Goal: Information Seeking & Learning: Learn about a topic

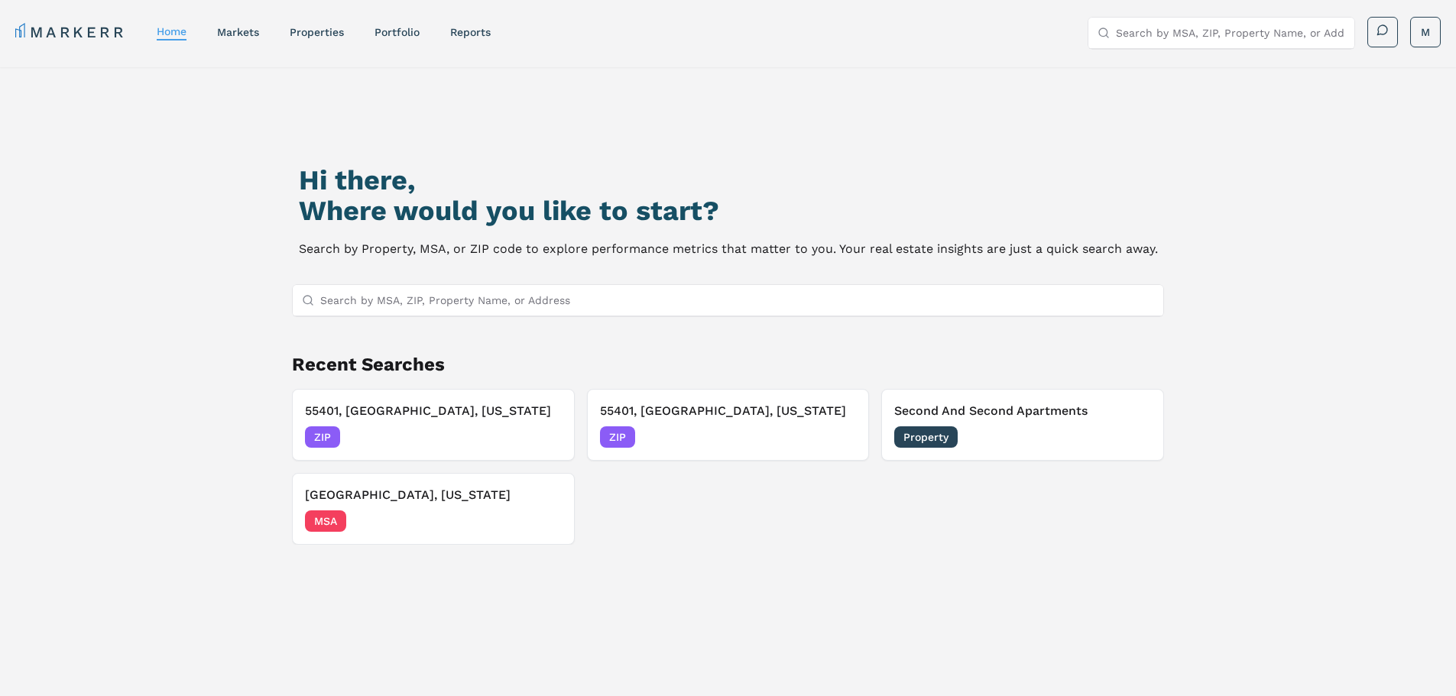
click at [371, 297] on input "Search by MSA, ZIP, Property Name, or Address" at bounding box center [737, 300] width 835 height 31
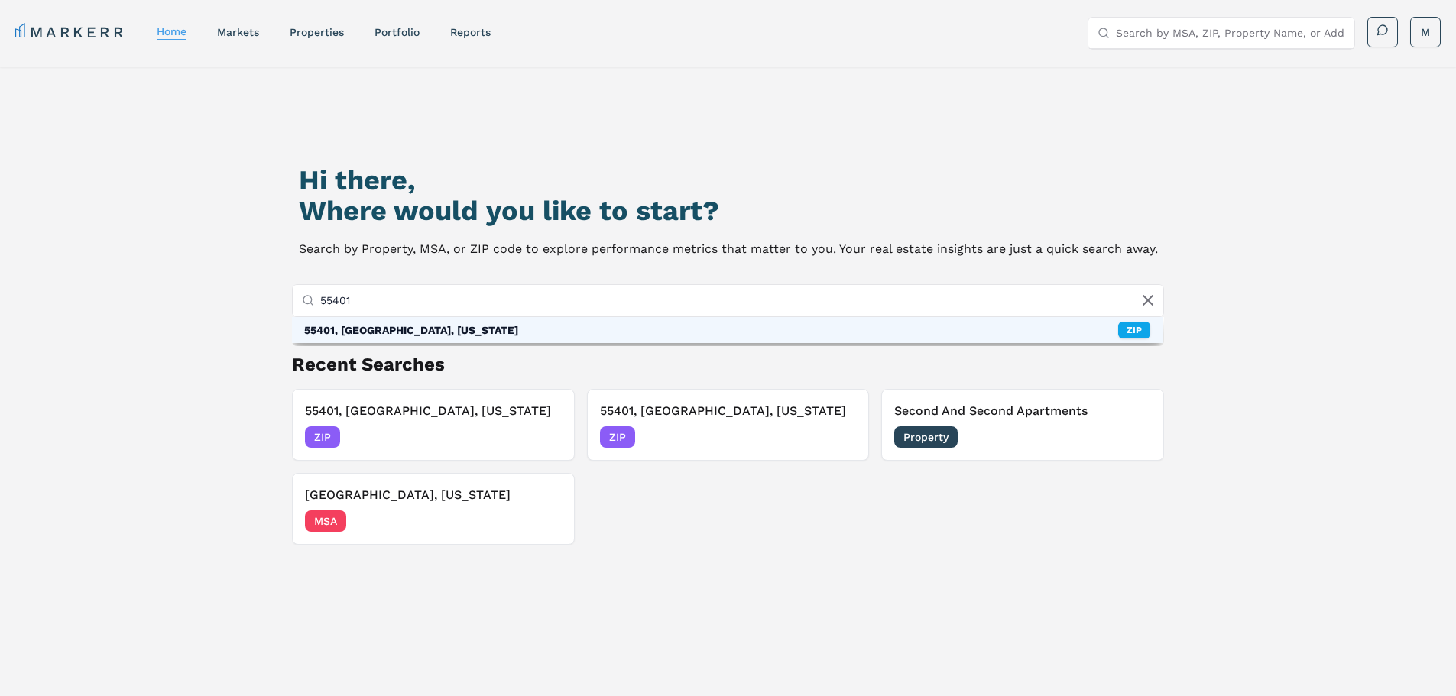
type input "55401"
click at [415, 331] on div "55401, [GEOGRAPHIC_DATA], [US_STATE]" at bounding box center [411, 330] width 214 height 15
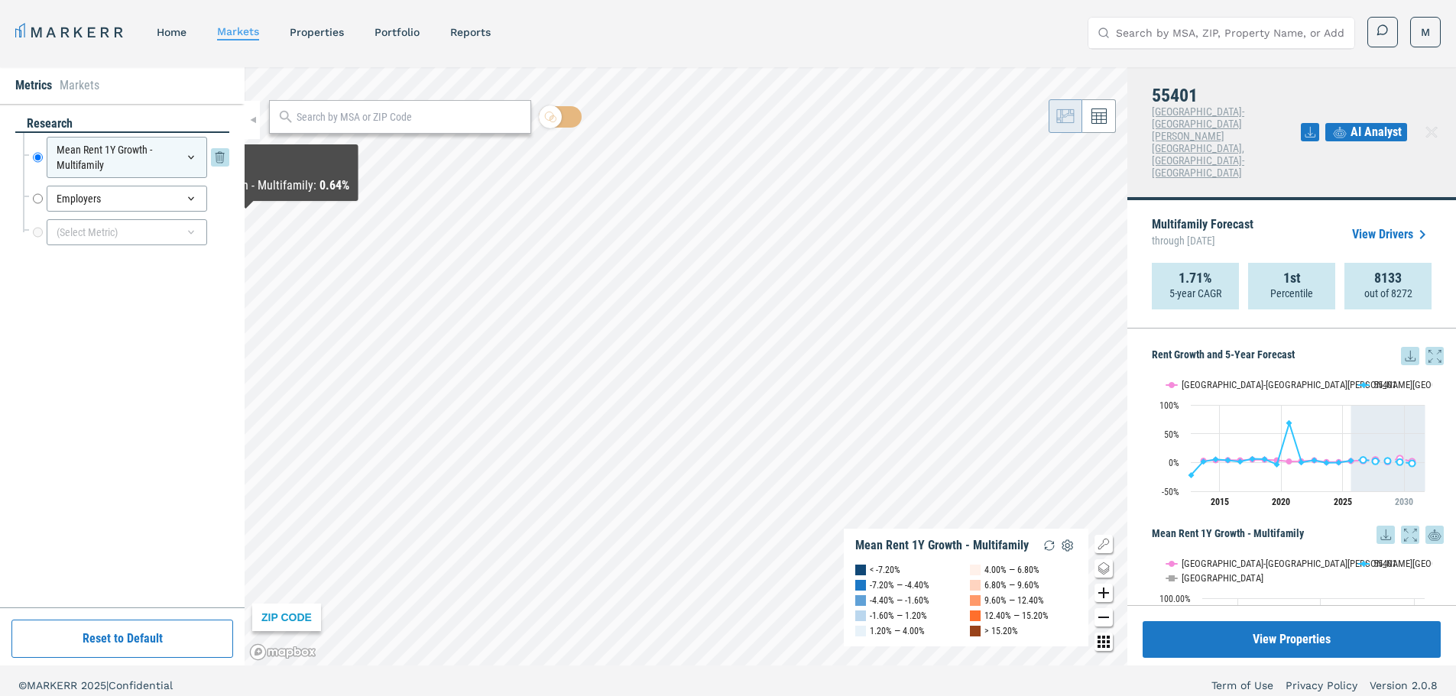
click at [188, 155] on icon at bounding box center [191, 157] width 12 height 12
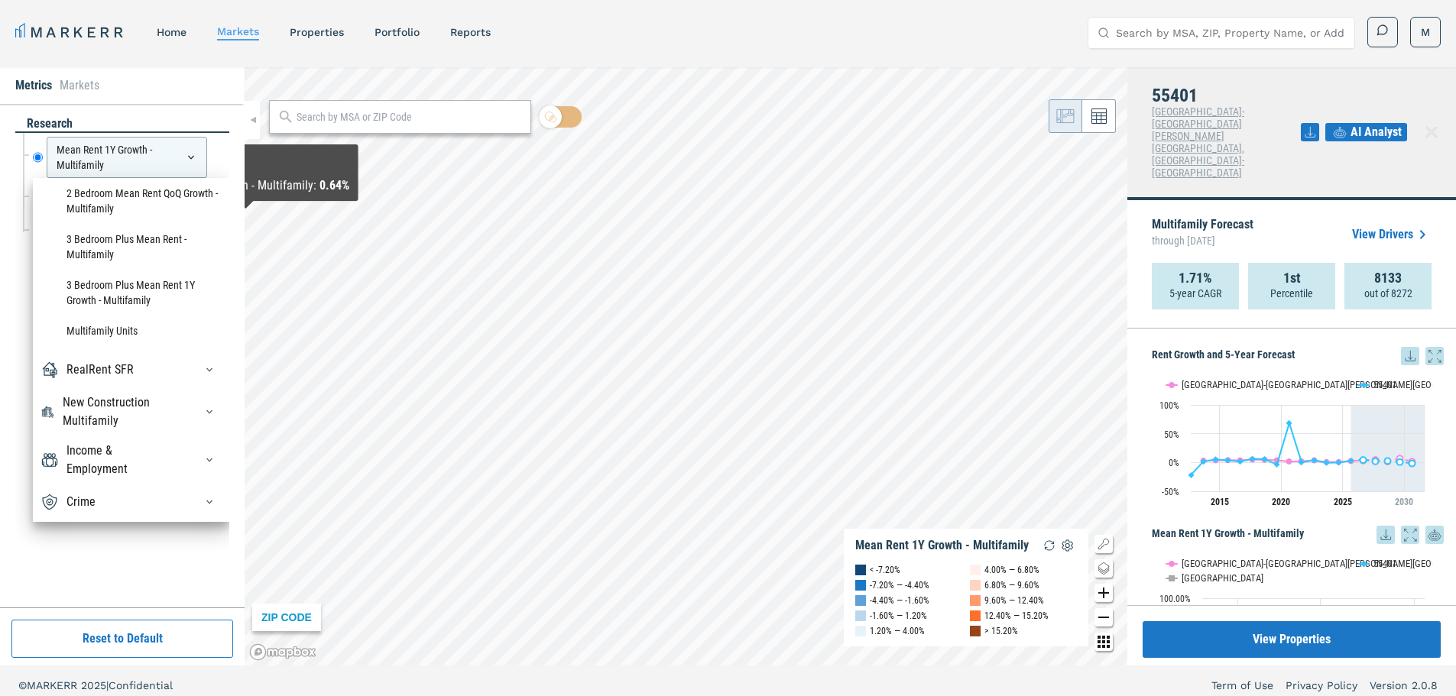
scroll to position [1849, 0]
click at [99, 368] on div "RealRent SFR" at bounding box center [99, 370] width 67 height 18
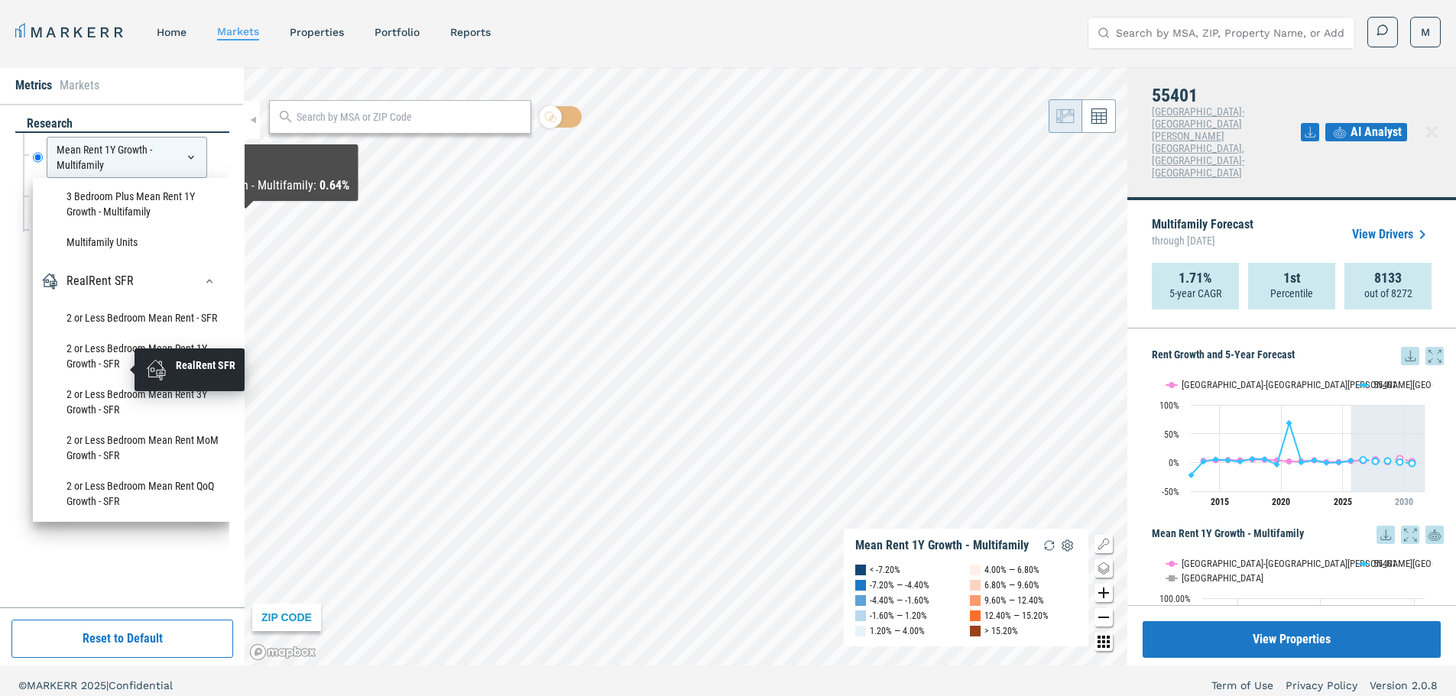
click at [99, 290] on div "RealRent SFR" at bounding box center [99, 281] width 67 height 18
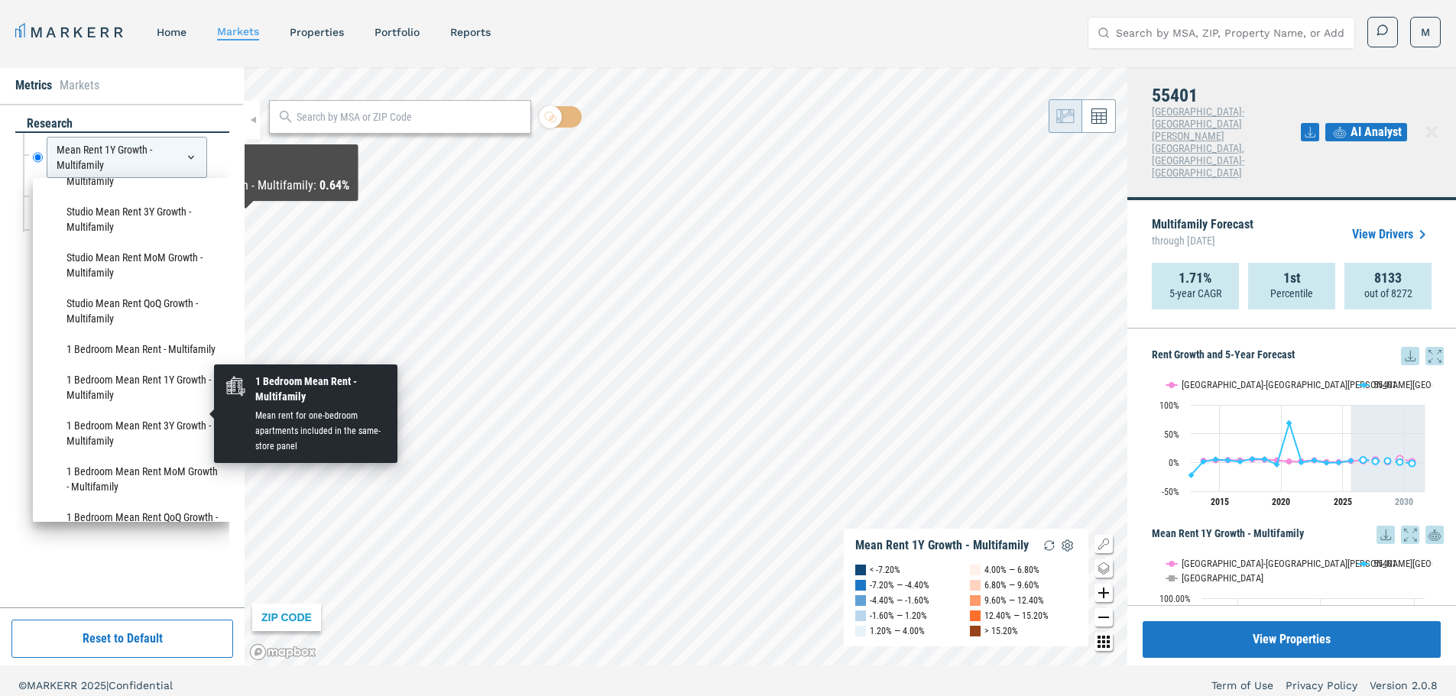
scroll to position [1324, 0]
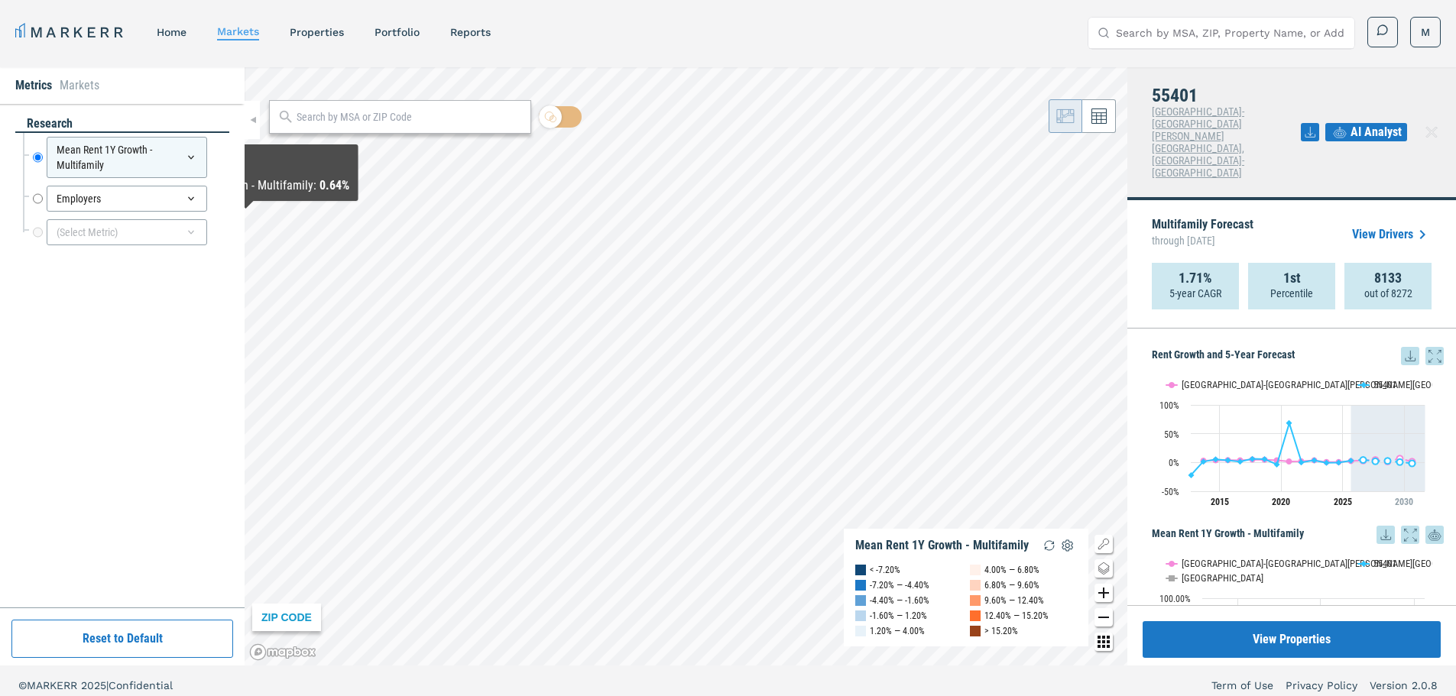
click at [98, 556] on div "research Mean Rent 1Y Growth - Multifamily Mean Rent 1Y Growth - Multifamily Em…" at bounding box center [122, 355] width 214 height 481
click at [120, 225] on div "(Select Metric)" at bounding box center [127, 232] width 160 height 26
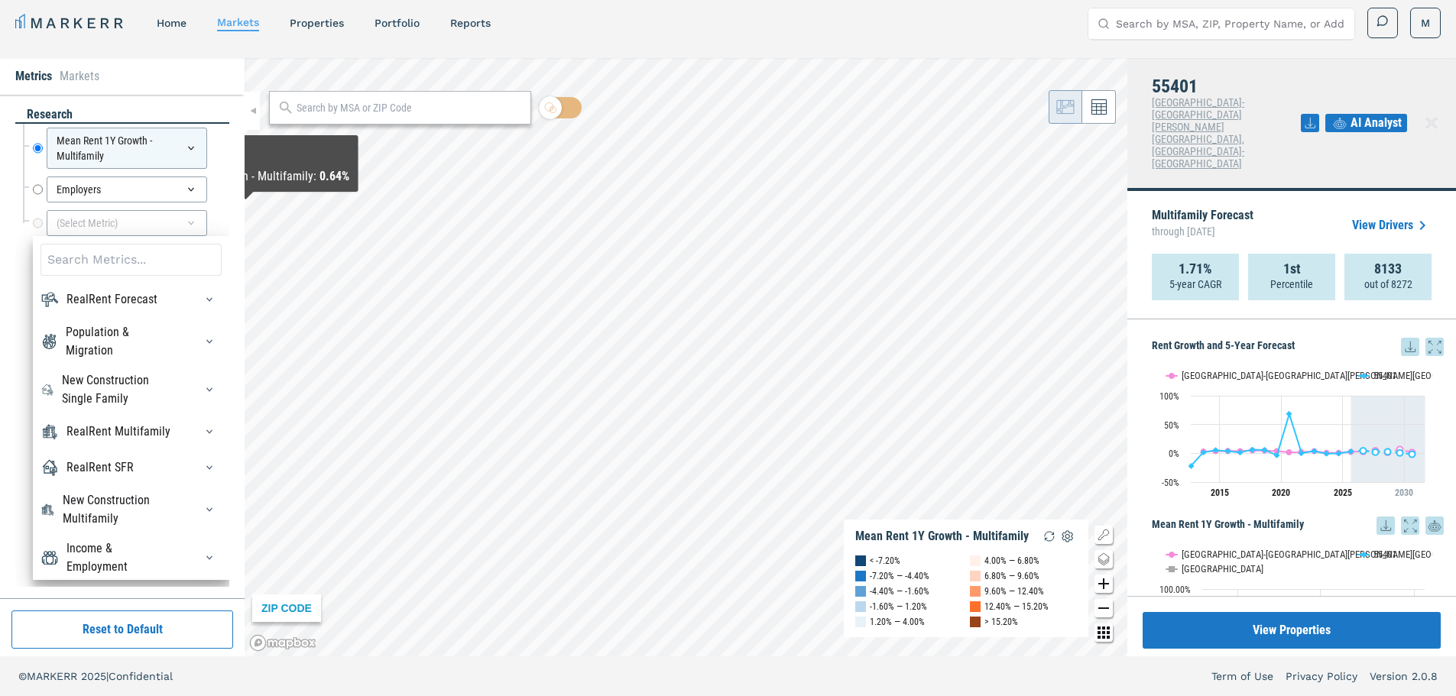
scroll to position [0, 0]
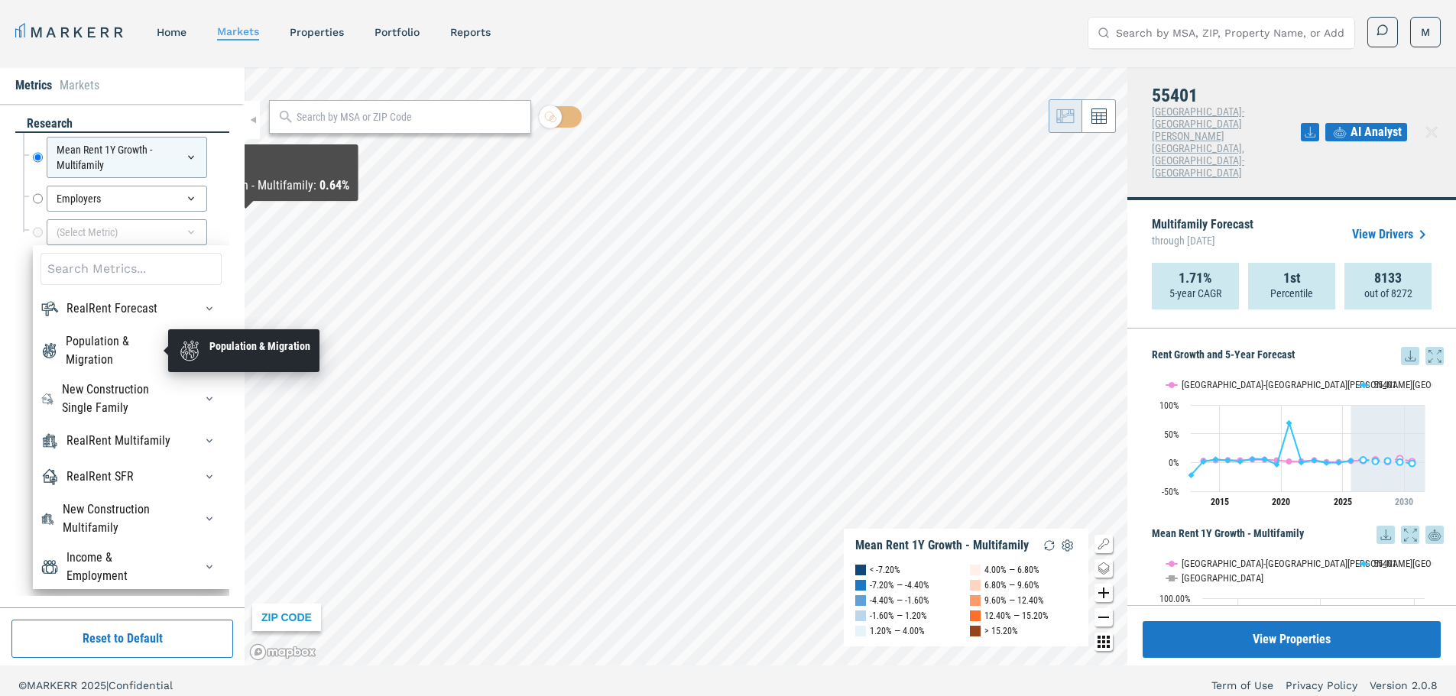
click at [89, 359] on div "Population & Migration" at bounding box center [121, 350] width 110 height 37
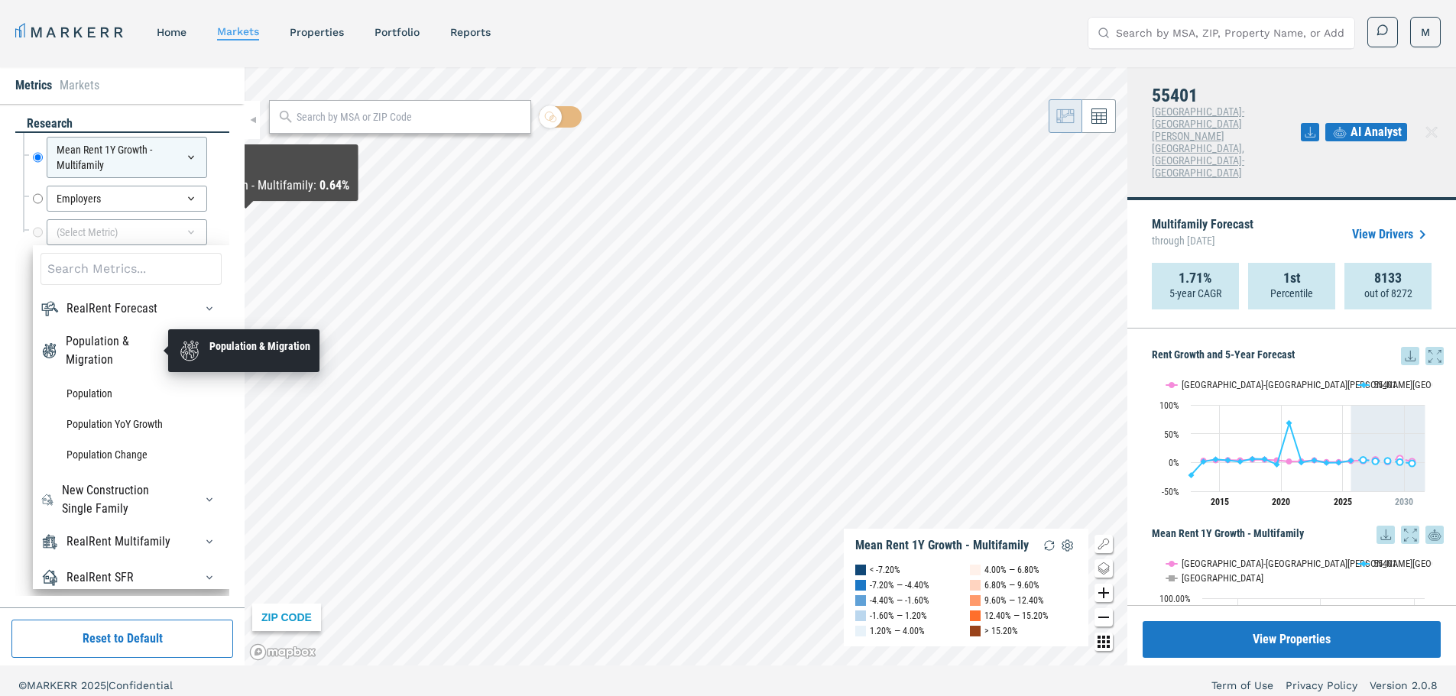
click at [89, 359] on div "Population & Migration" at bounding box center [121, 350] width 110 height 37
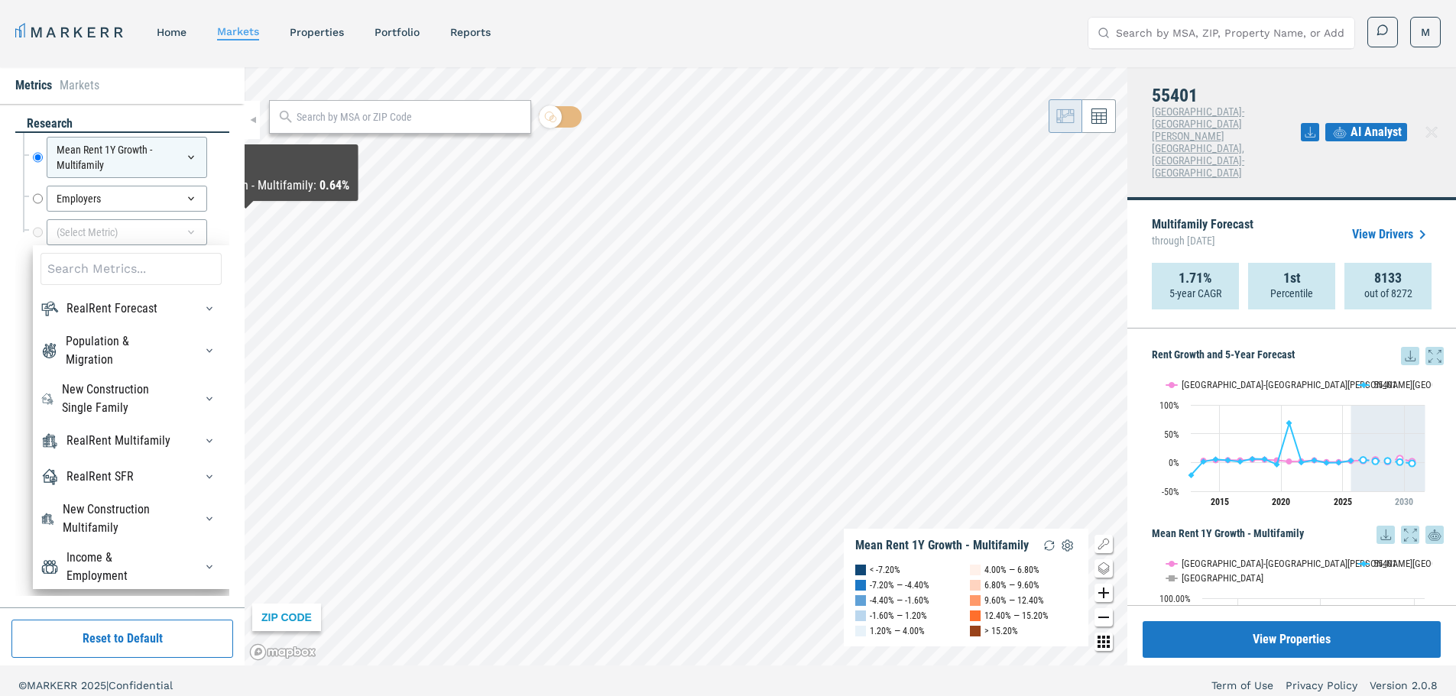
click at [109, 297] on div "RealRent Forecast" at bounding box center [131, 309] width 181 height 24
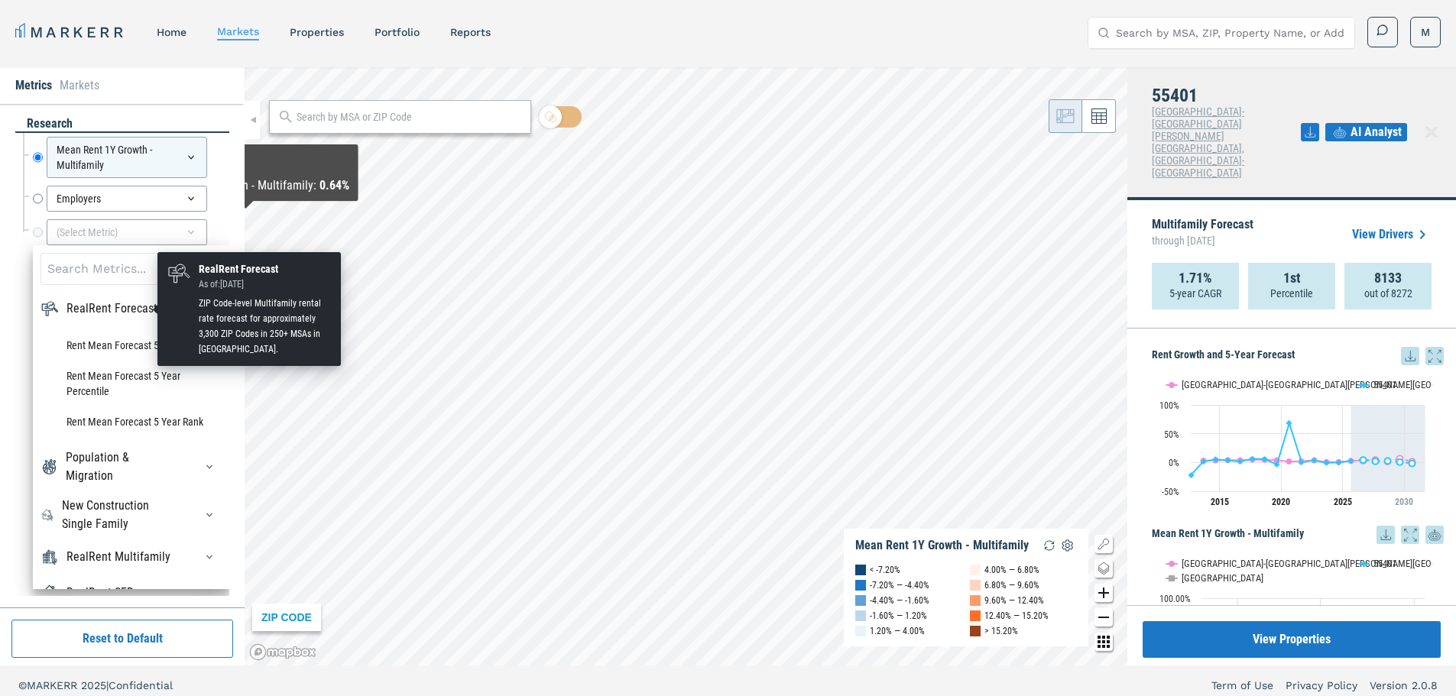
click at [108, 304] on div "RealRent Forecast" at bounding box center [111, 309] width 91 height 18
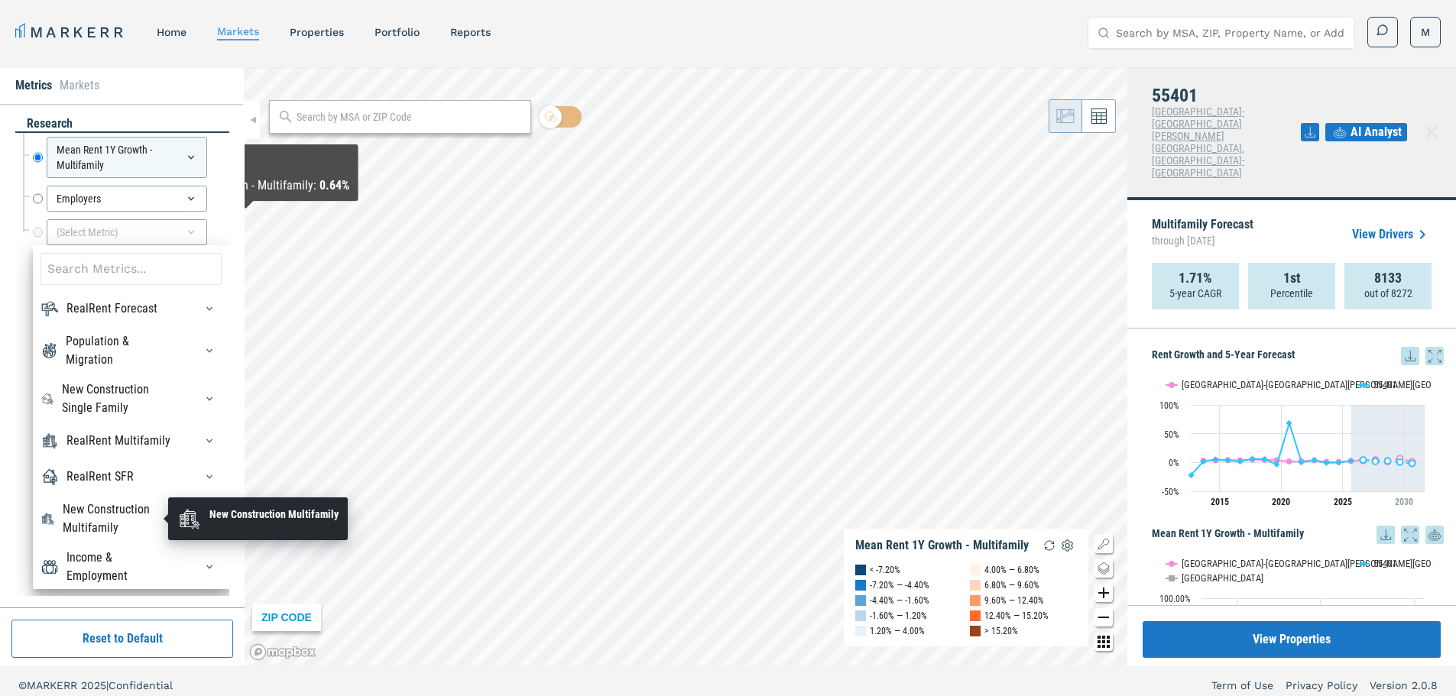
scroll to position [52, 0]
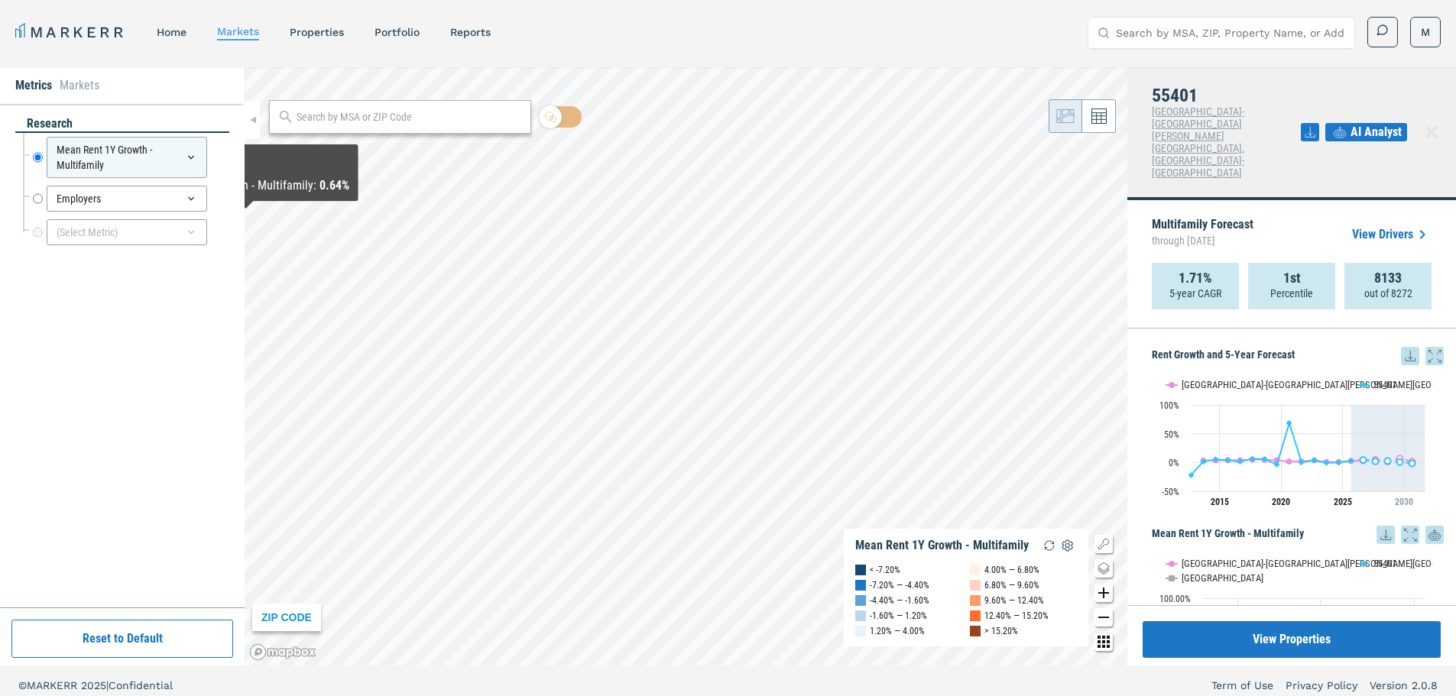
click at [17, 264] on div "research Mean Rent 1Y Growth - Multifamily Mean Rent 1Y Growth - Multifamily Em…" at bounding box center [122, 355] width 214 height 481
click at [98, 150] on div "Mean Rent 1Y Growth - Multifamily" at bounding box center [127, 157] width 160 height 41
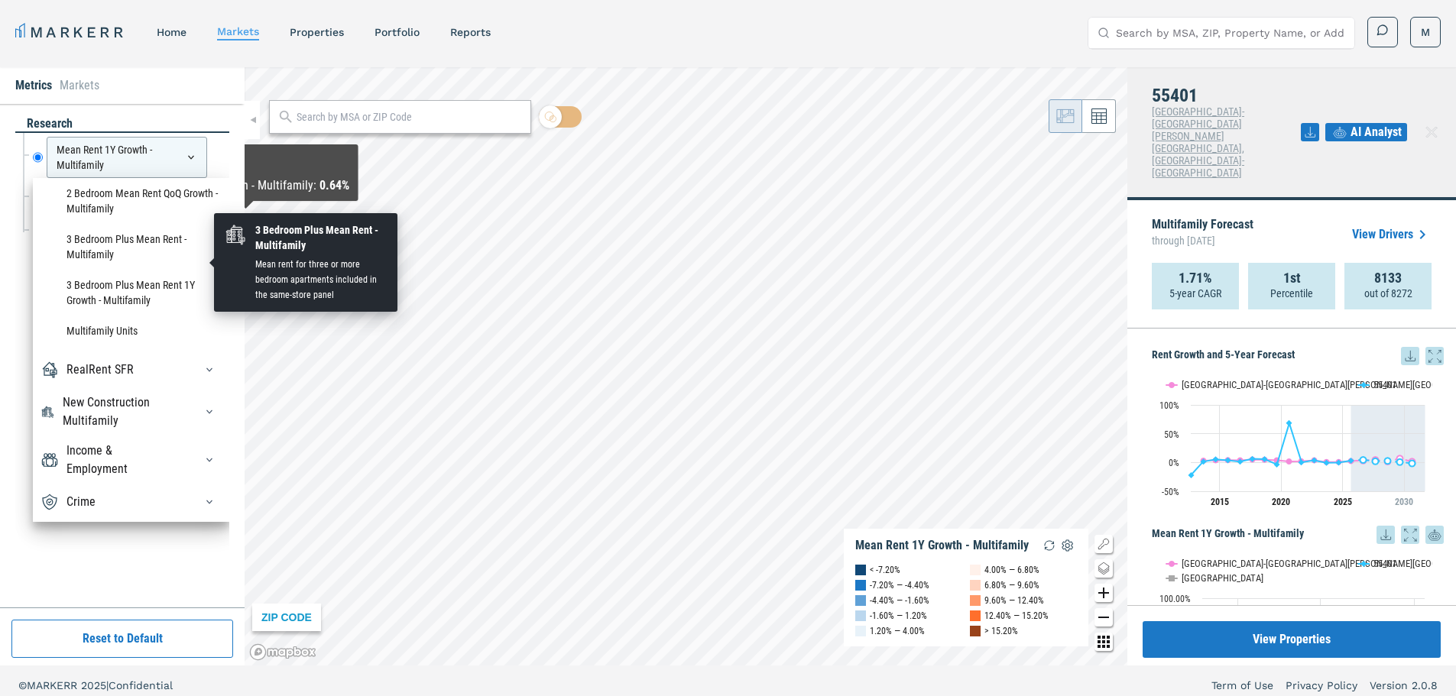
scroll to position [1834, 0]
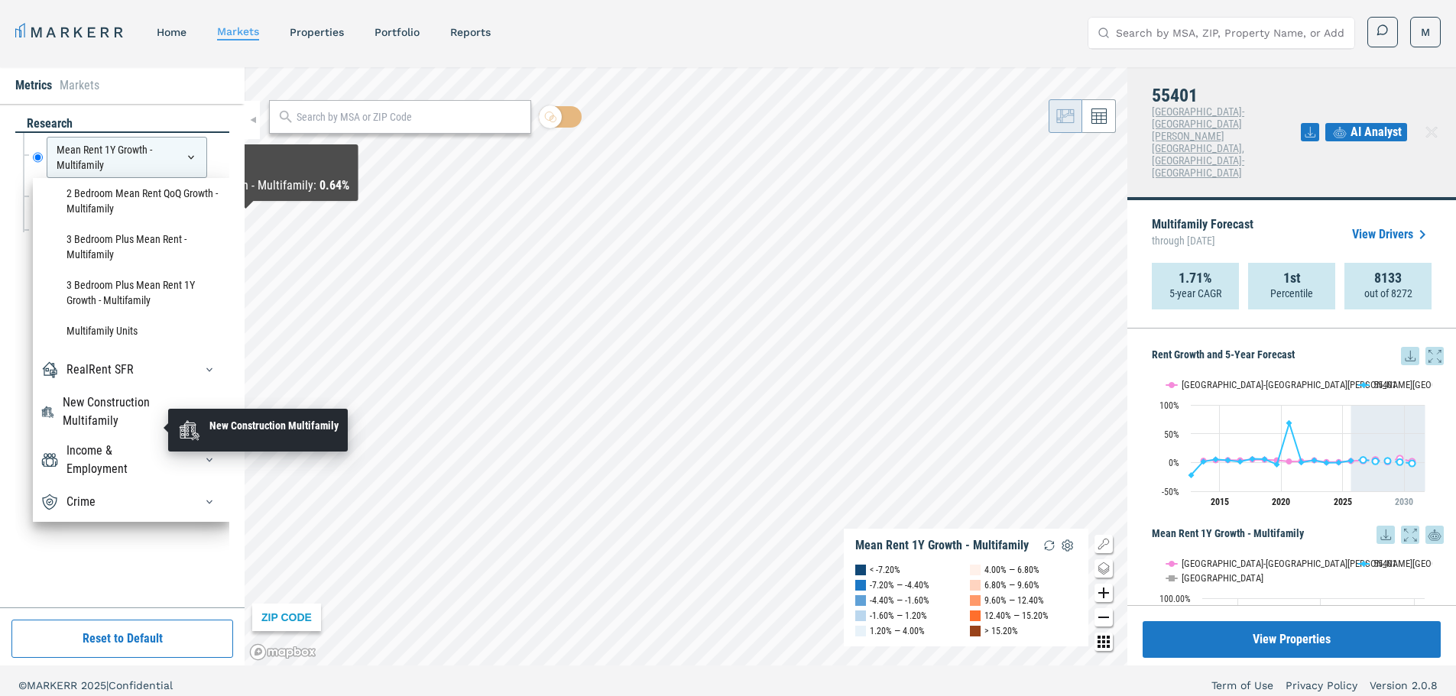
click at [116, 417] on div "New Construction Multifamily" at bounding box center [119, 412] width 113 height 37
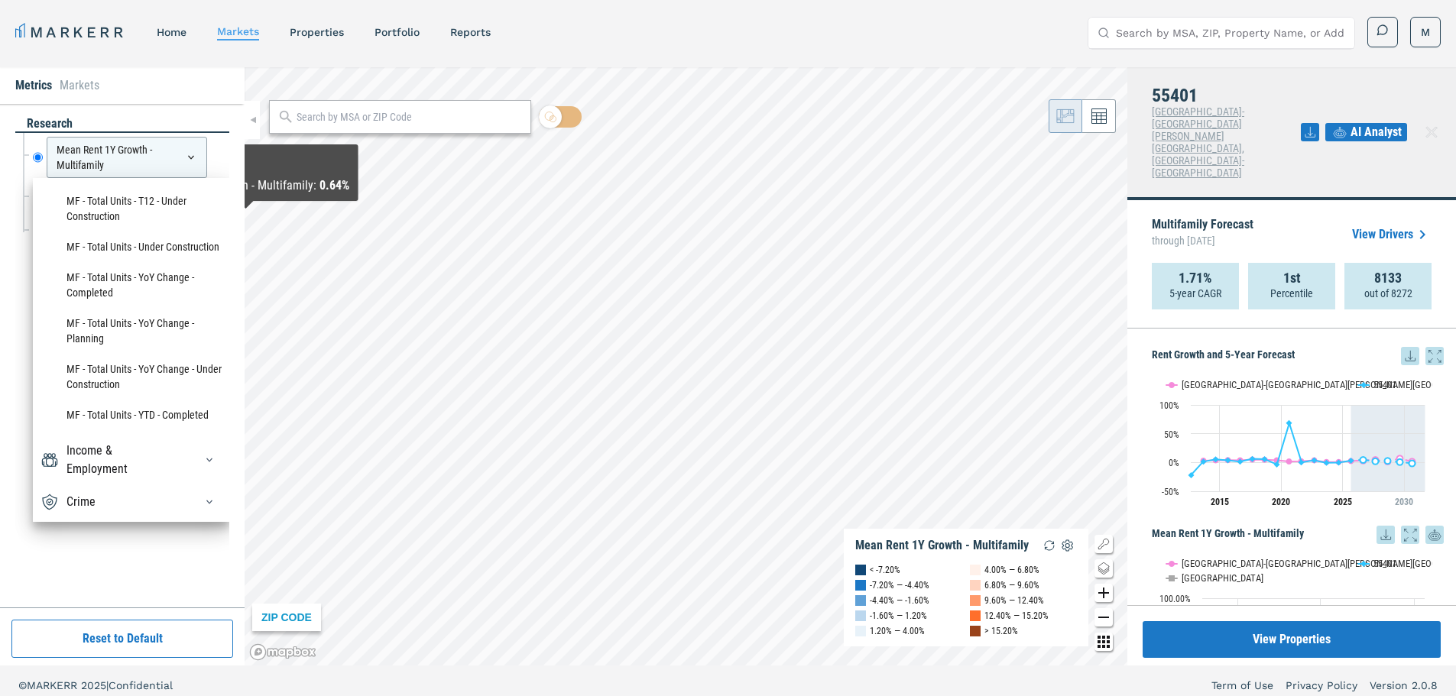
scroll to position [2501, 0]
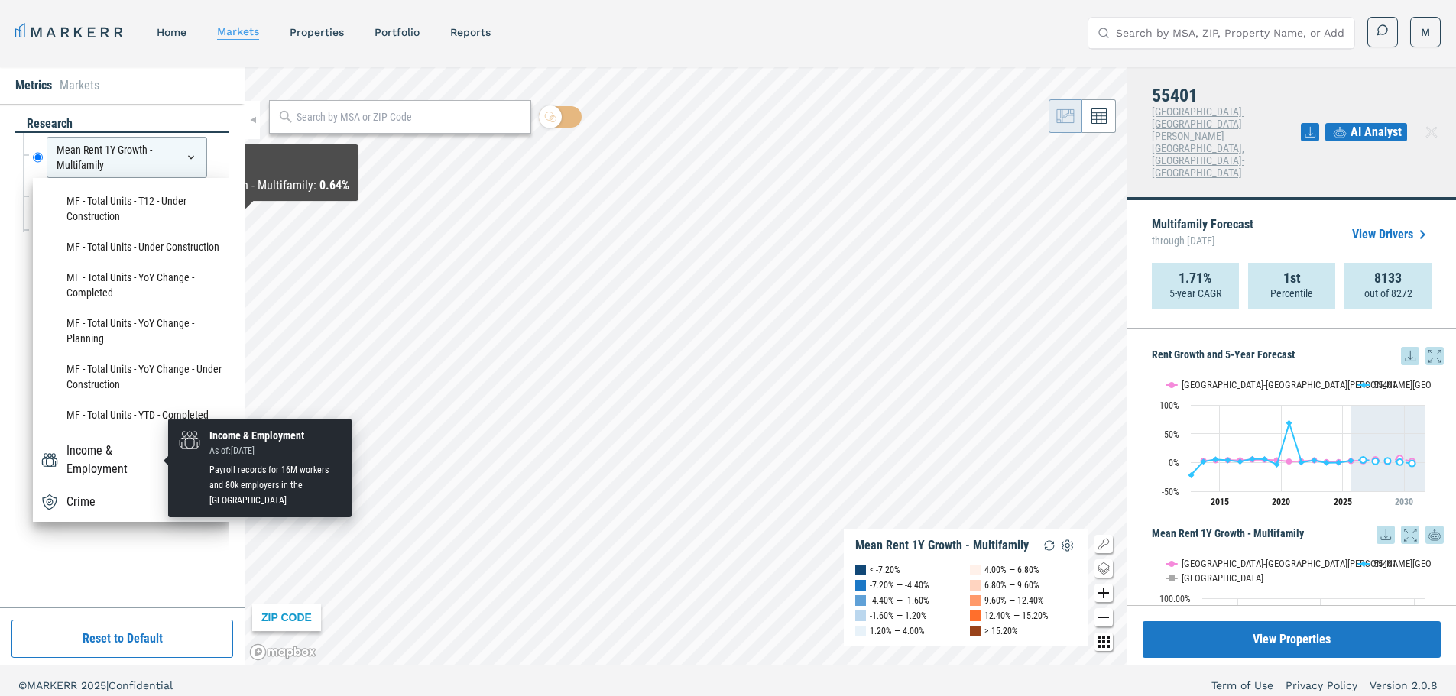
click at [110, 458] on div "Income & Employment" at bounding box center [120, 460] width 109 height 37
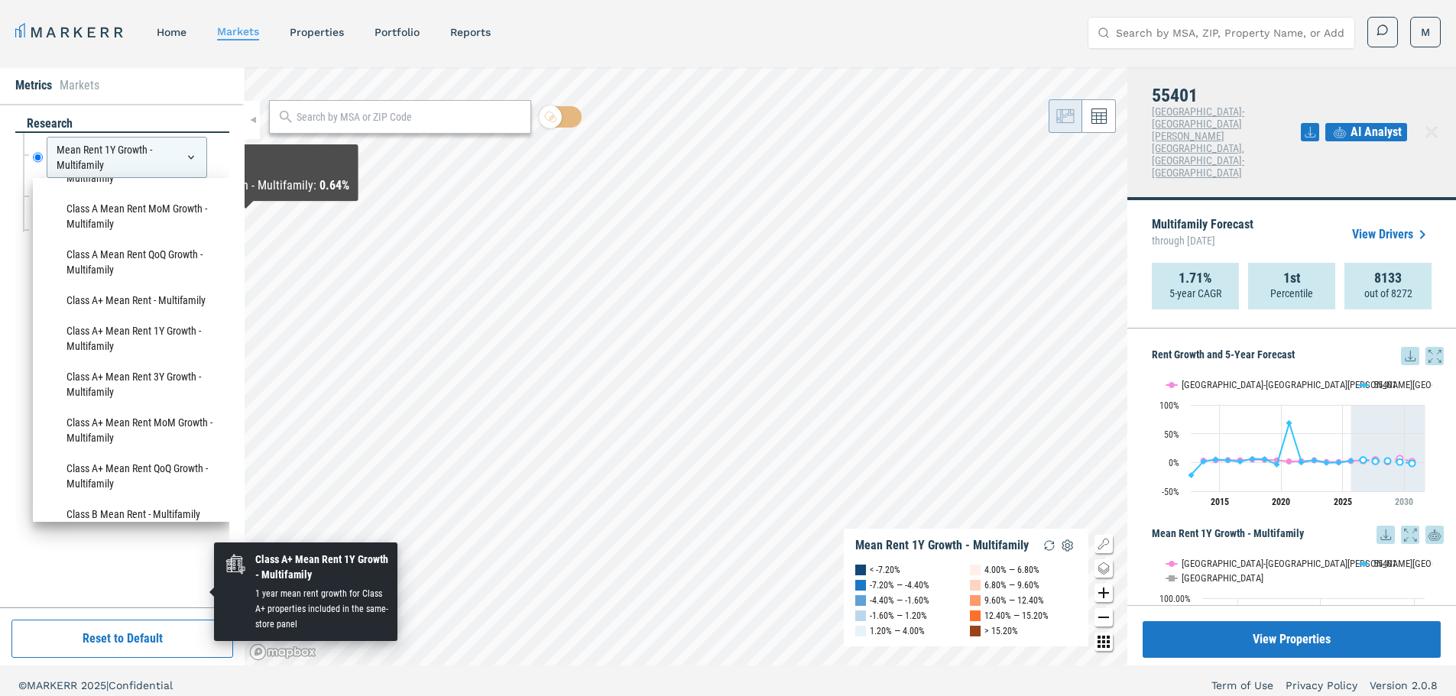
scroll to position [0, 0]
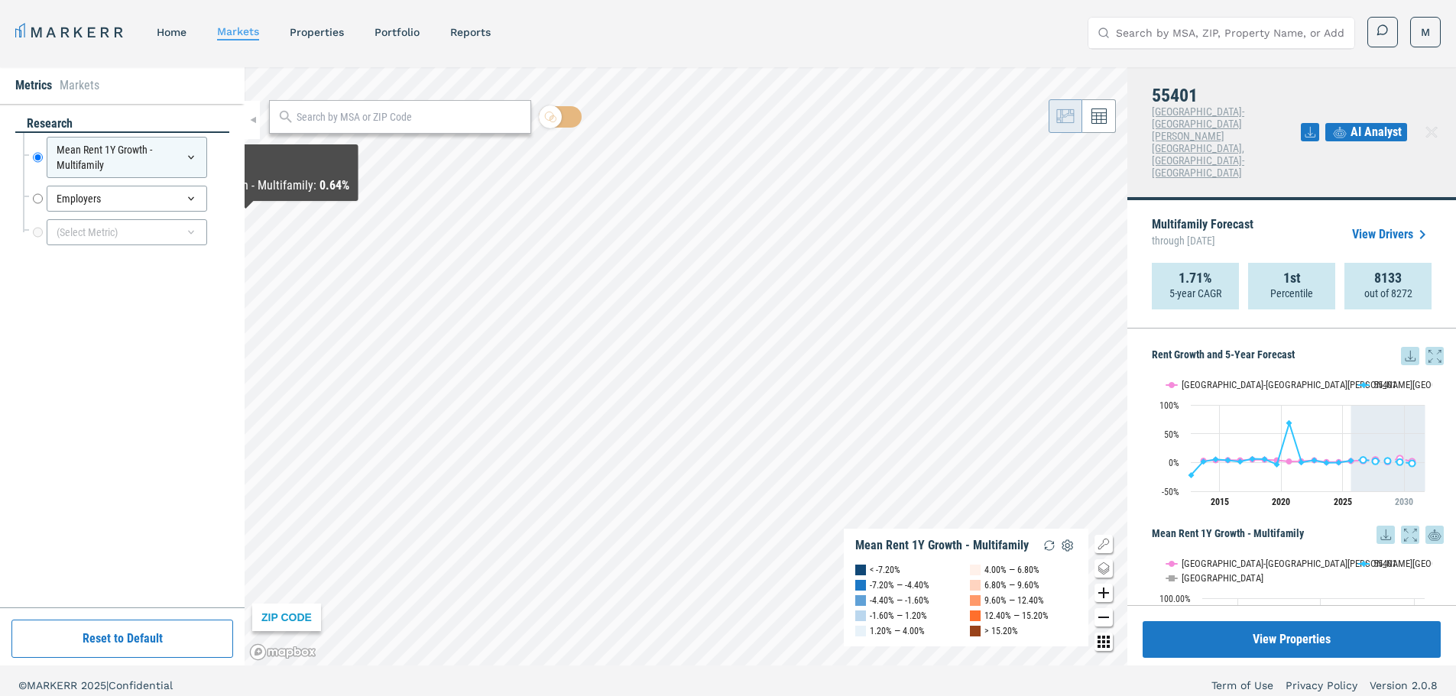
click at [81, 89] on li "Markets" at bounding box center [80, 85] width 40 height 18
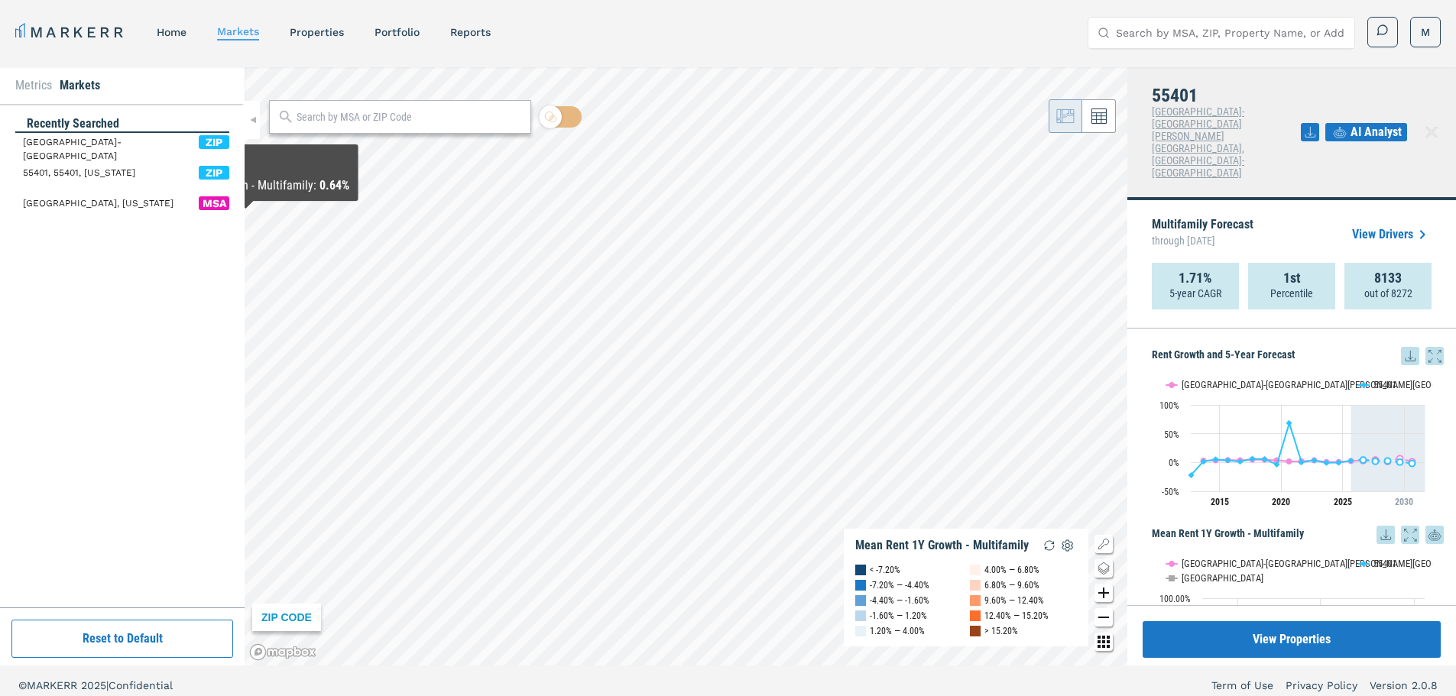
click at [44, 86] on li "Metrics" at bounding box center [33, 85] width 37 height 18
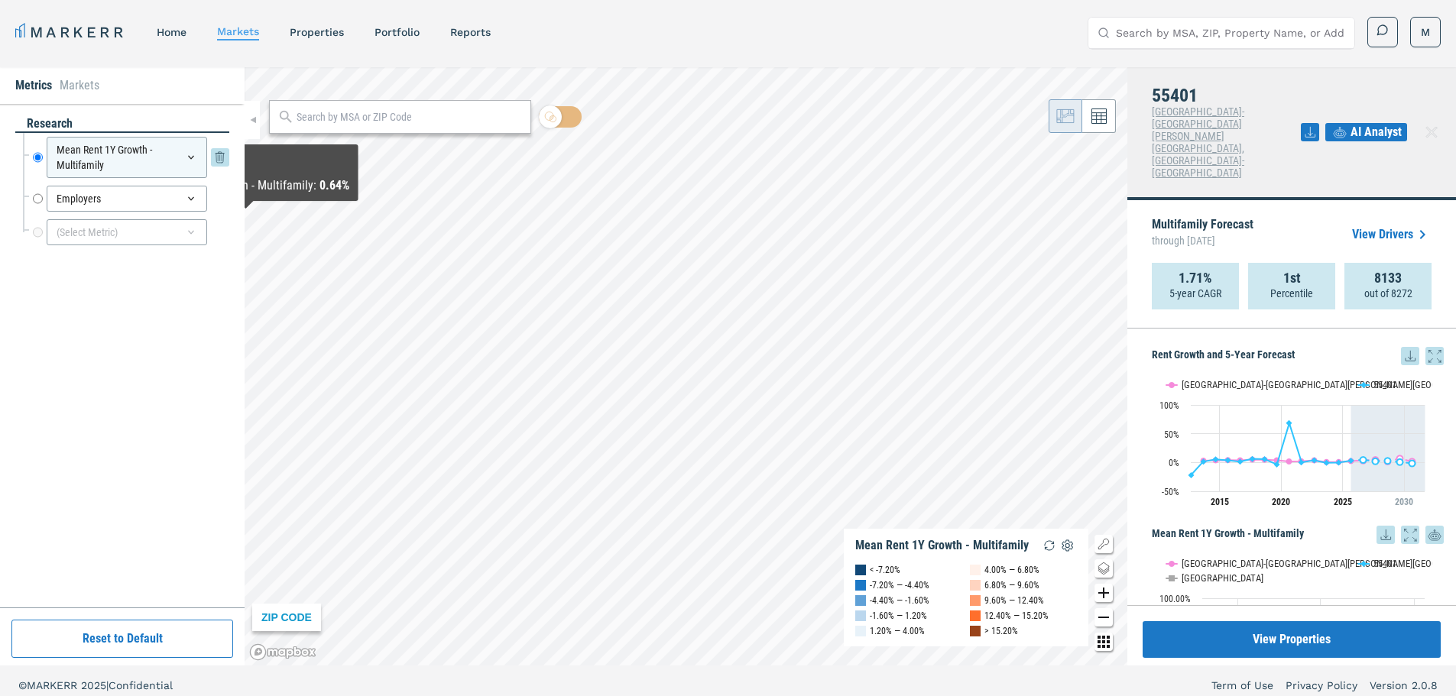
click at [105, 158] on div "Mean Rent 1Y Growth - Multifamily" at bounding box center [127, 157] width 160 height 41
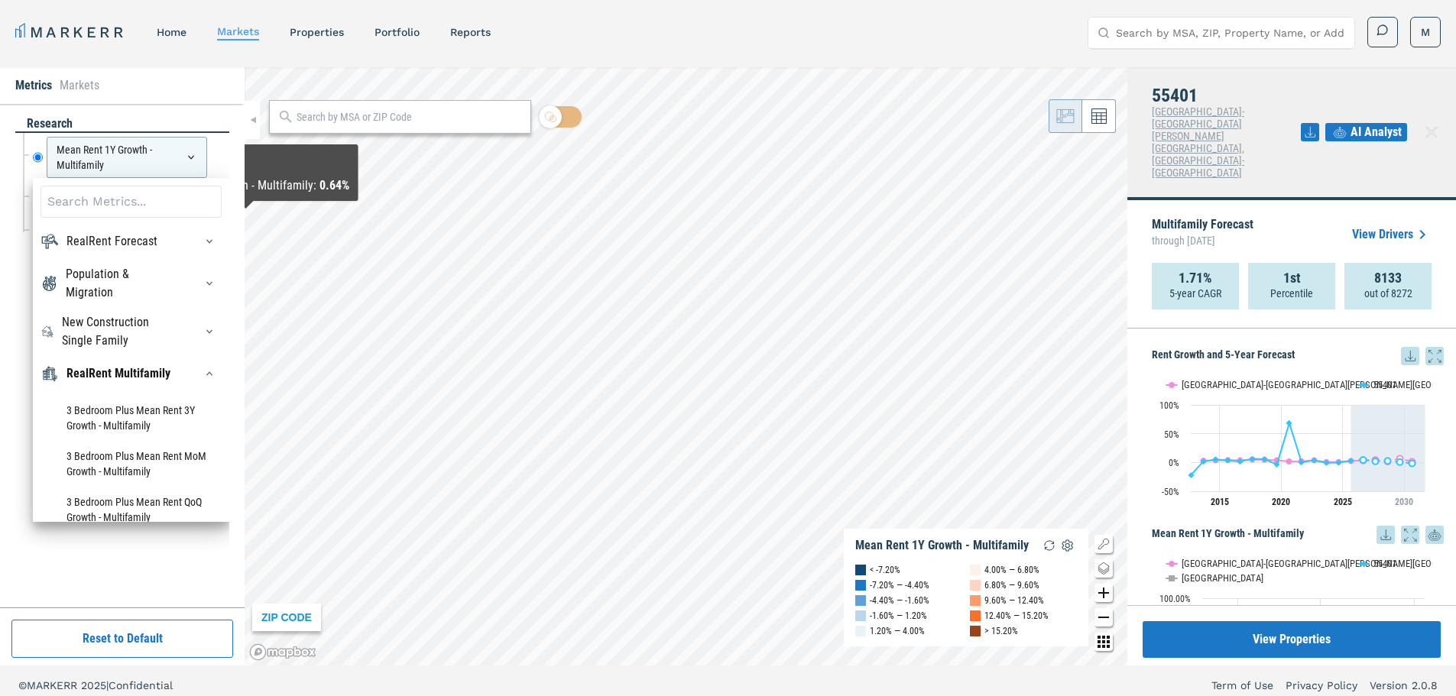
click at [87, 196] on input at bounding box center [131, 202] width 181 height 32
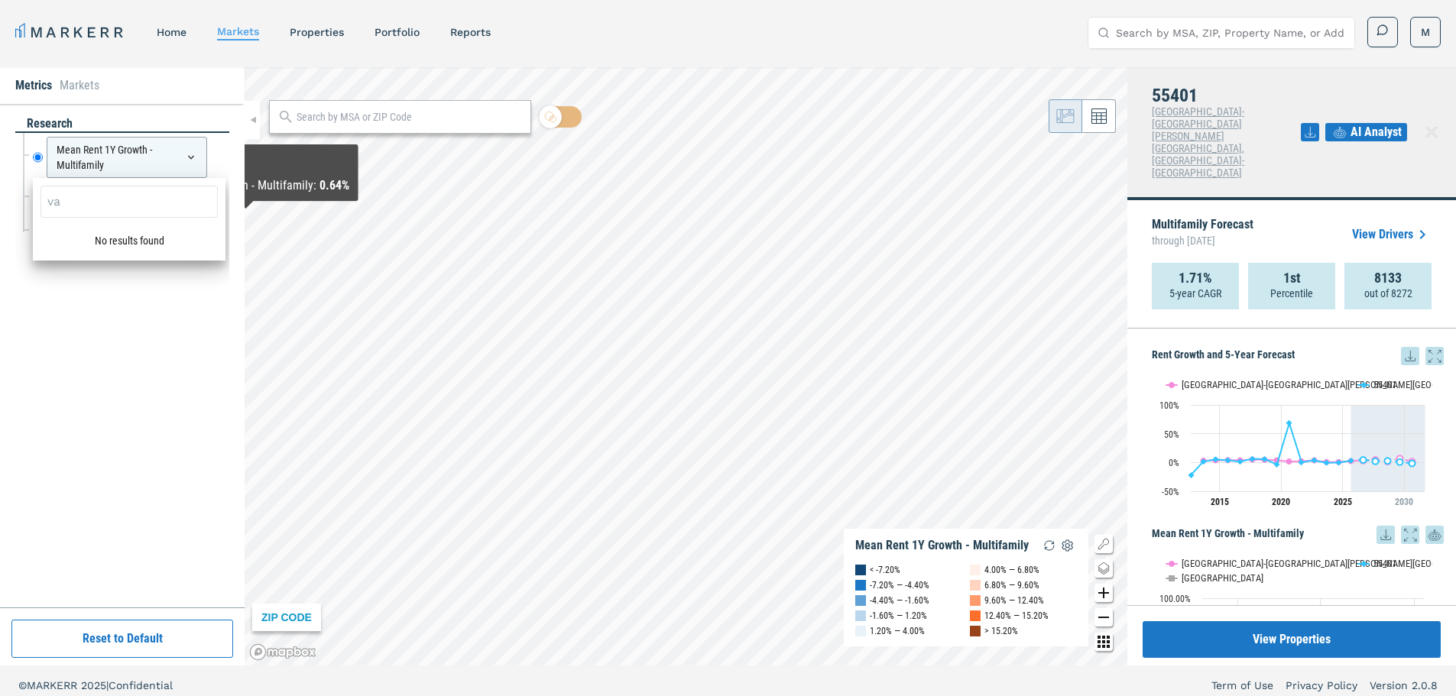
type input "v"
type input "occup"
drag, startPoint x: 118, startPoint y: 208, endPoint x: 35, endPoint y: 203, distance: 83.4
click at [35, 203] on div "occup RealRent SFR Renter Occupied Units - SFR" at bounding box center [129, 239] width 193 height 123
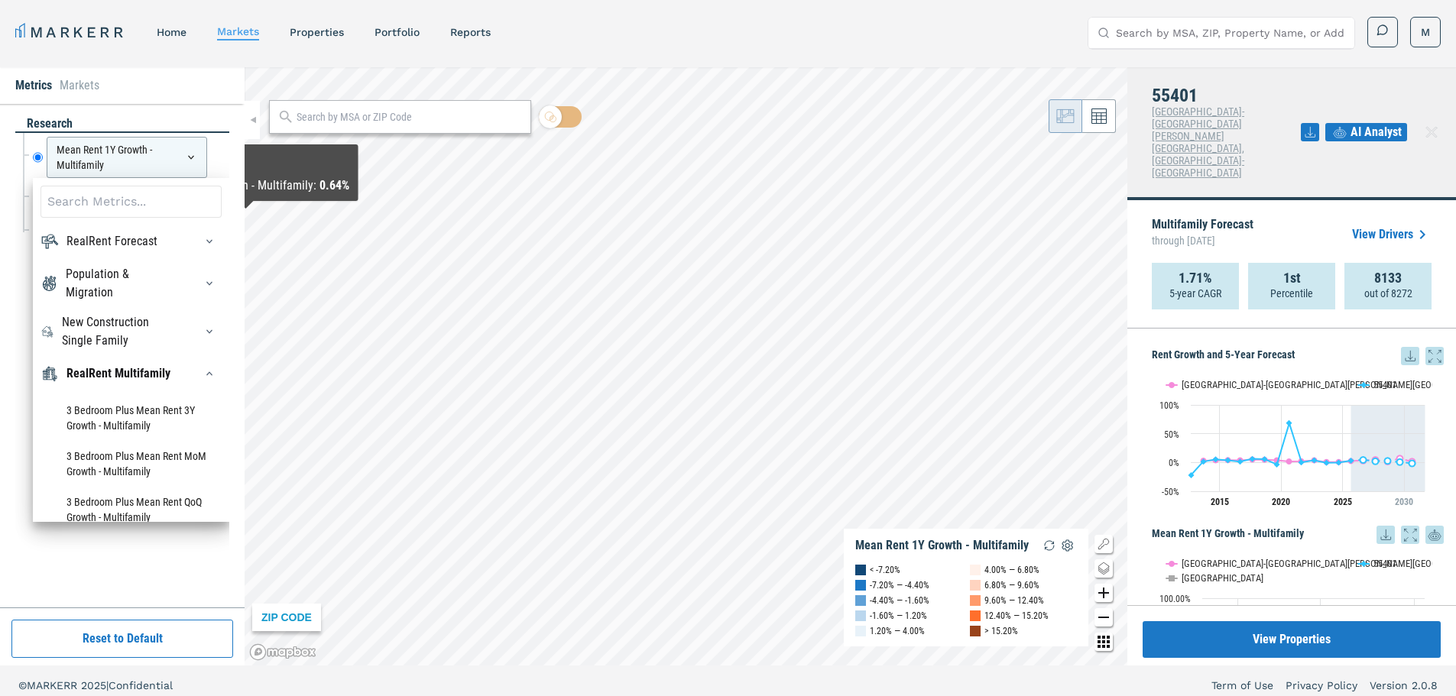
click at [145, 546] on div "research Mean Rent 1Y Growth - Multifamily Mean Rent 1Y Growth - Multifamily Re…" at bounding box center [122, 355] width 214 height 481
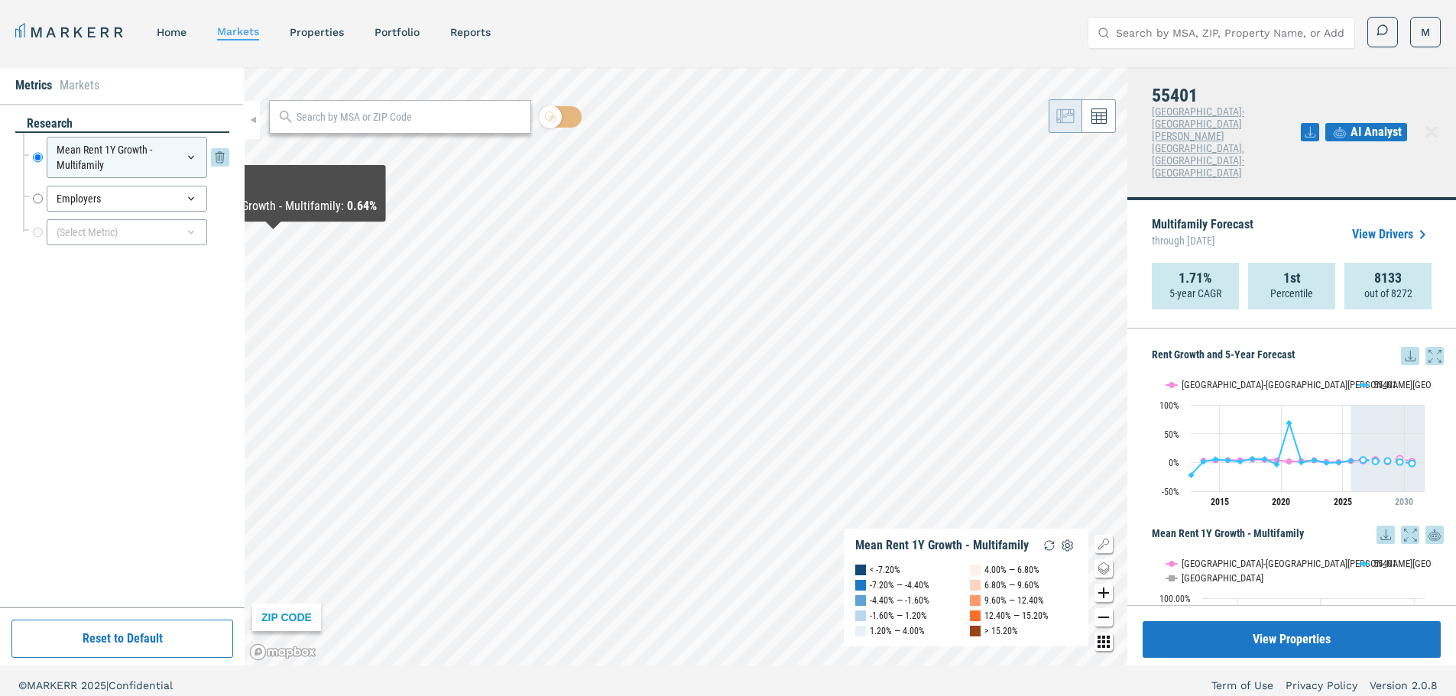
click at [186, 154] on icon at bounding box center [191, 157] width 12 height 12
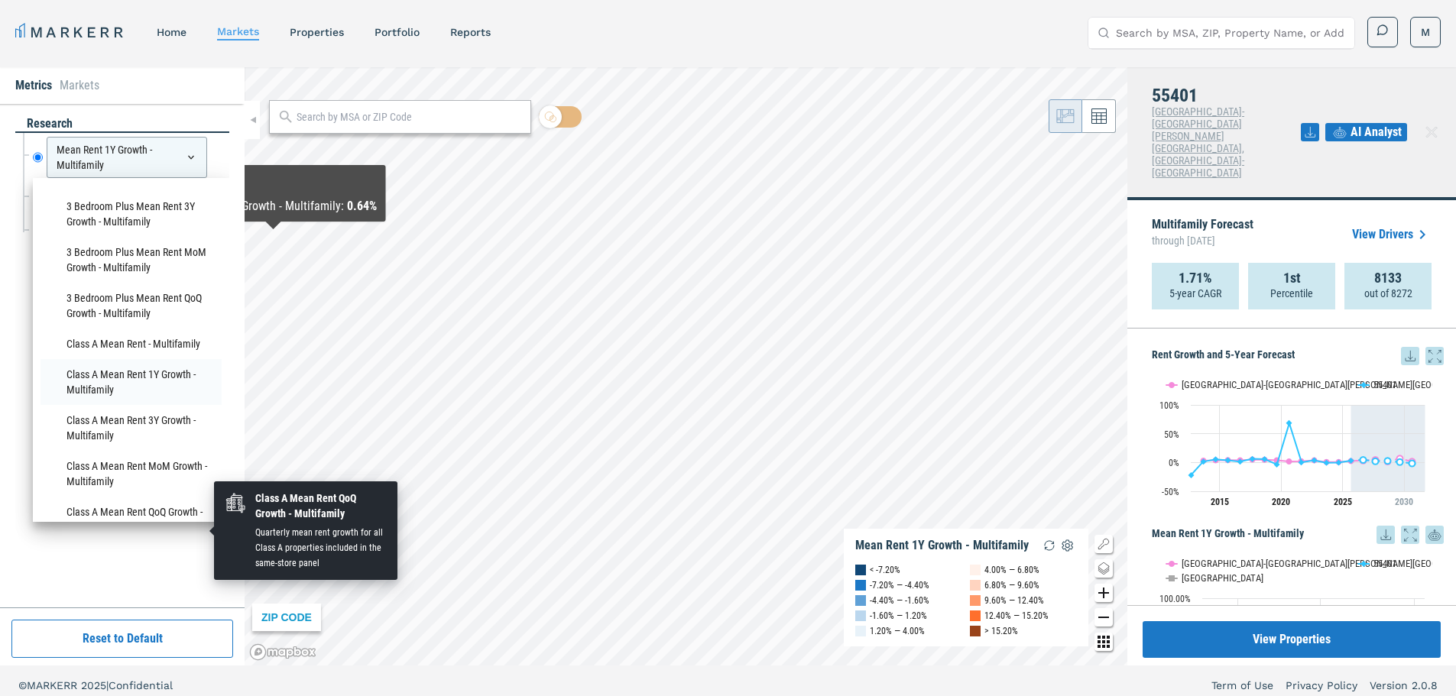
scroll to position [407, 0]
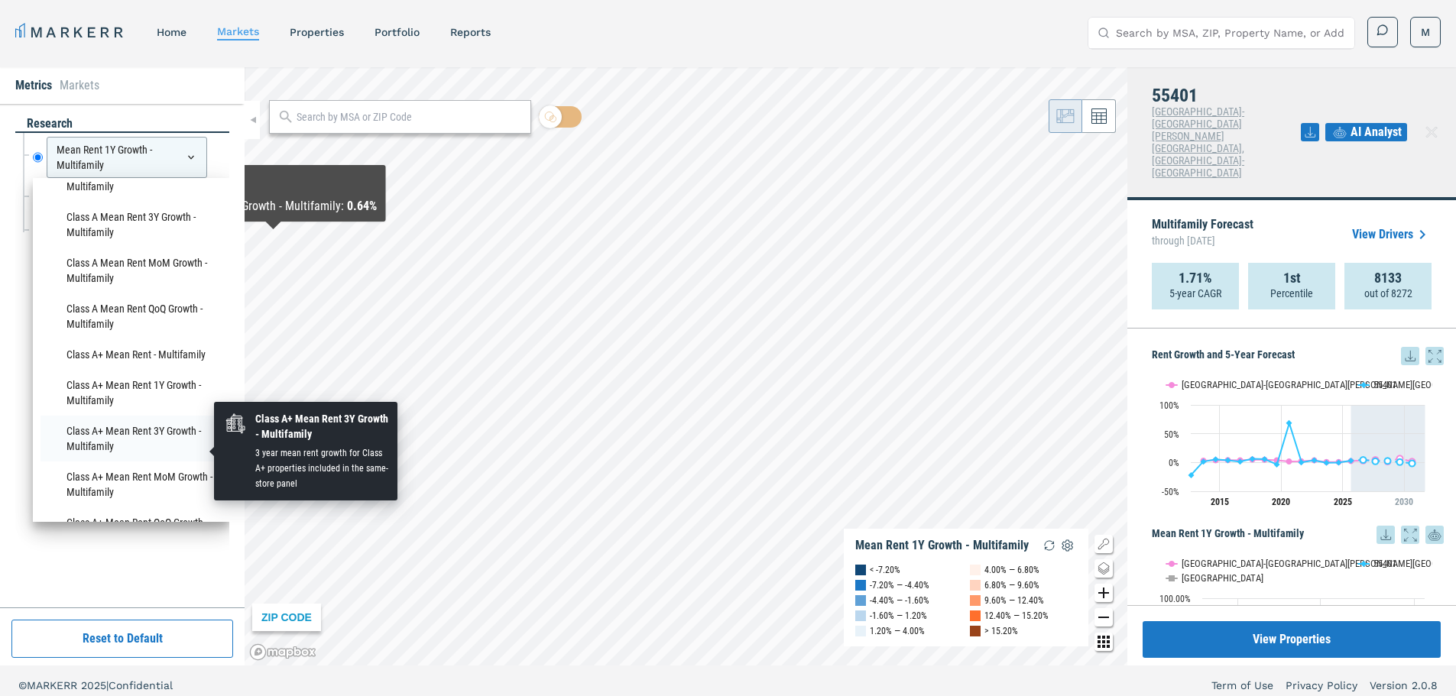
click at [107, 444] on li "Class A+ Mean Rent 3Y Growth - Multifamily" at bounding box center [131, 439] width 181 height 46
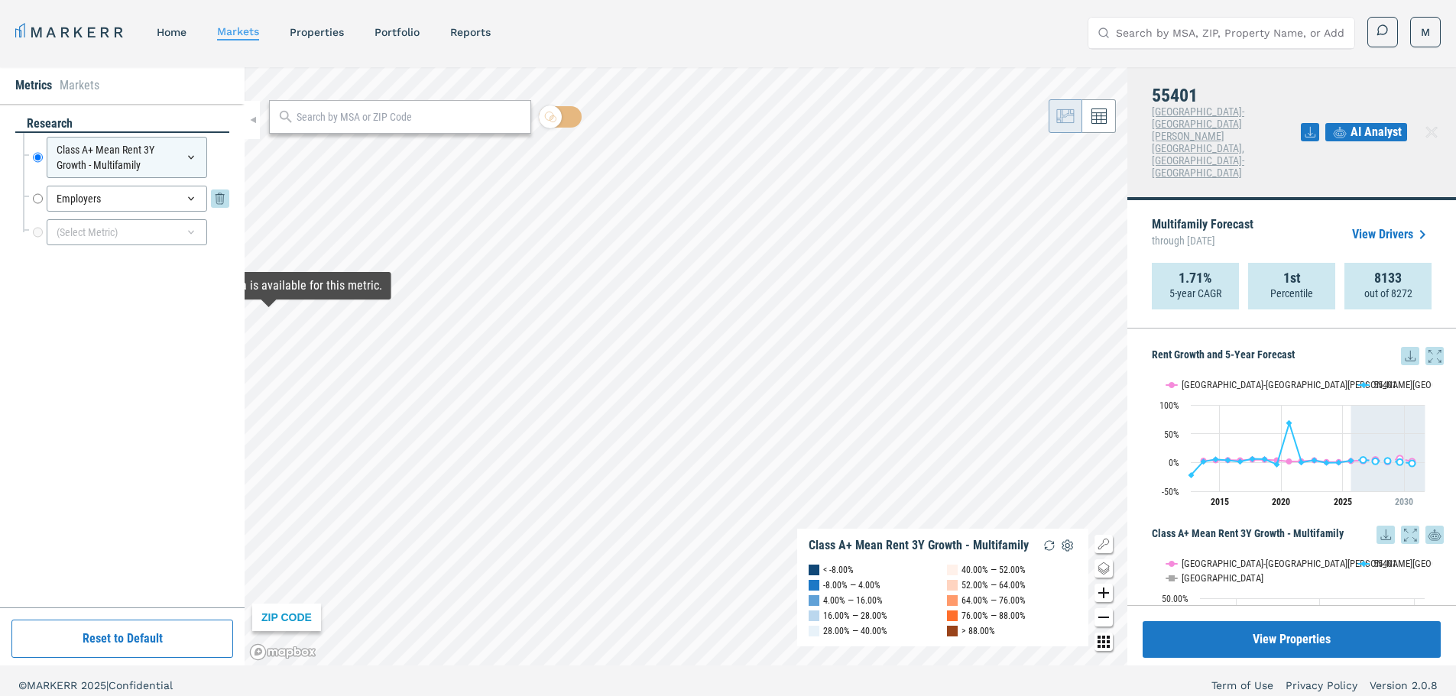
click at [192, 204] on icon at bounding box center [191, 199] width 12 height 12
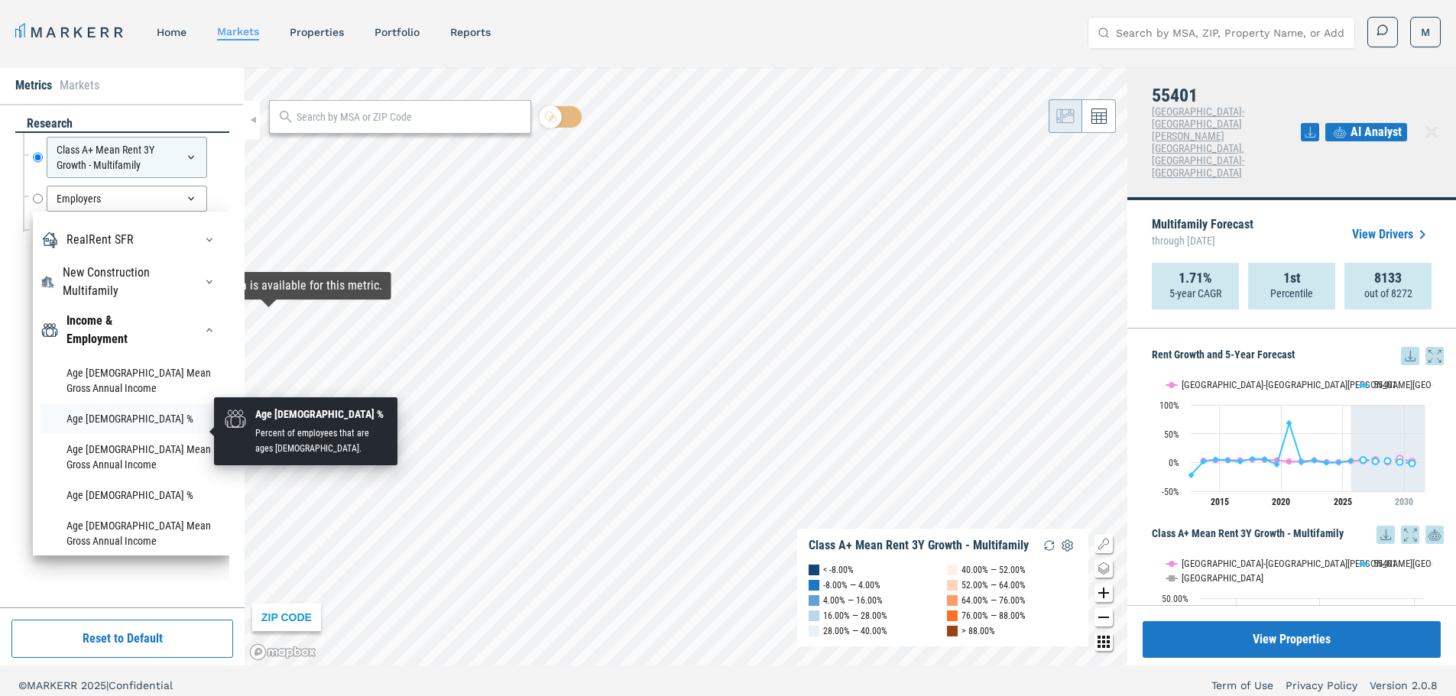
scroll to position [204, 0]
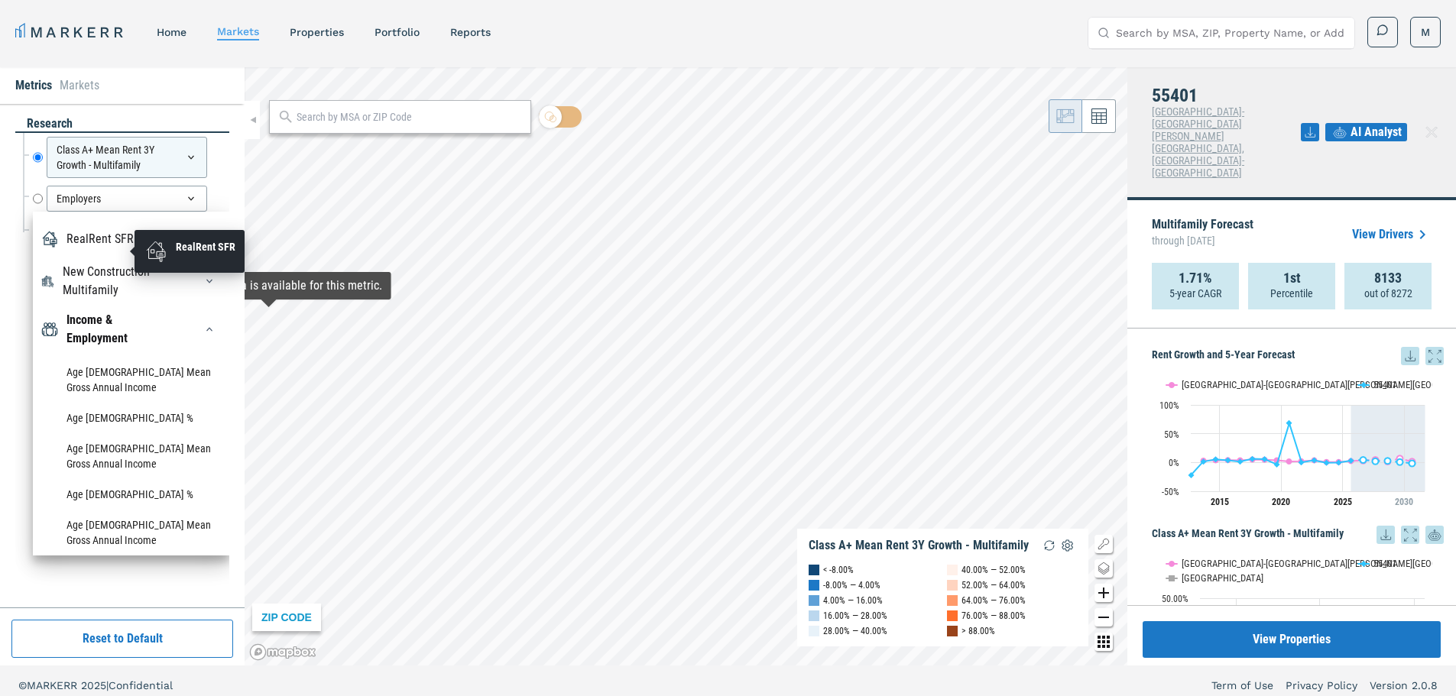
click at [95, 248] on div "RealRent SFR" at bounding box center [99, 239] width 67 height 18
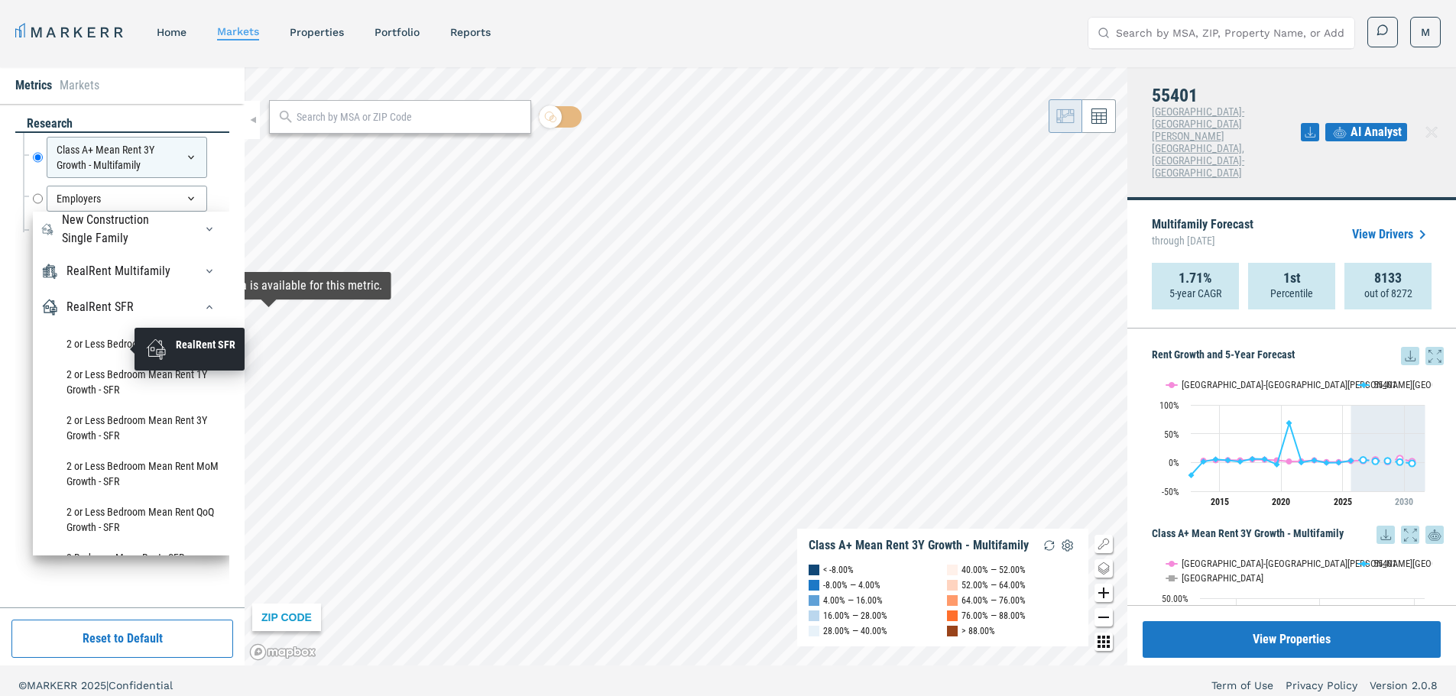
scroll to position [102, 0]
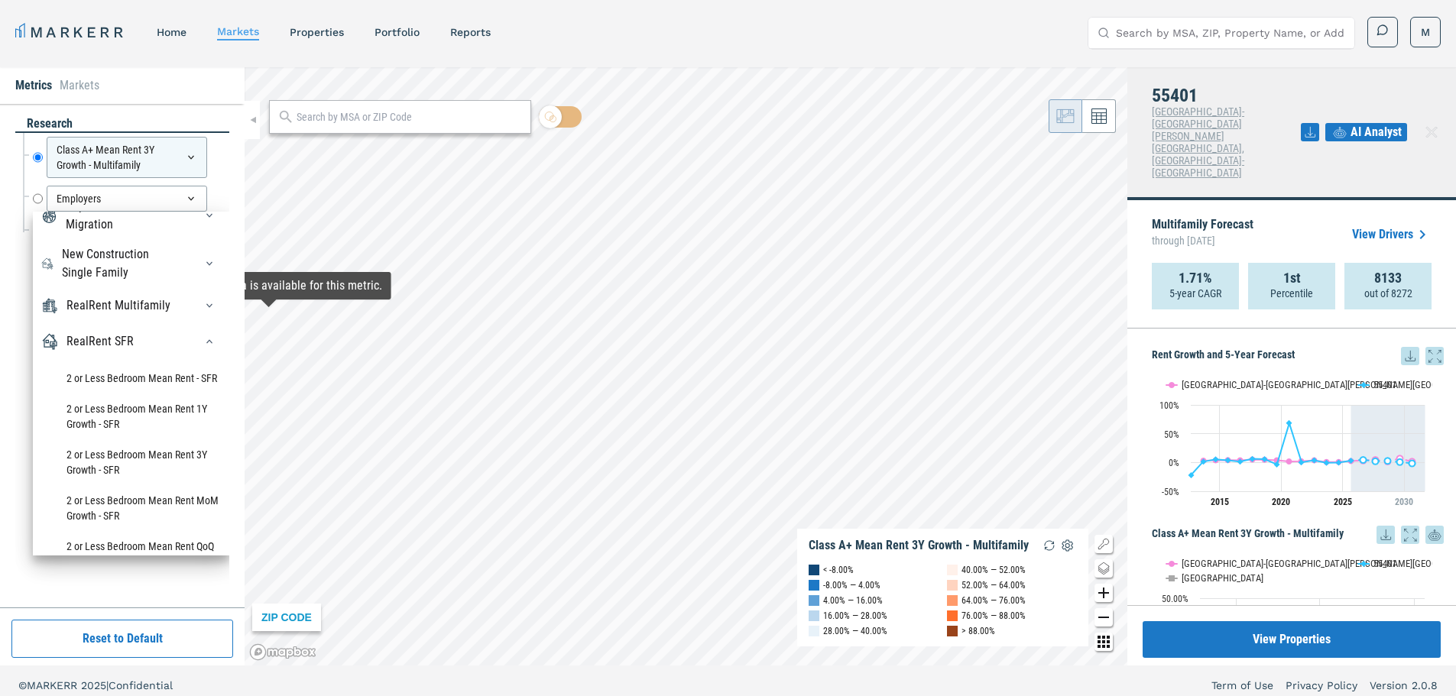
click at [89, 315] on div "RealRent Multifamily" at bounding box center [118, 306] width 104 height 18
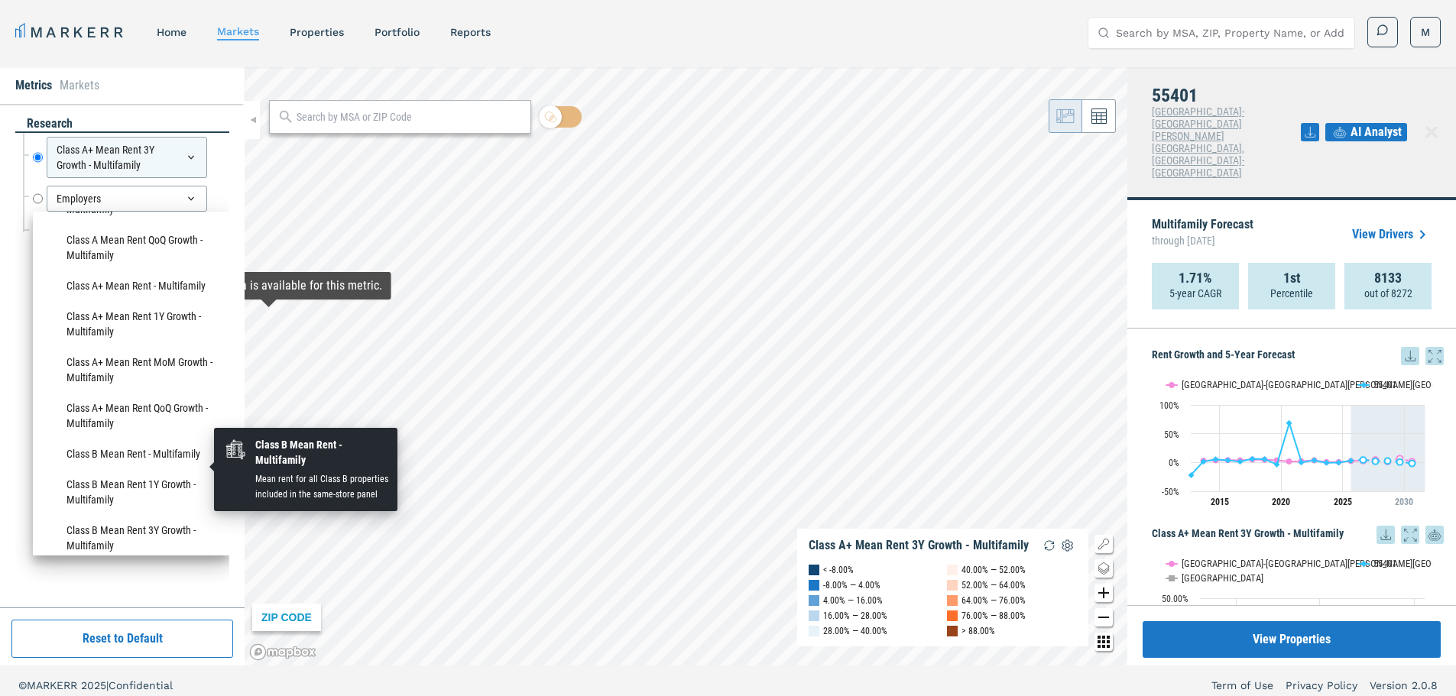
scroll to position [407, 0]
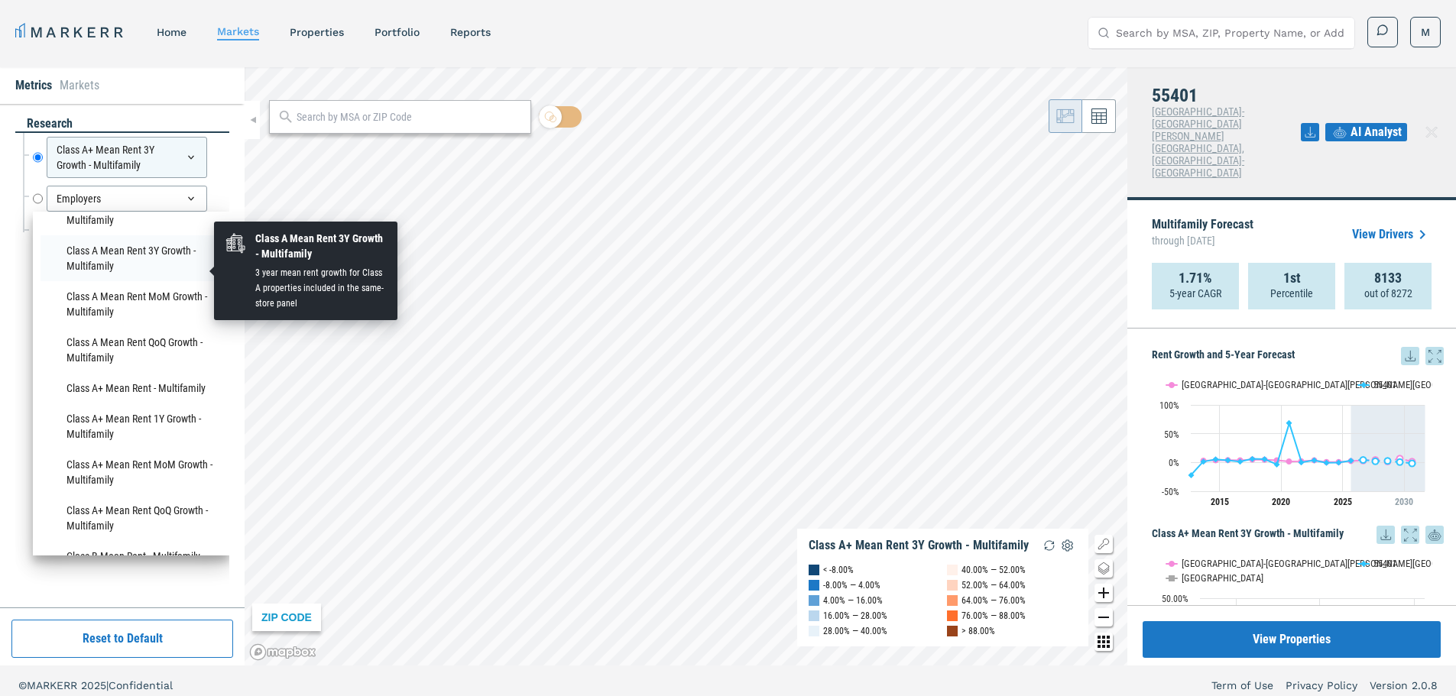
click at [112, 272] on li "Class A Mean Rent 3Y Growth - Multifamily" at bounding box center [131, 258] width 181 height 46
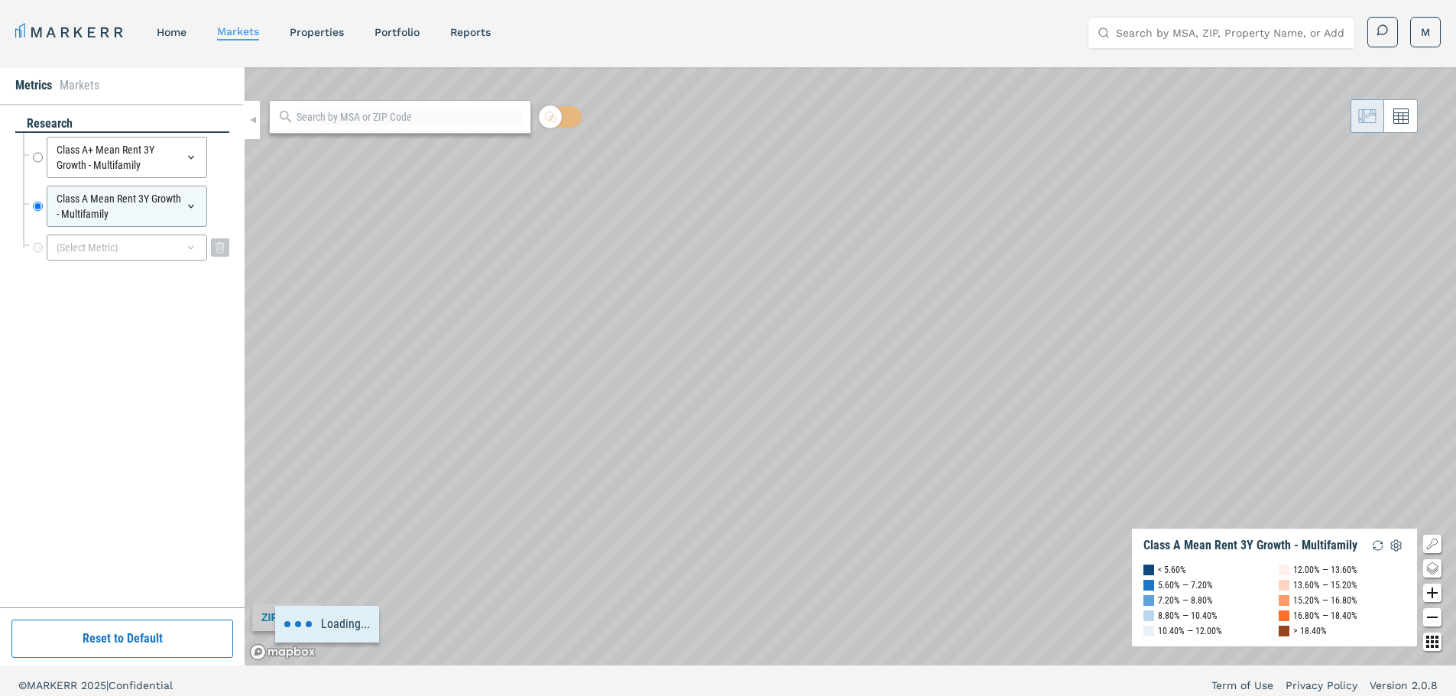
click at [127, 245] on div "(Select Metric)" at bounding box center [127, 248] width 160 height 26
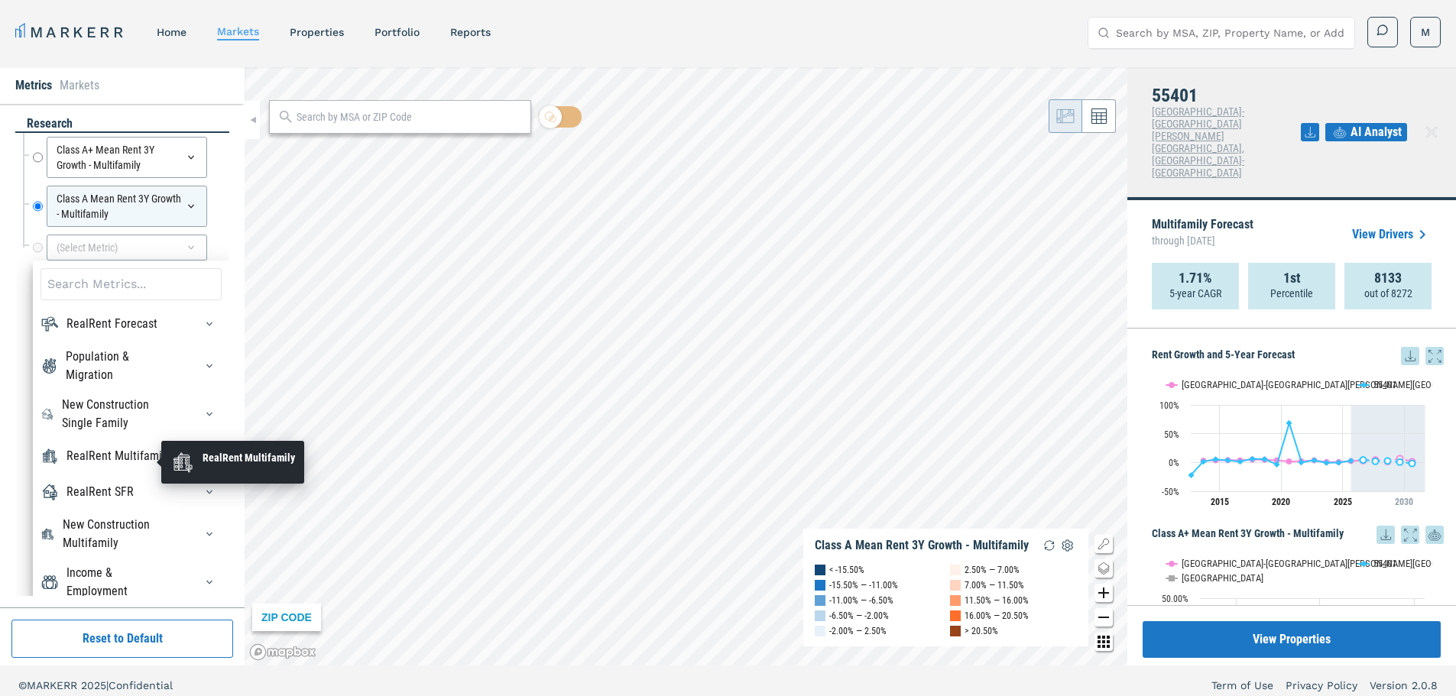
click at [94, 452] on div "RealRent Multifamily" at bounding box center [118, 456] width 104 height 18
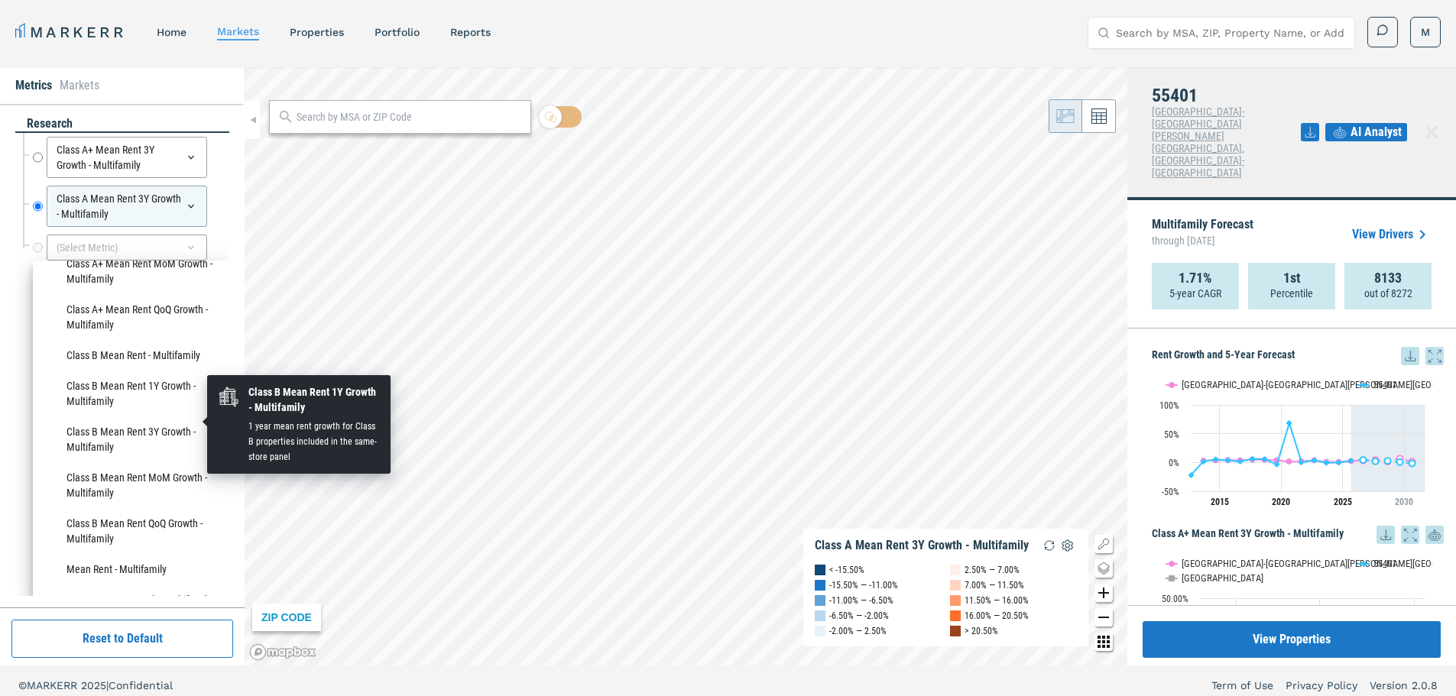
scroll to position [713, 0]
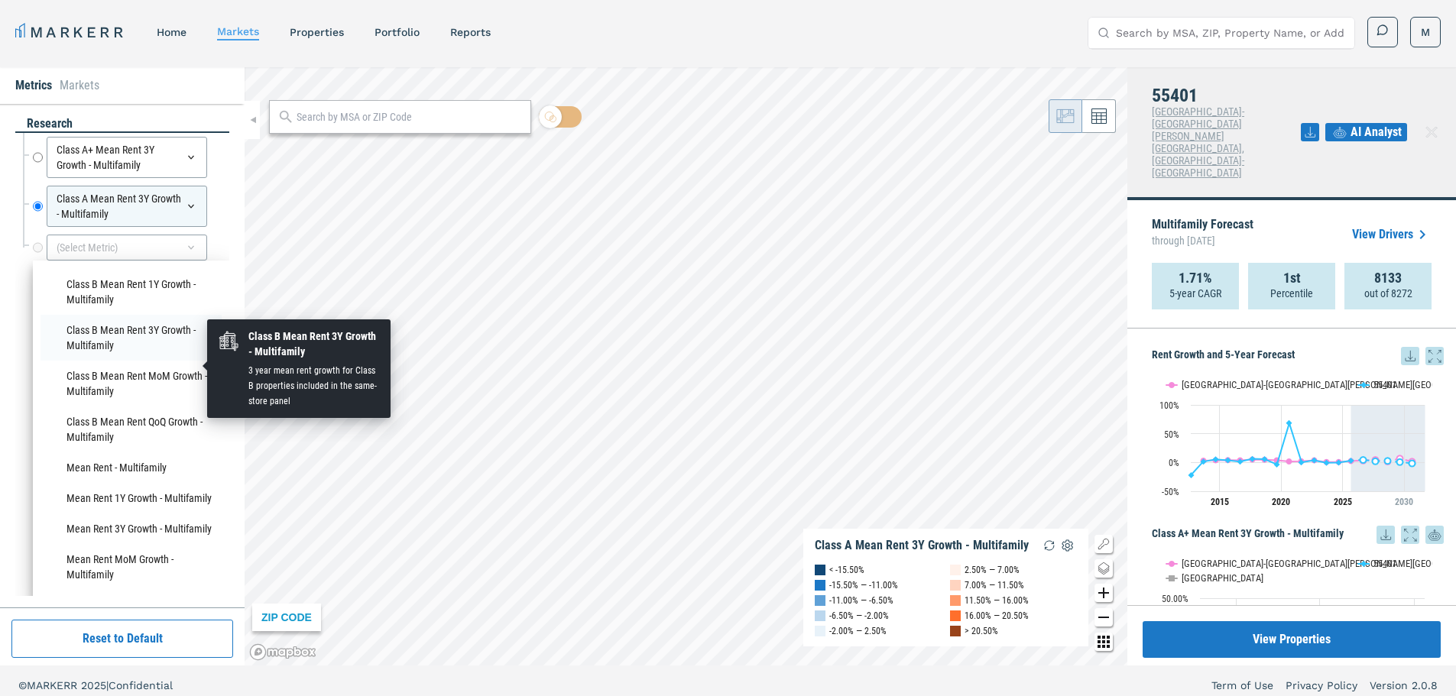
click at [103, 361] on li "Class B Mean Rent 3Y Growth - Multifamily" at bounding box center [131, 338] width 181 height 46
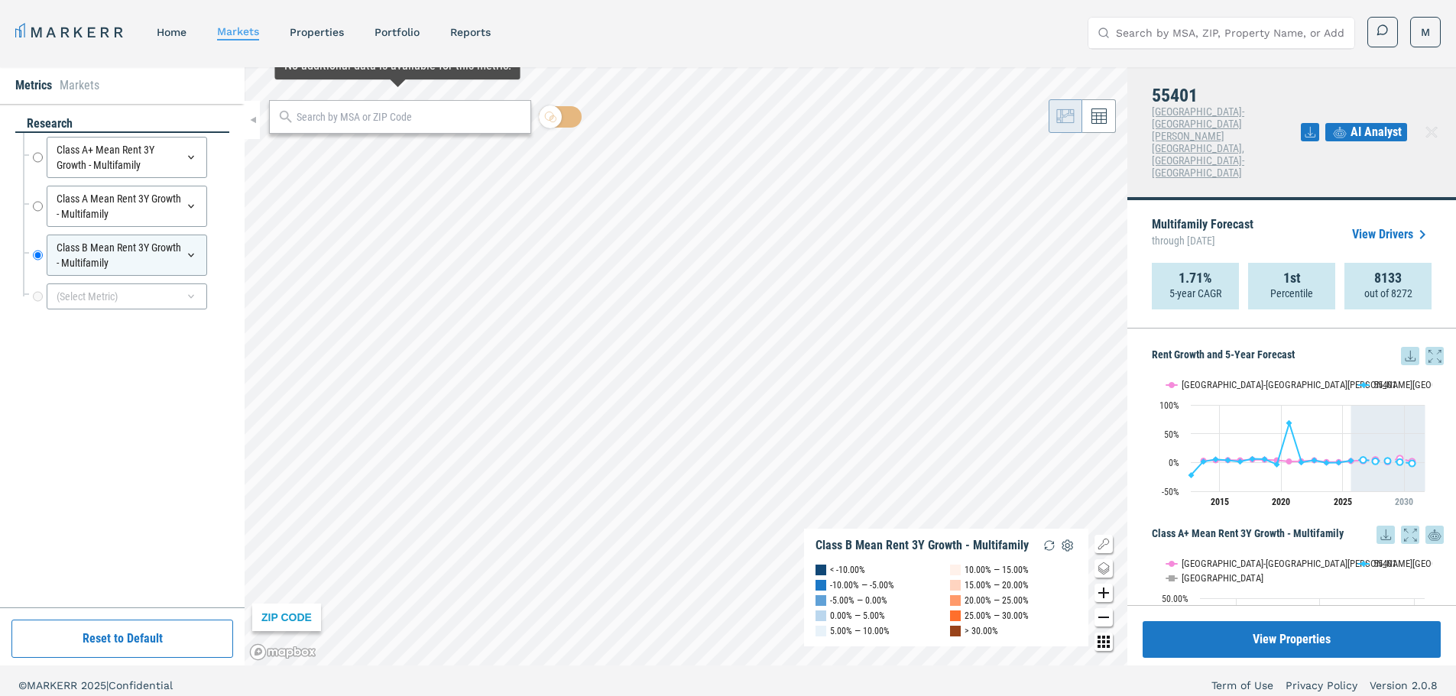
click at [407, 125] on input "text" at bounding box center [410, 117] width 226 height 16
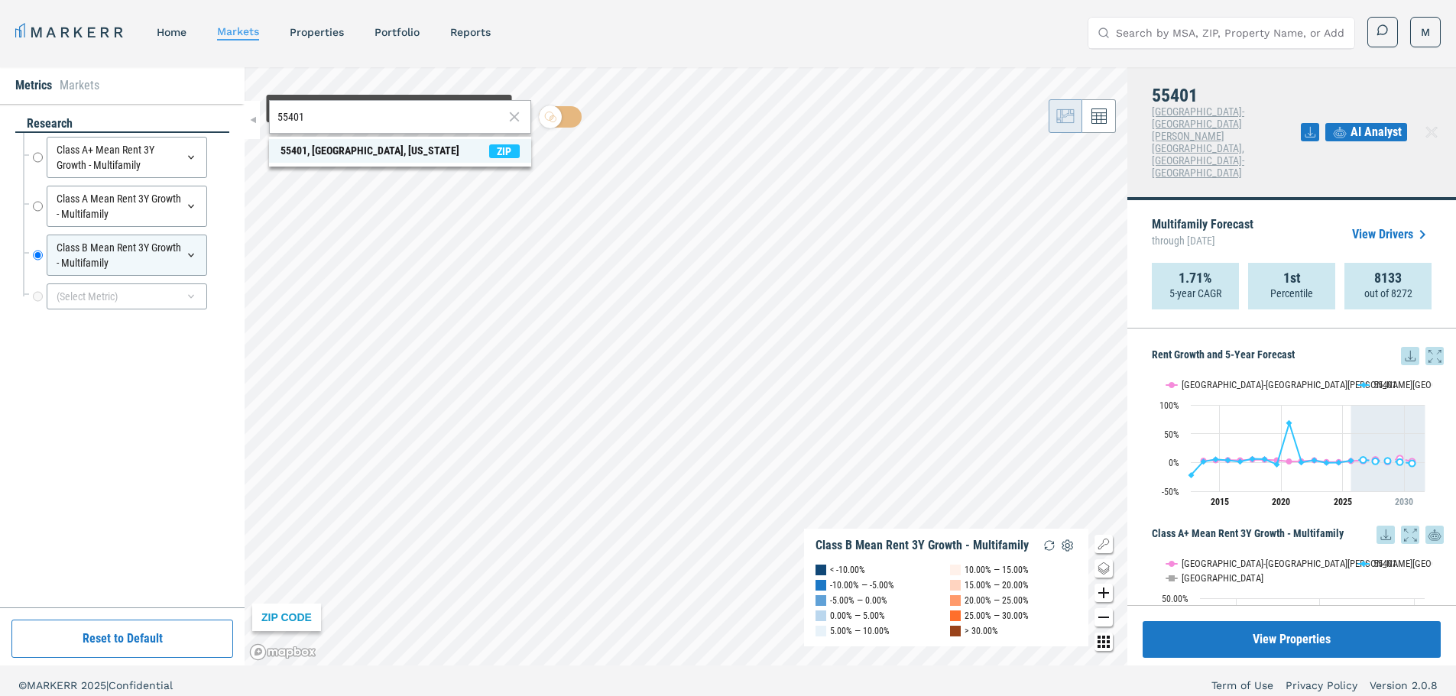
type input "55401"
click at [383, 144] on div "55401, [GEOGRAPHIC_DATA], [US_STATE]" at bounding box center [369, 151] width 179 height 16
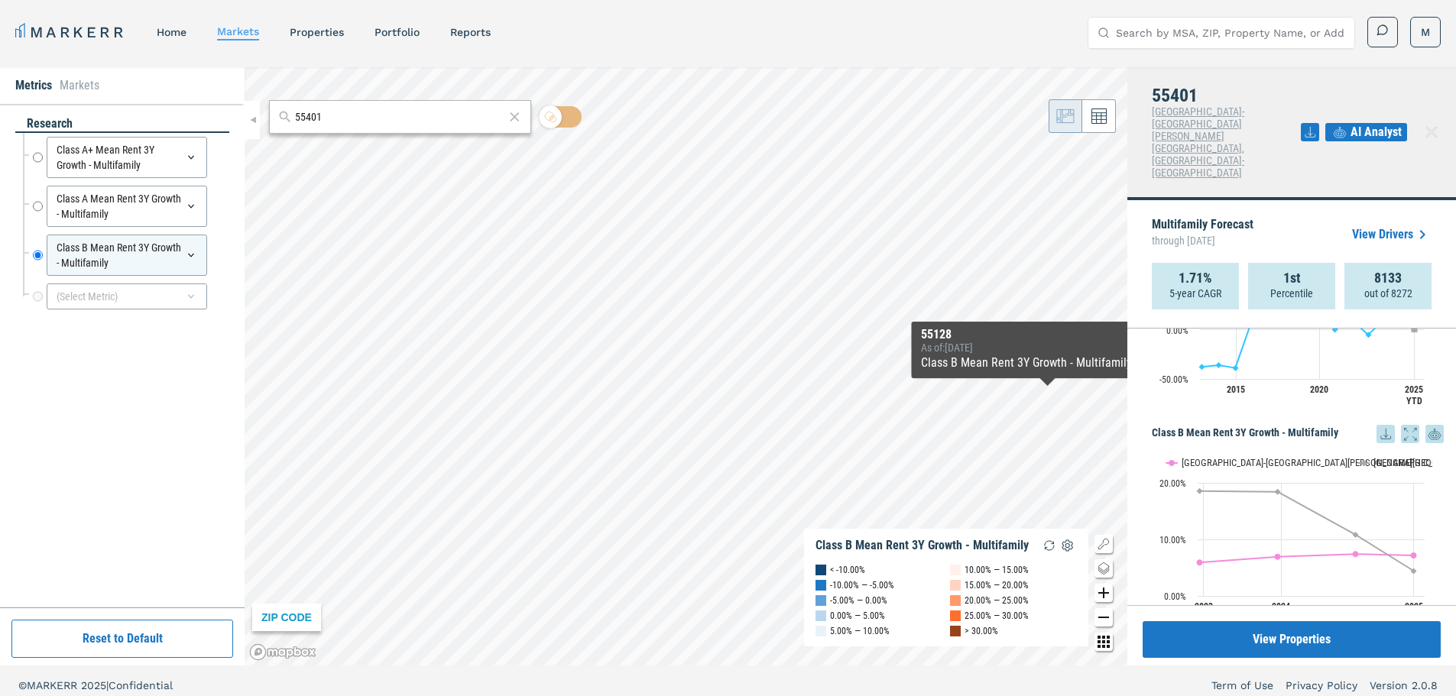
scroll to position [9, 0]
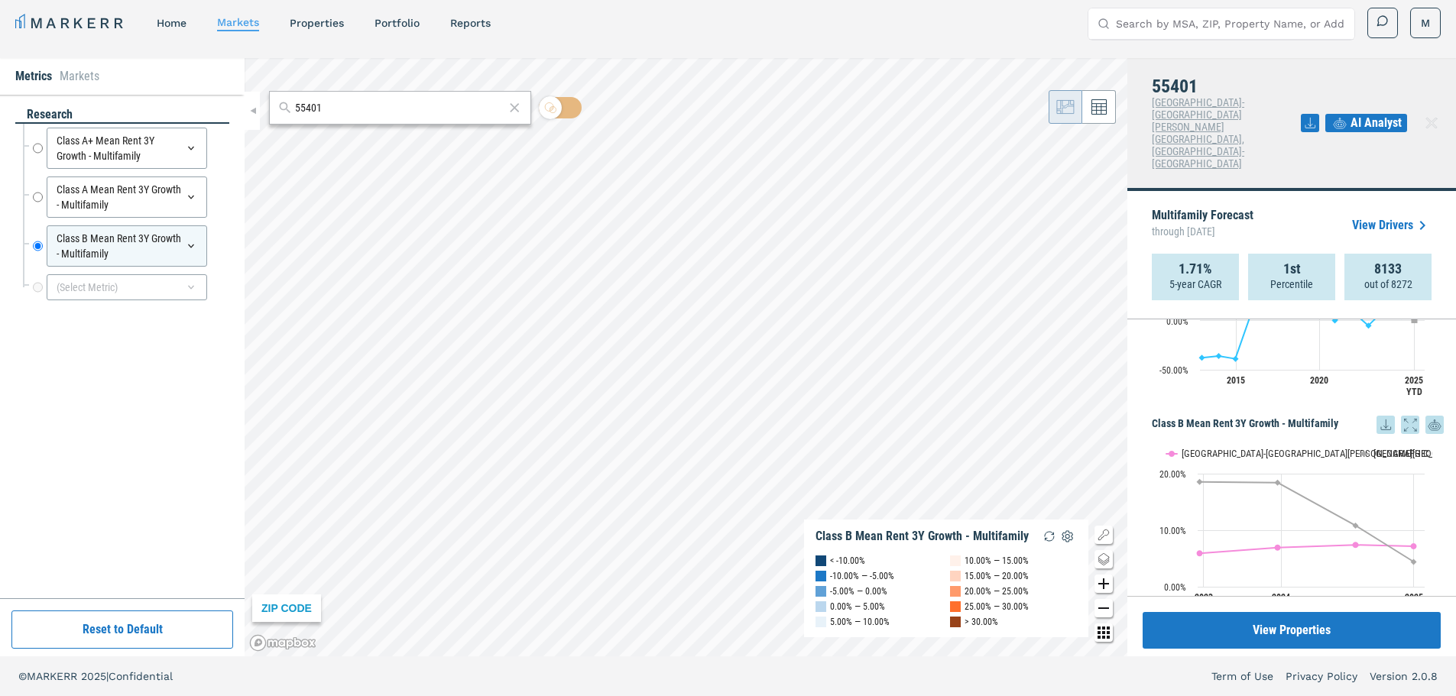
click at [130, 416] on div "research Class A+ Mean Rent 3Y Growth - Multifamily Class A+ Mean Rent 3Y Growt…" at bounding box center [122, 346] width 214 height 481
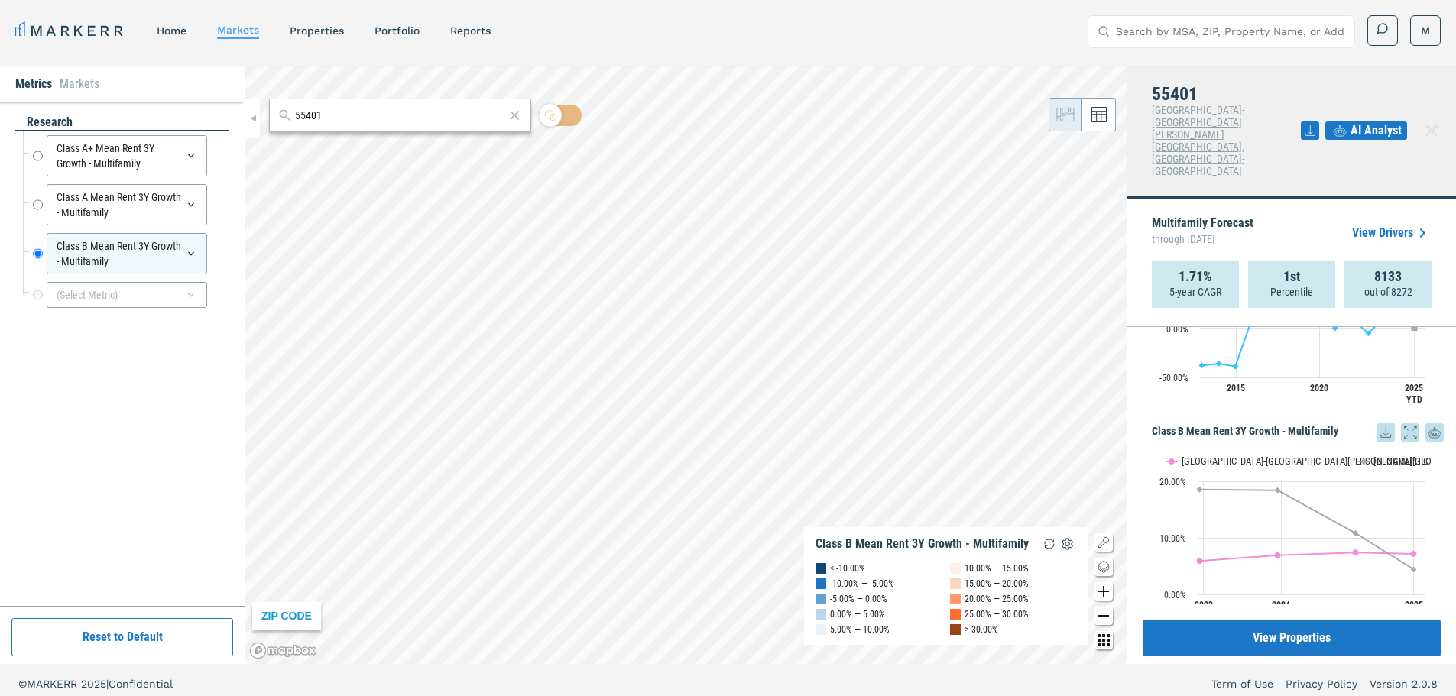
scroll to position [0, 0]
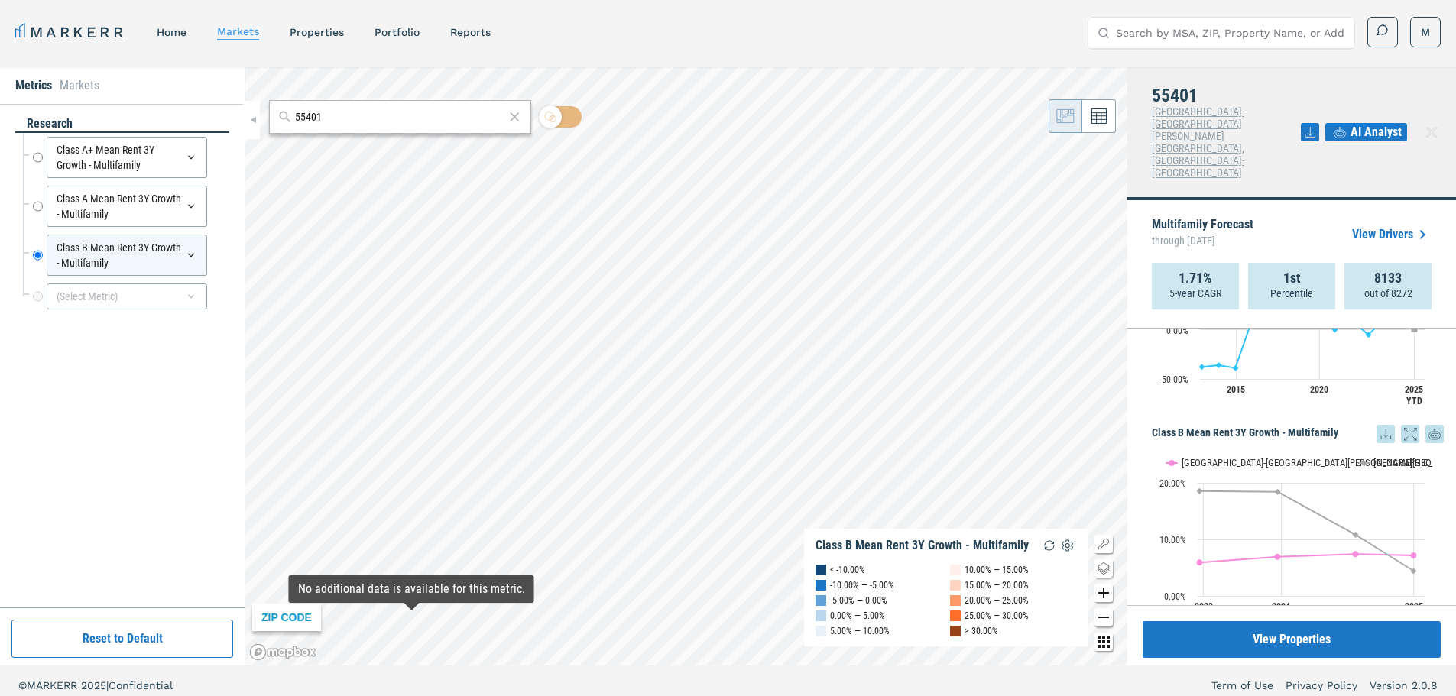
click at [101, 640] on button "Reset to Default" at bounding box center [122, 639] width 222 height 38
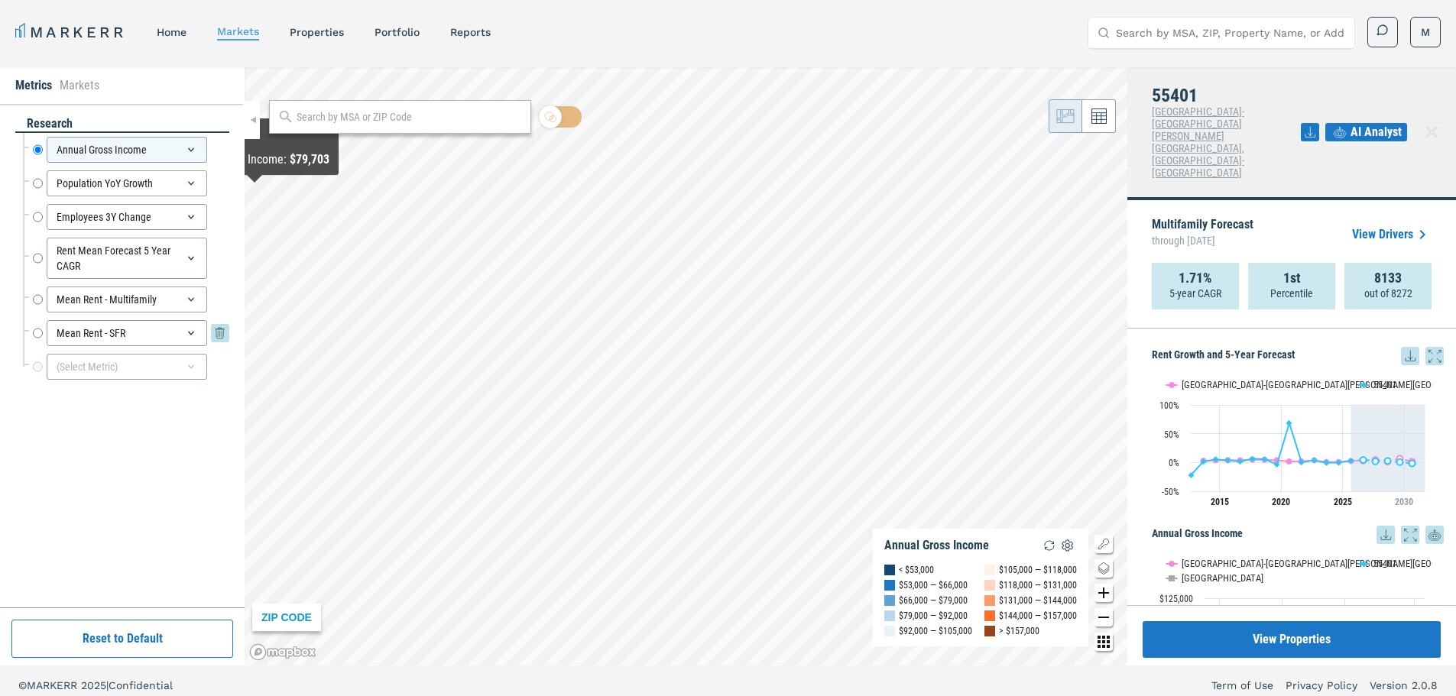
click at [191, 332] on icon at bounding box center [191, 333] width 12 height 12
click at [191, 332] on div "Mean Rent - SFR" at bounding box center [127, 333] width 160 height 26
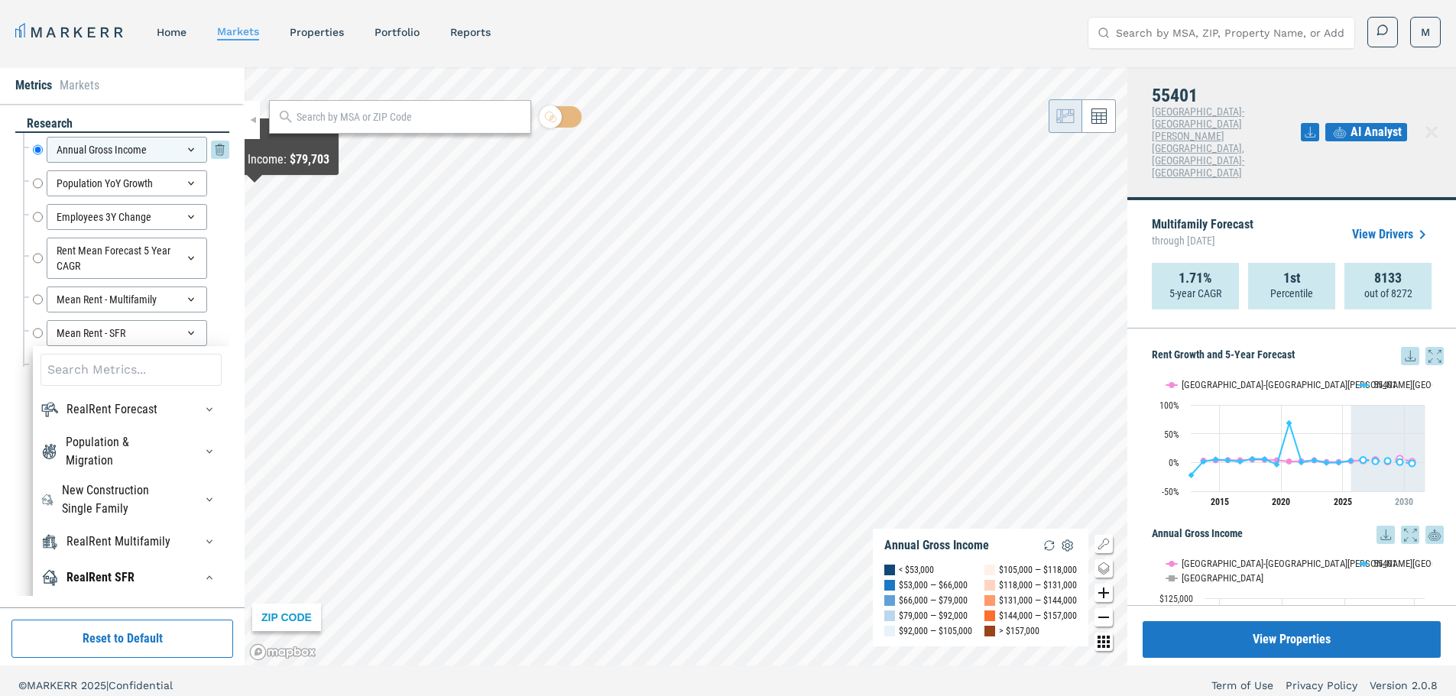
click at [195, 150] on div "Annual Gross Income" at bounding box center [127, 150] width 160 height 26
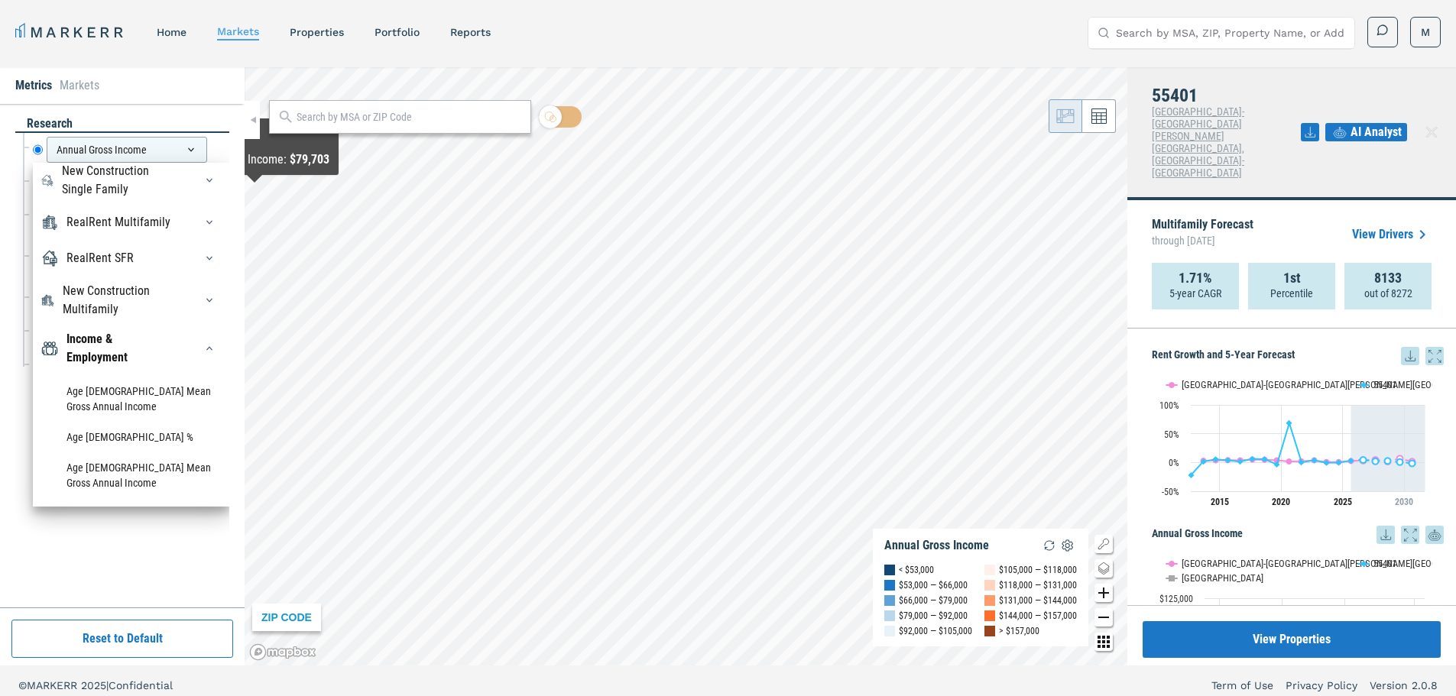
scroll to position [102, 0]
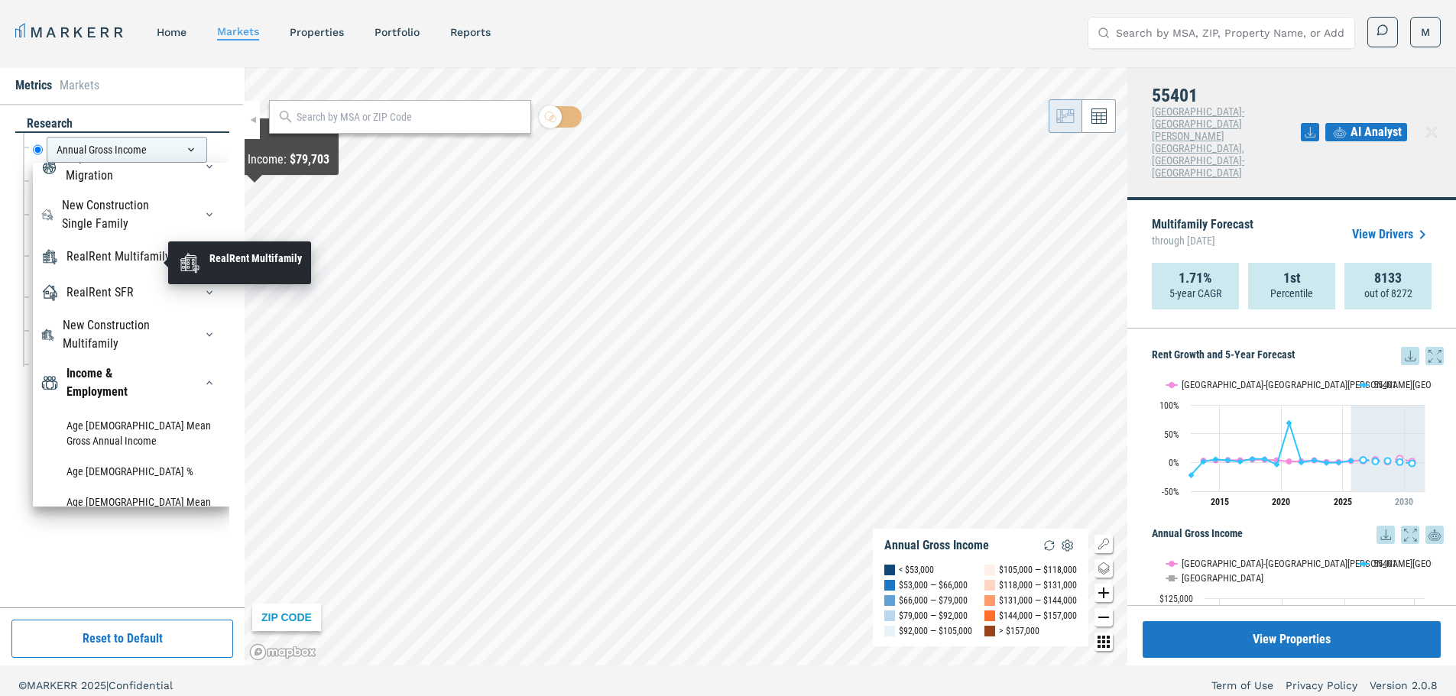
click at [105, 255] on div "RealRent Multifamily" at bounding box center [118, 257] width 104 height 18
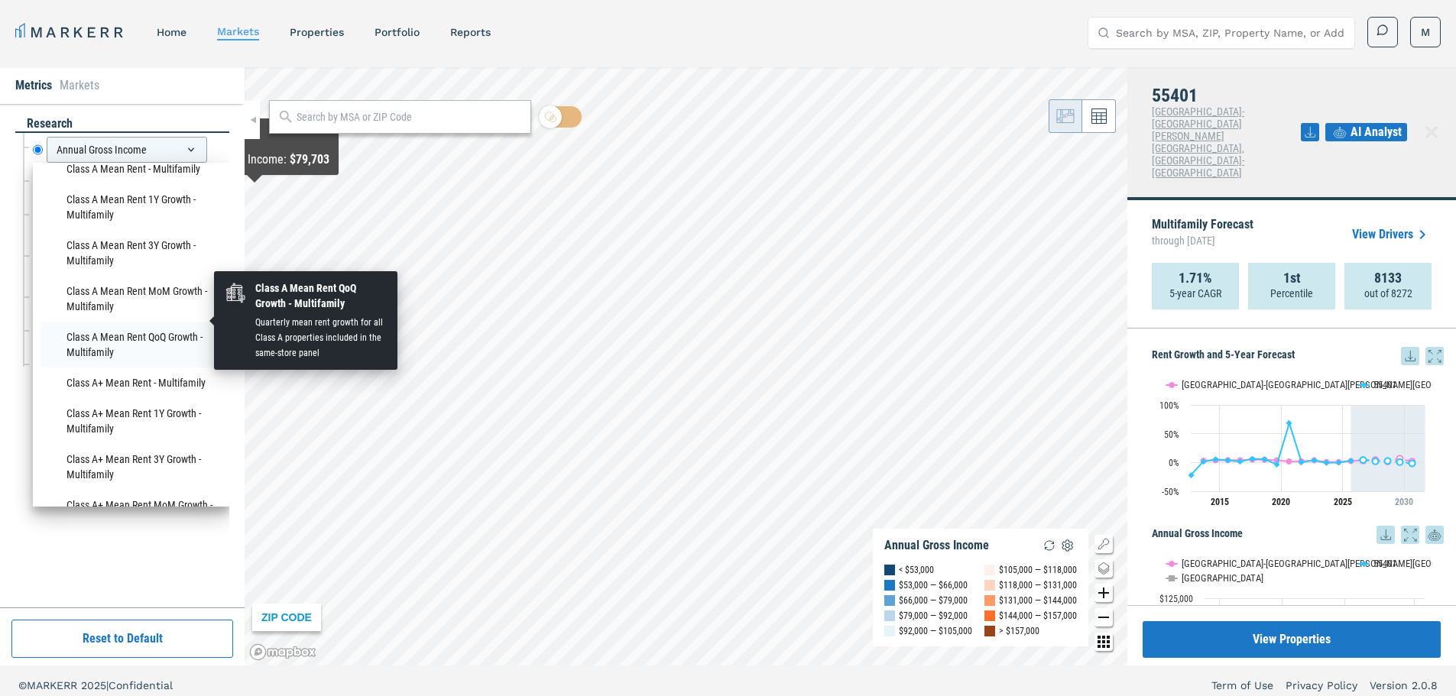
scroll to position [407, 0]
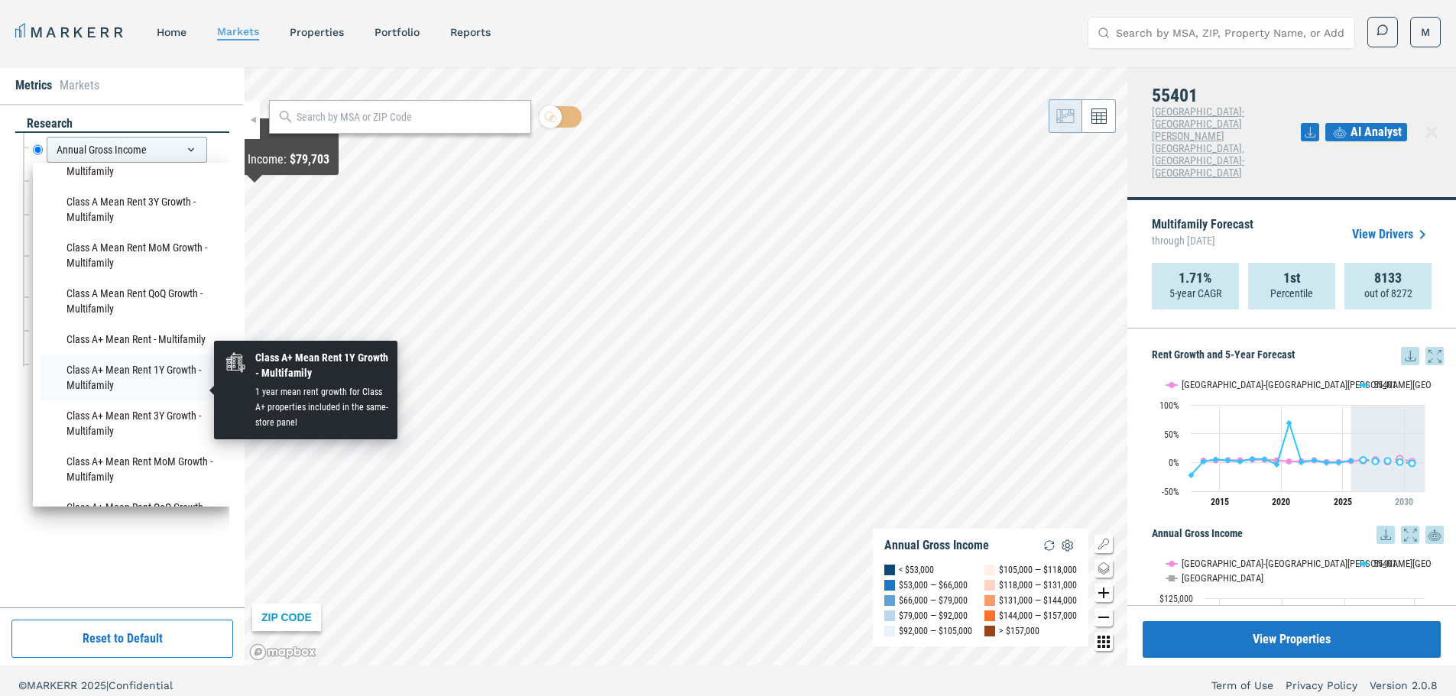
click at [162, 383] on li "Class A+ Mean Rent 1Y Growth - Multifamily" at bounding box center [131, 378] width 181 height 46
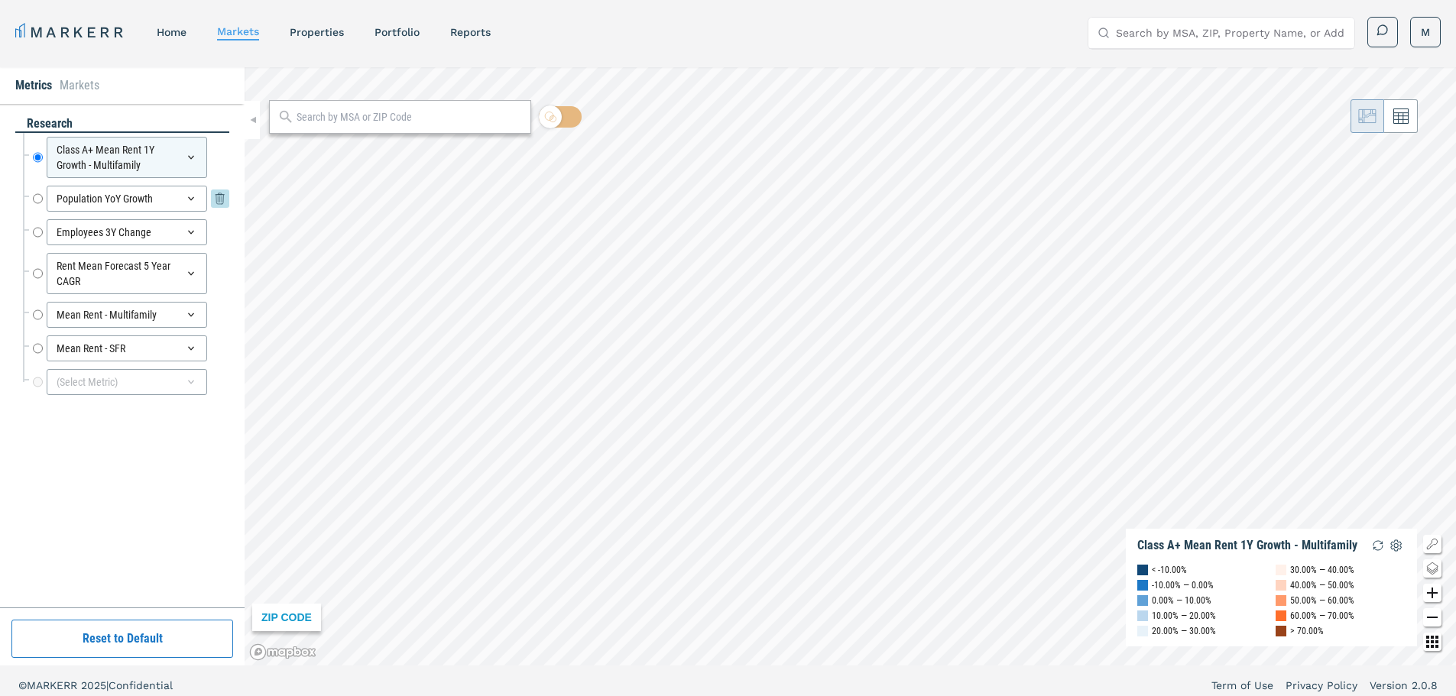
click at [173, 198] on div "Population YoY Growth" at bounding box center [127, 199] width 160 height 26
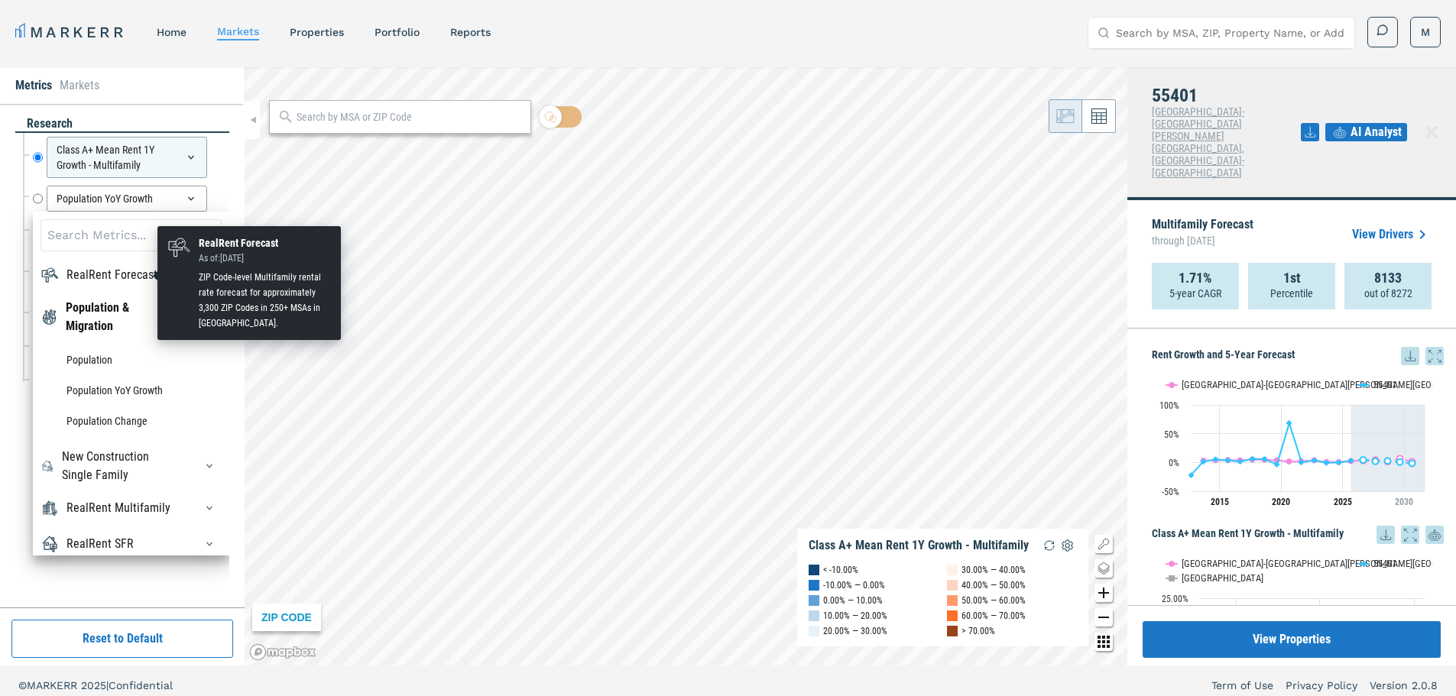
click at [121, 270] on div "RealRent Forecast" at bounding box center [111, 275] width 91 height 18
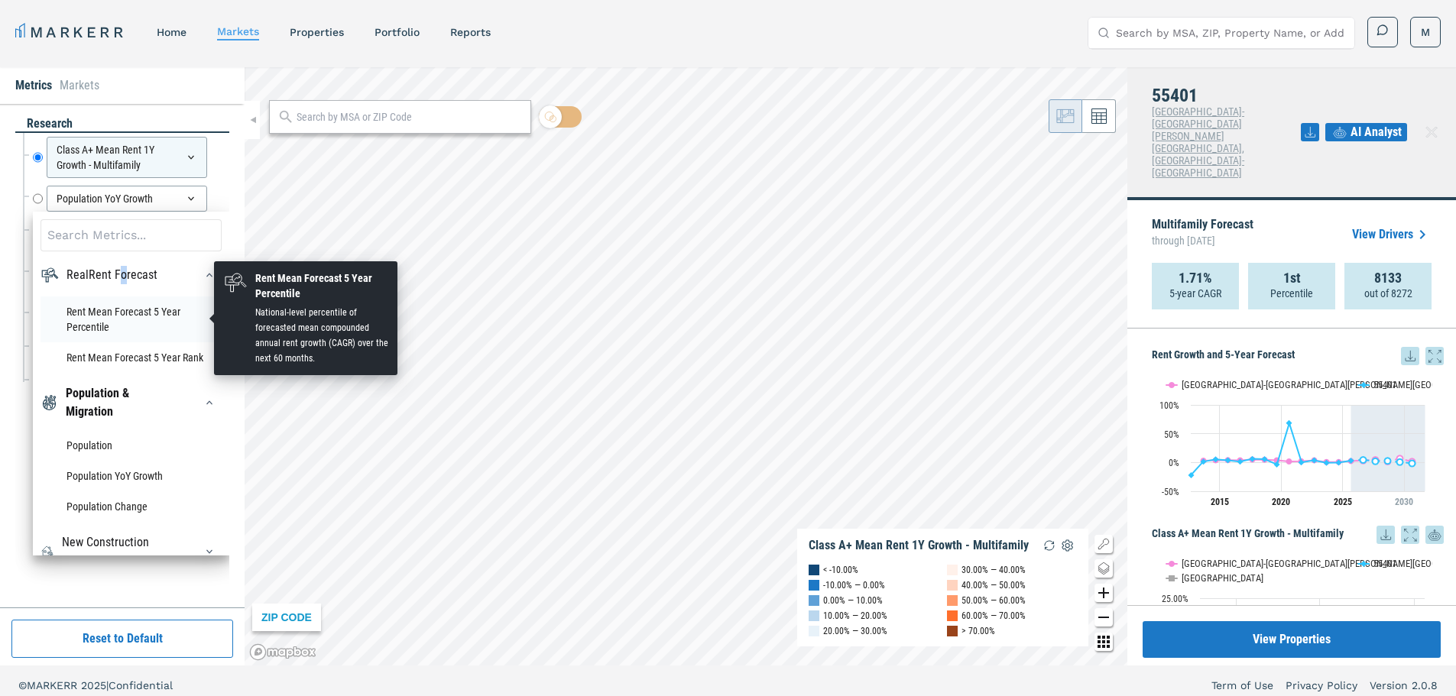
scroll to position [204, 0]
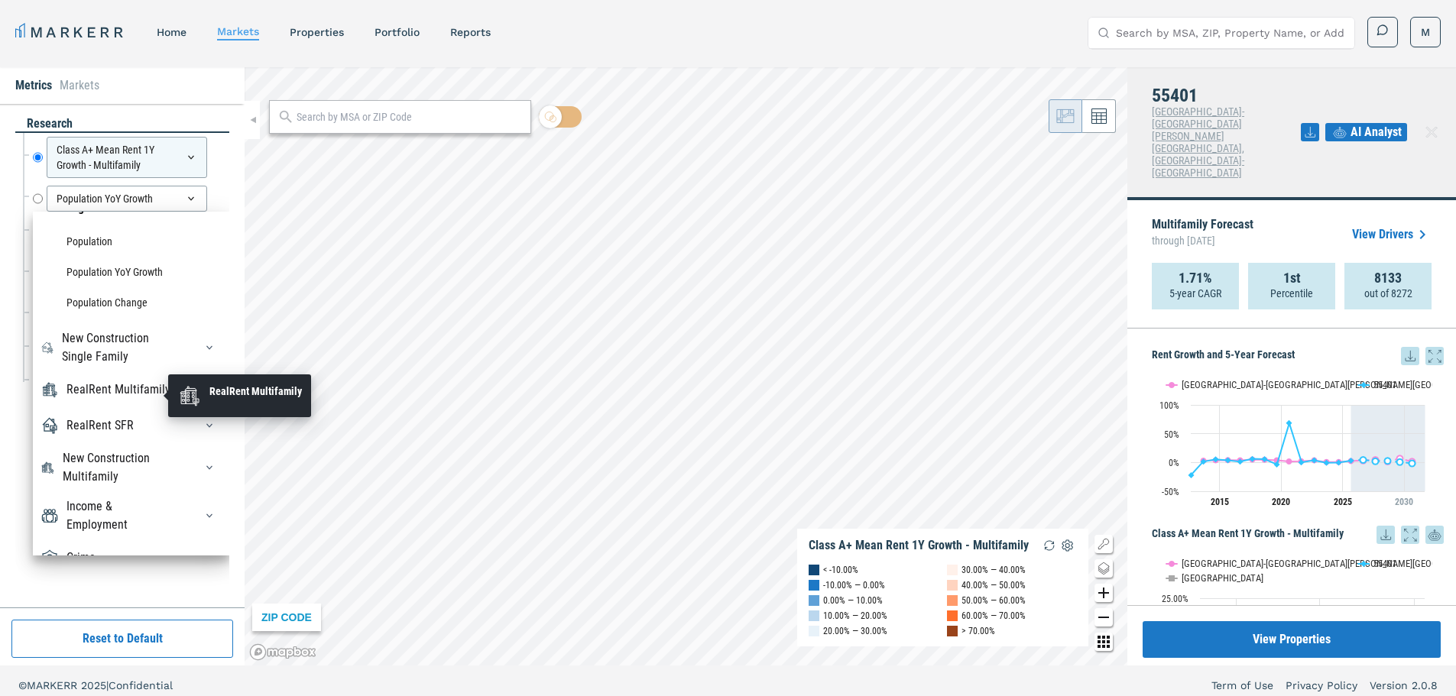
click at [94, 394] on div "RealRent Multifamily" at bounding box center [118, 390] width 104 height 18
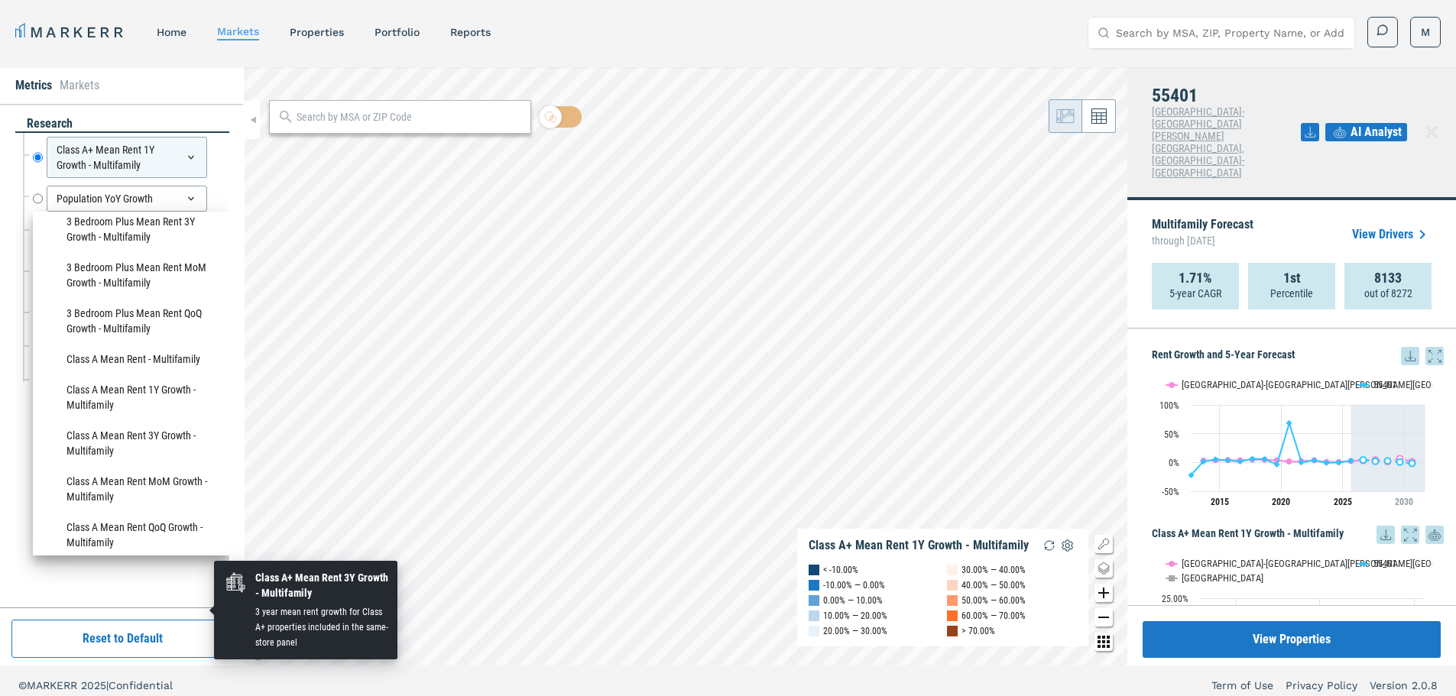
scroll to position [407, 0]
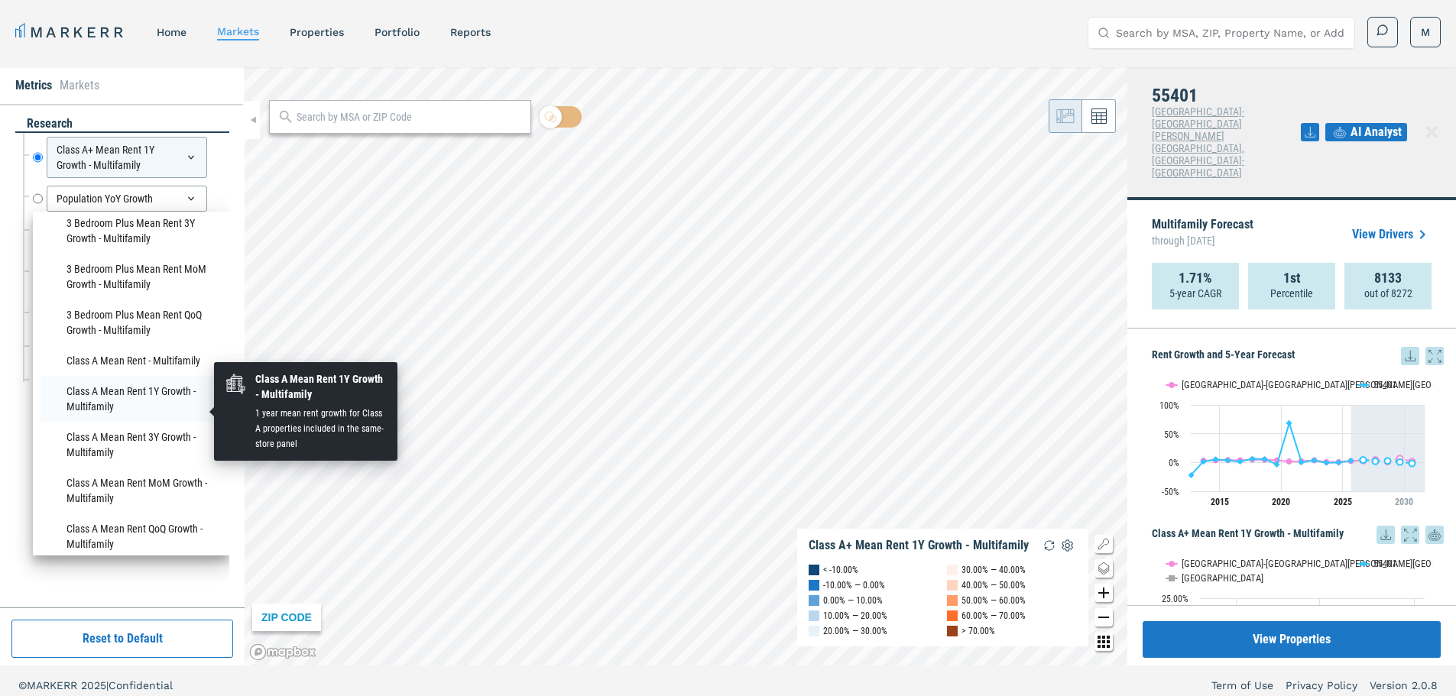
click at [170, 403] on li "Class A Mean Rent 1Y Growth - Multifamily" at bounding box center [131, 399] width 181 height 46
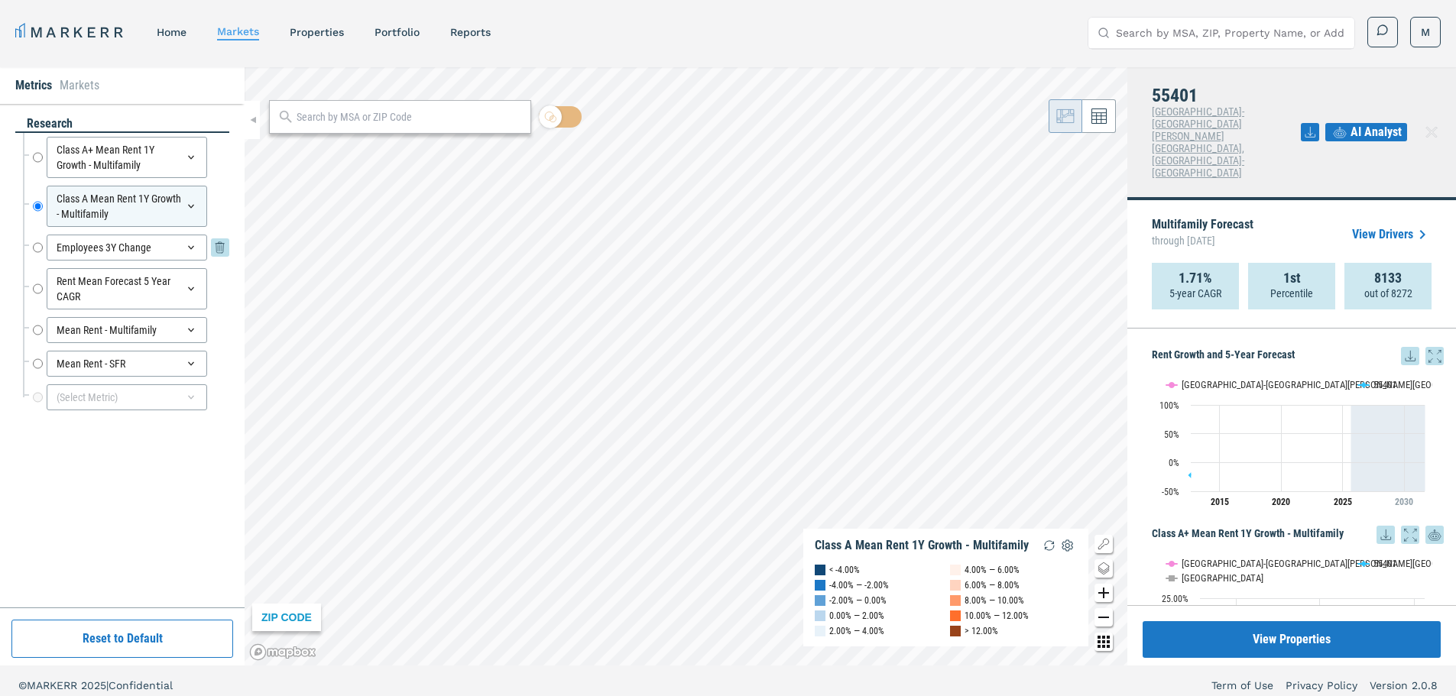
click at [190, 245] on icon at bounding box center [191, 247] width 12 height 12
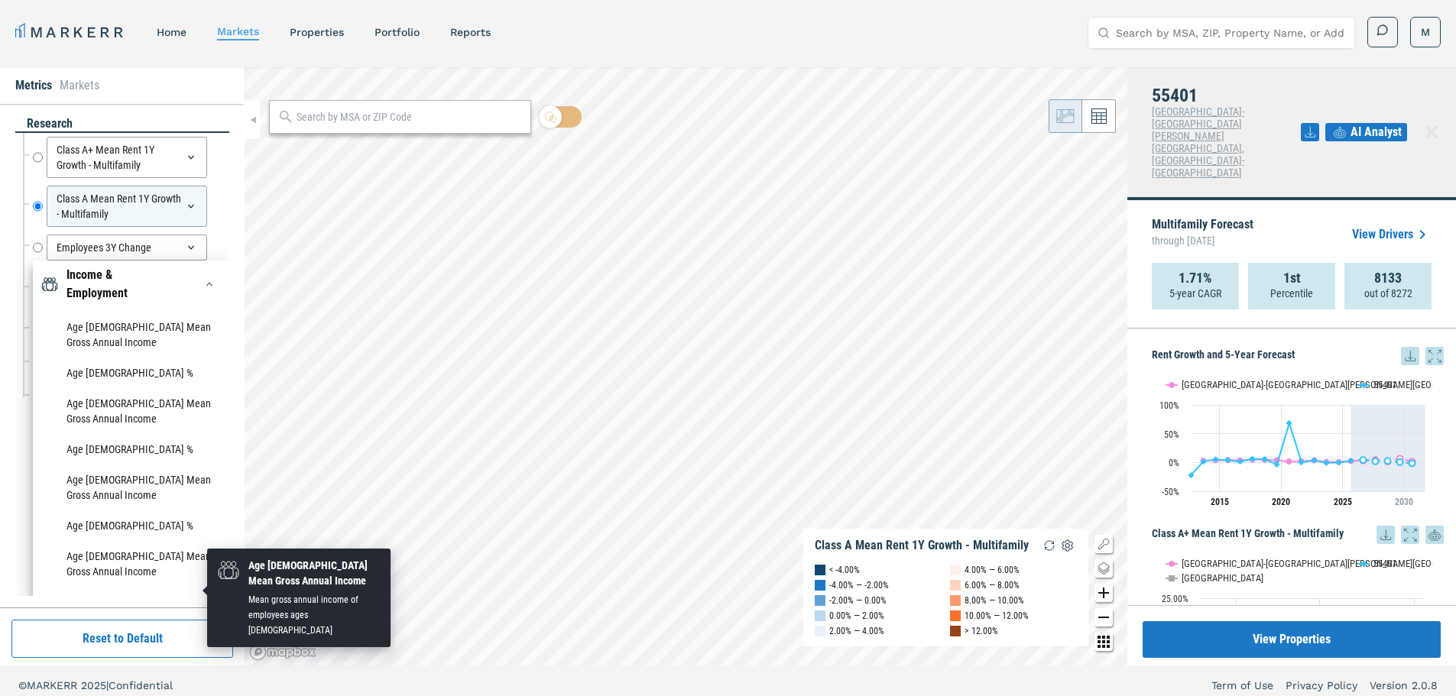
scroll to position [102, 0]
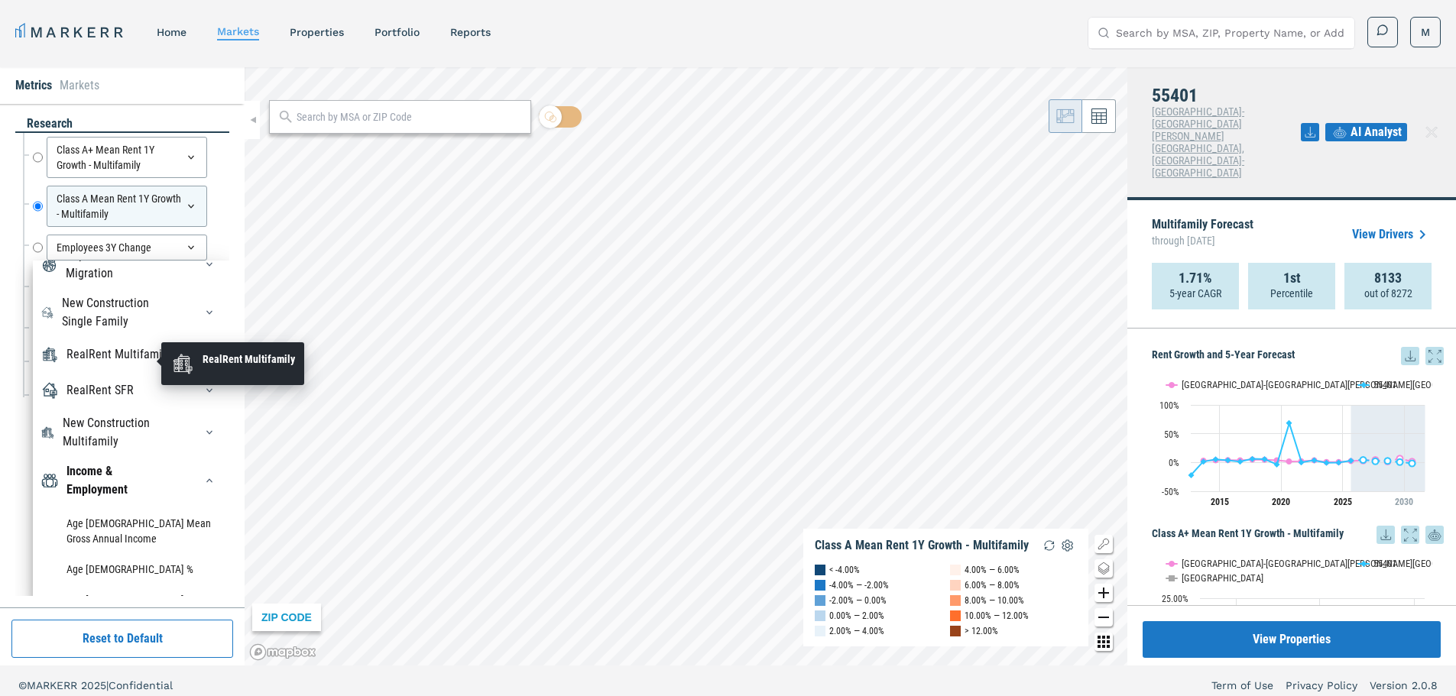
click at [104, 364] on div "RealRent Multifamily" at bounding box center [118, 354] width 104 height 18
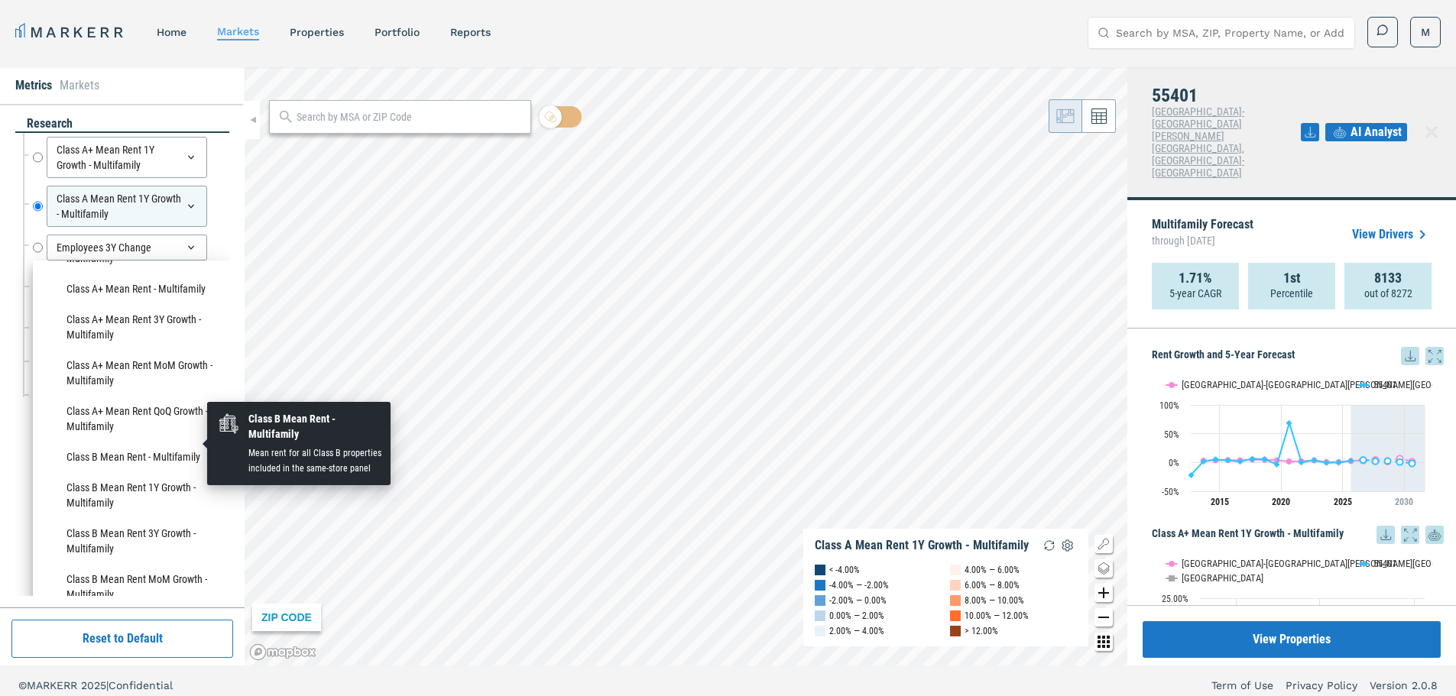
scroll to position [611, 0]
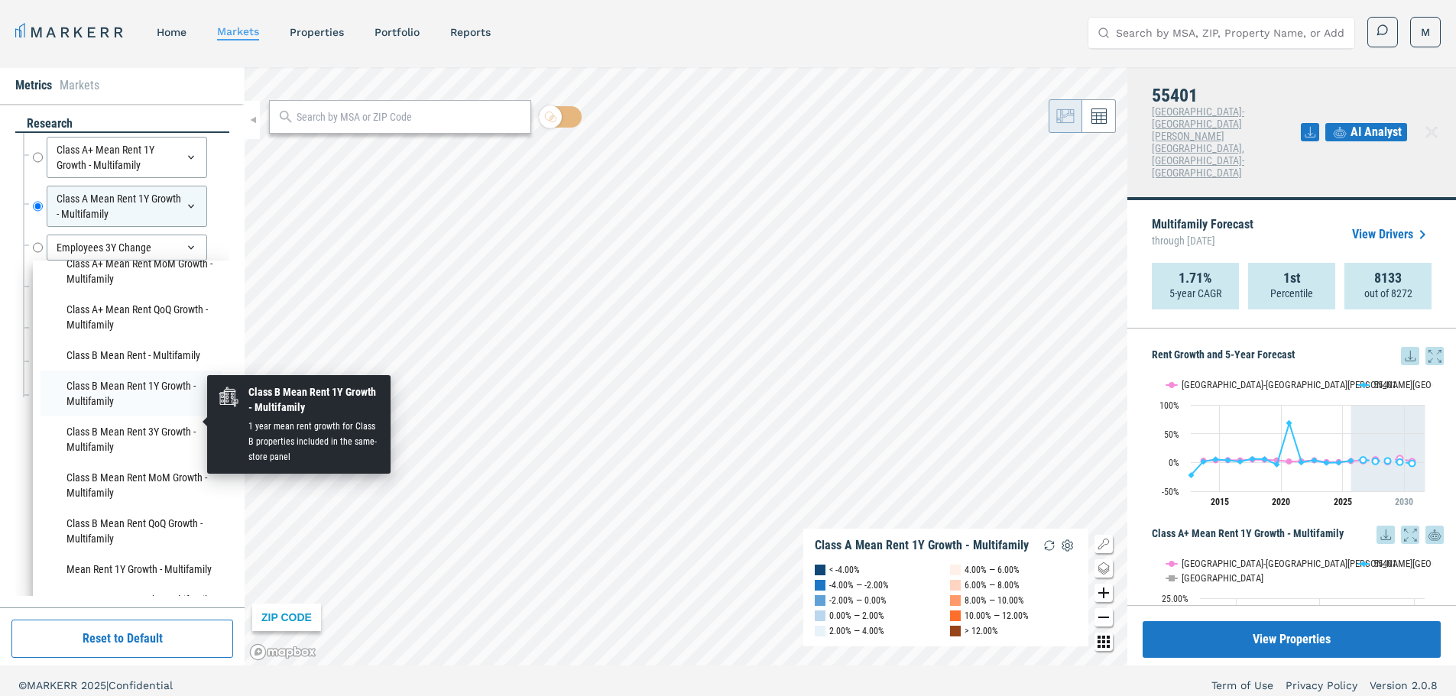
click at [151, 410] on li "Class B Mean Rent 1Y Growth - Multifamily" at bounding box center [131, 394] width 181 height 46
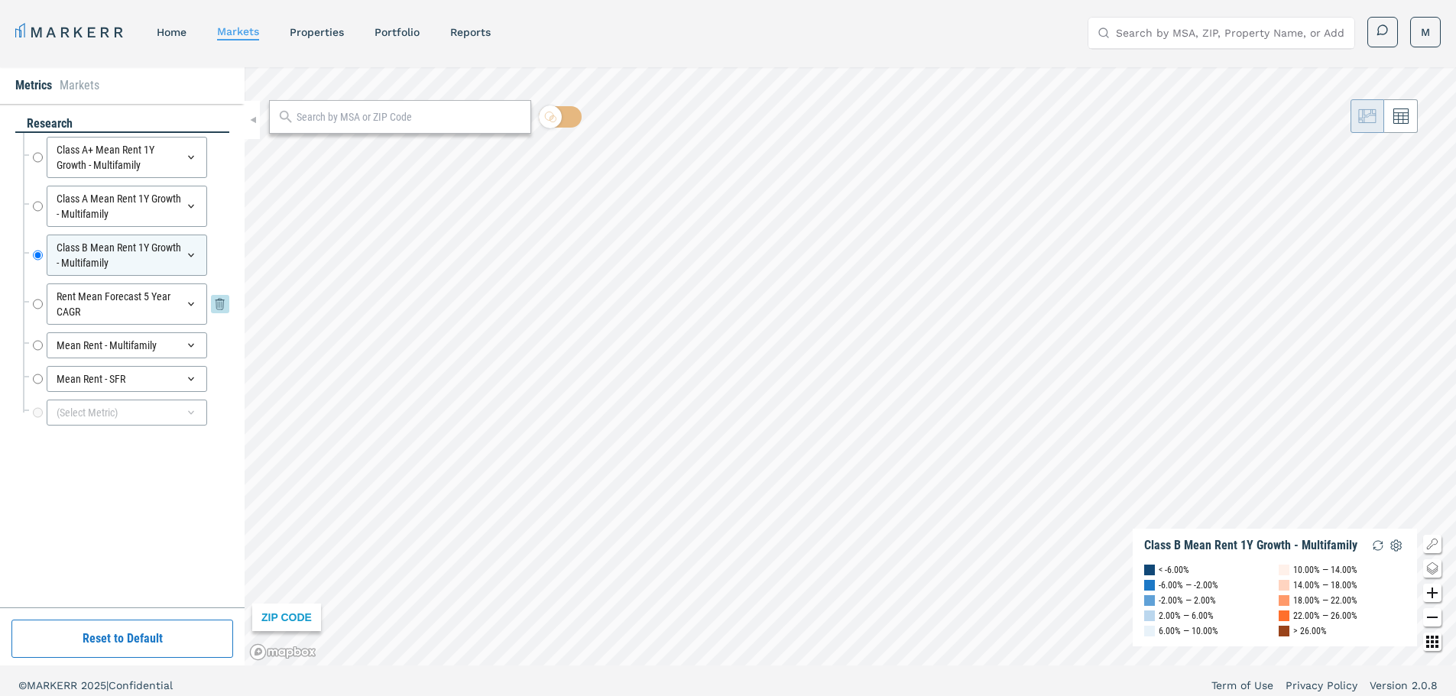
click at [221, 304] on icon at bounding box center [220, 304] width 18 height 18
click at [221, 303] on icon at bounding box center [220, 296] width 18 height 18
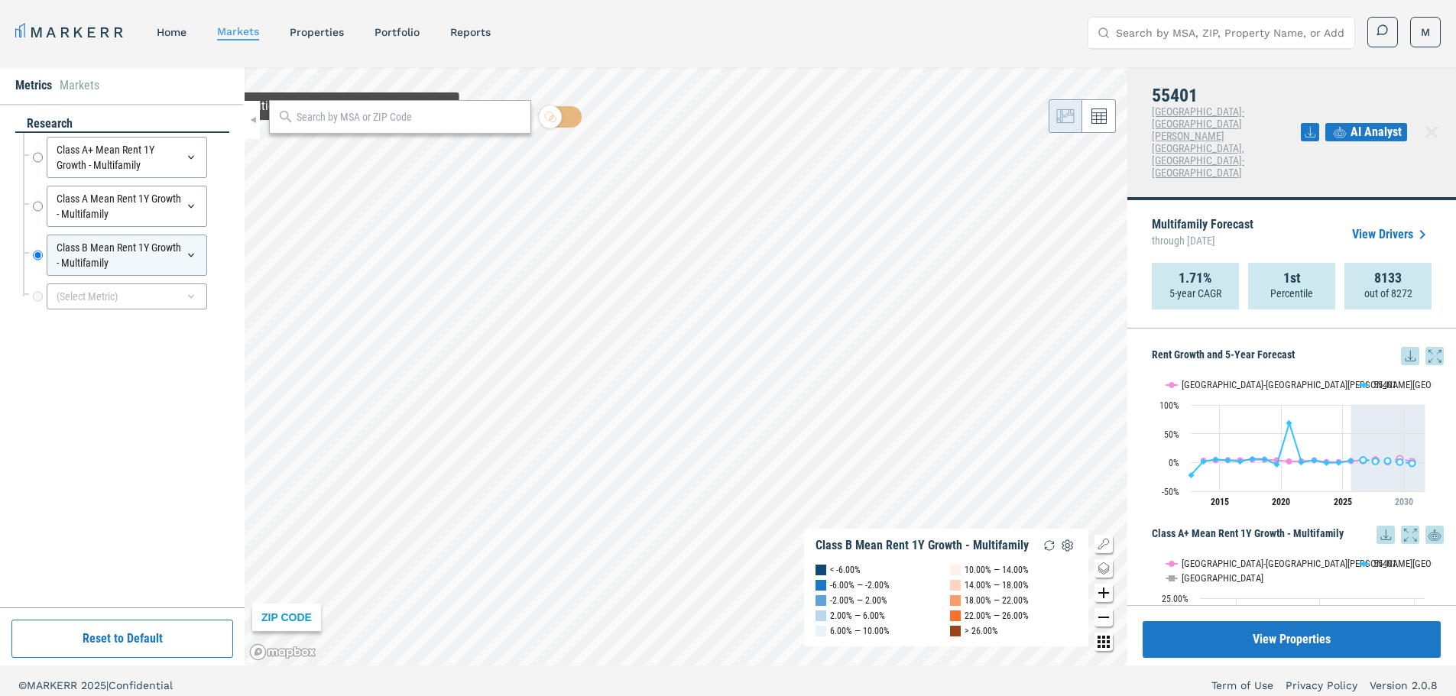
click at [337, 131] on div at bounding box center [400, 117] width 262 height 34
click at [339, 121] on input "text" at bounding box center [410, 117] width 226 height 16
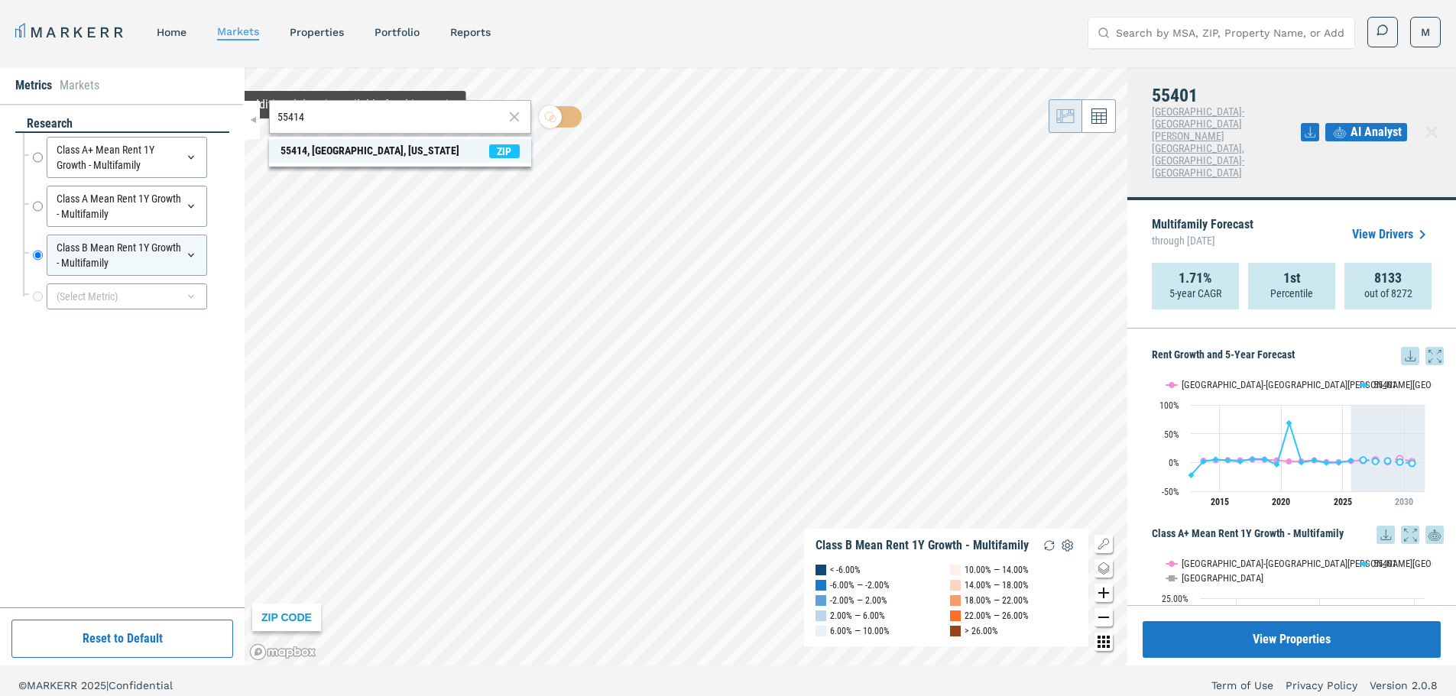
click at [347, 150] on div "55414, [GEOGRAPHIC_DATA], [US_STATE]" at bounding box center [369, 151] width 179 height 16
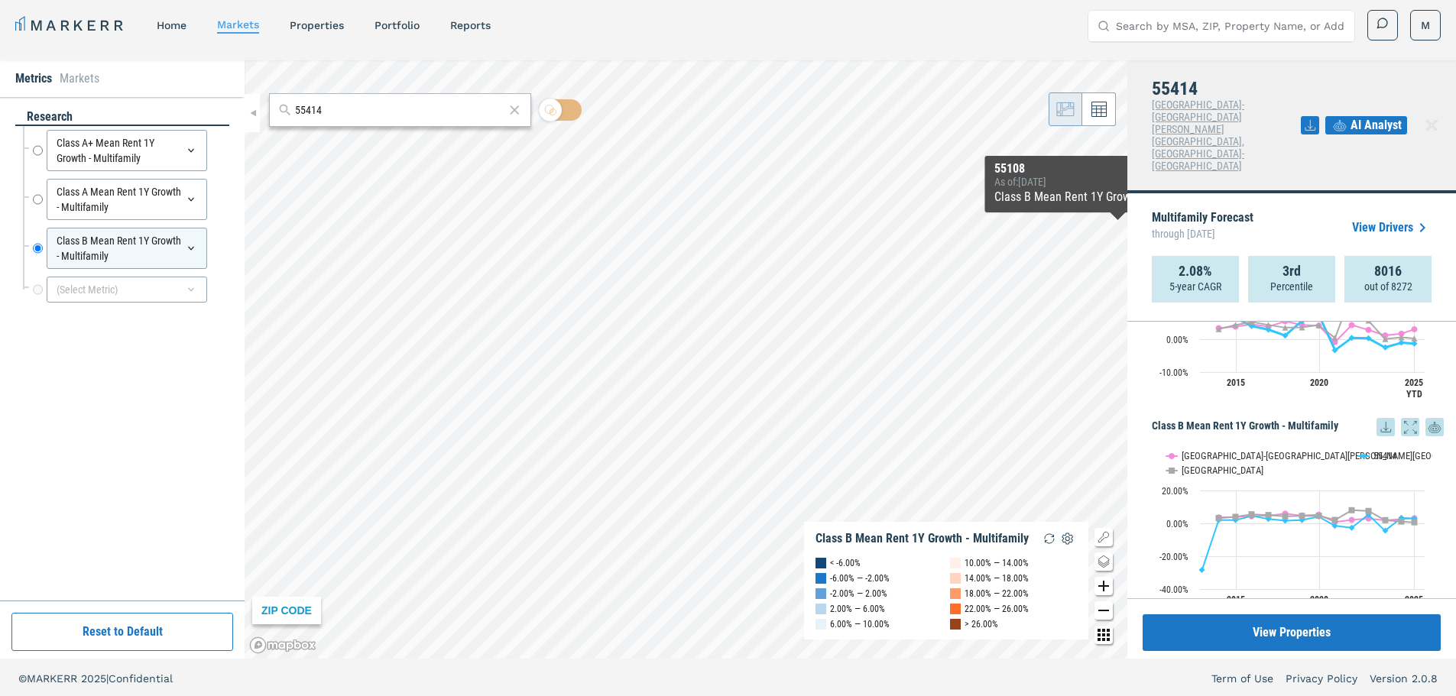
scroll to position [9, 0]
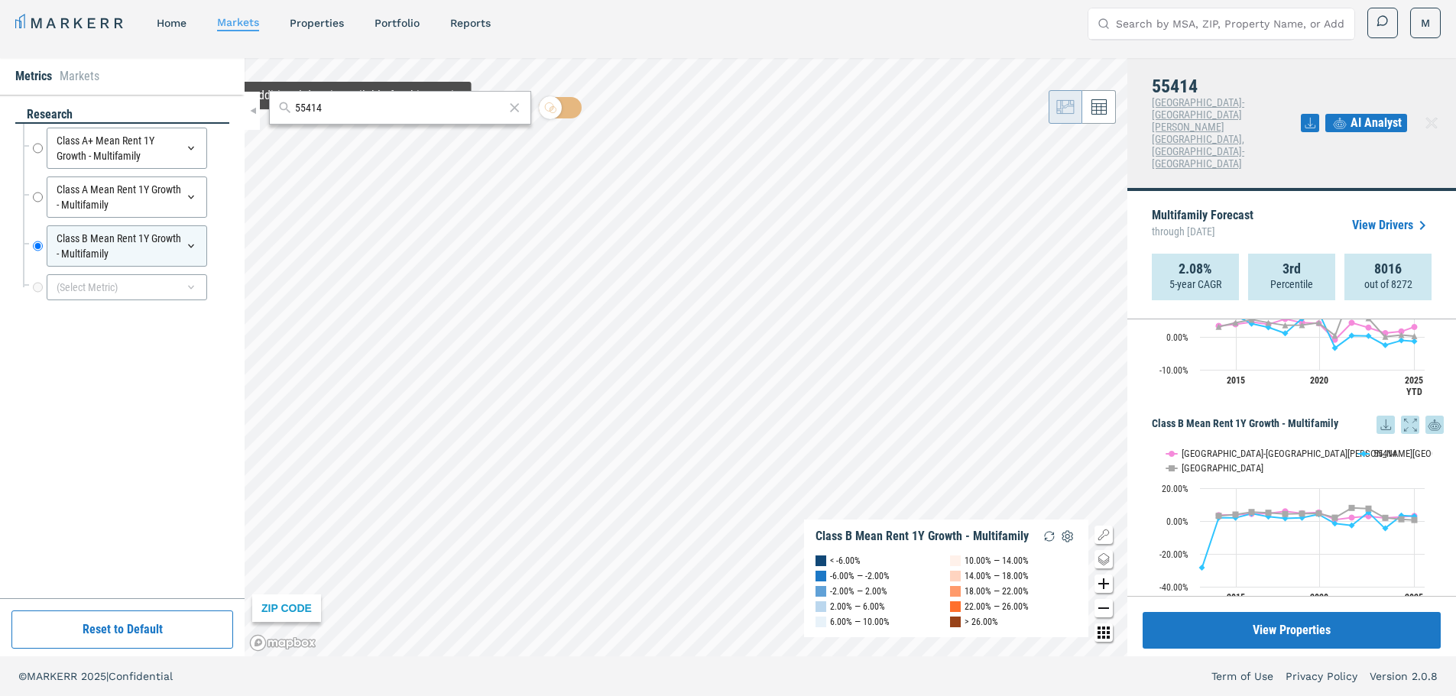
drag, startPoint x: 342, startPoint y: 112, endPoint x: 272, endPoint y: 109, distance: 70.3
click at [272, 109] on div "55414" at bounding box center [400, 108] width 262 height 34
click at [336, 135] on div "55401, [GEOGRAPHIC_DATA], [US_STATE]" at bounding box center [369, 142] width 179 height 16
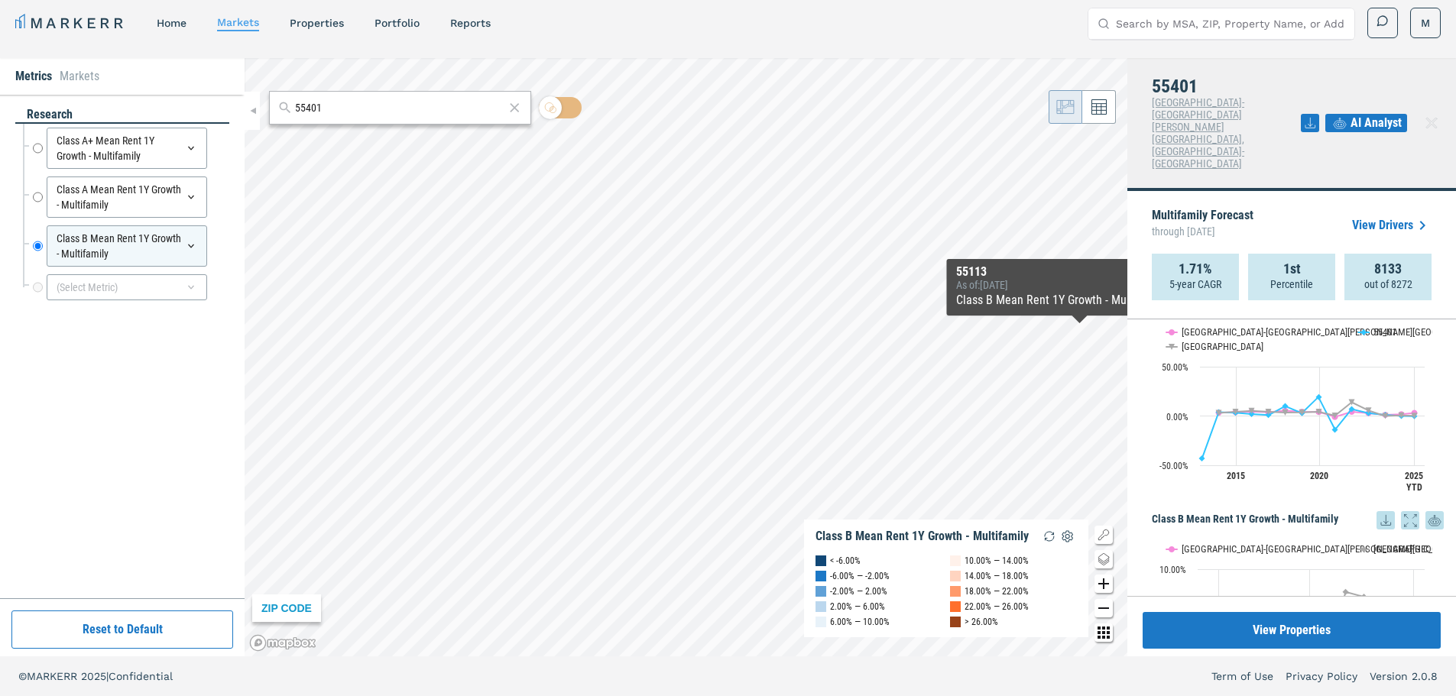
scroll to position [535, 0]
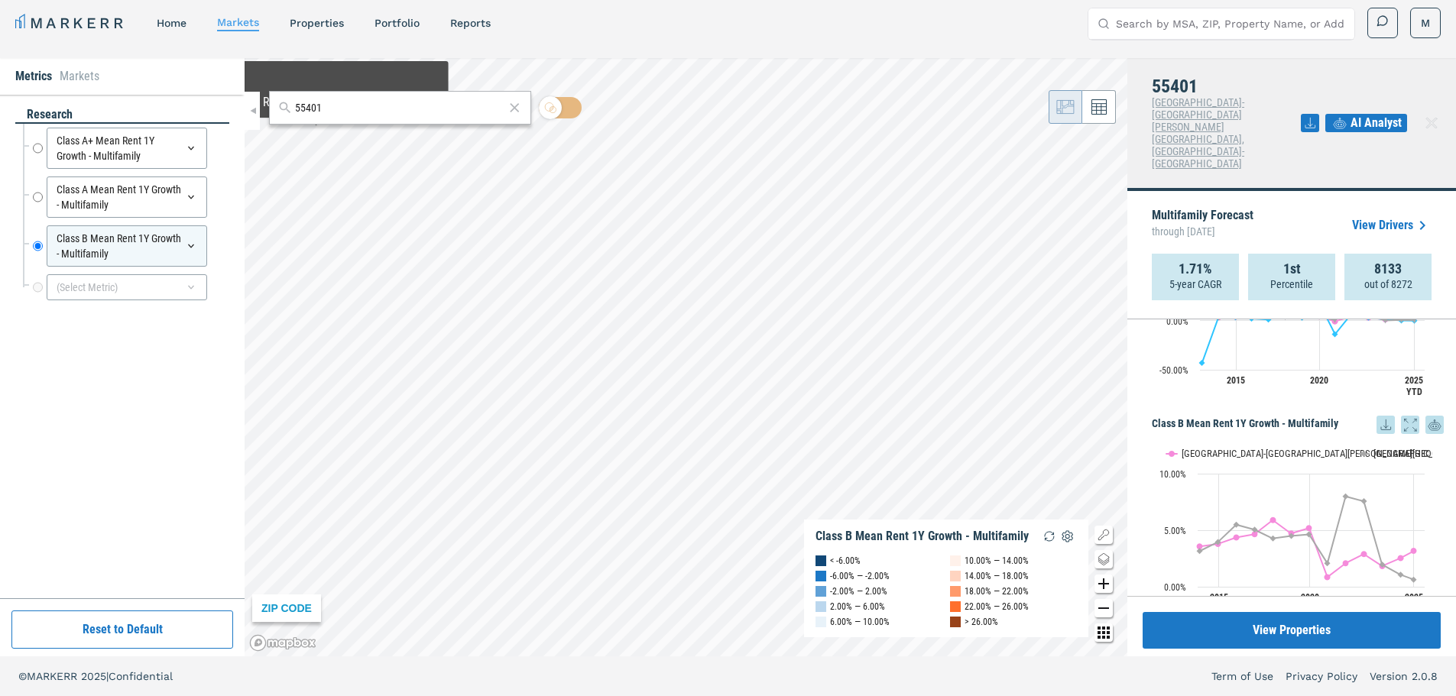
drag, startPoint x: 337, startPoint y: 108, endPoint x: 270, endPoint y: 102, distance: 67.5
click at [270, 102] on div "55401" at bounding box center [400, 108] width 262 height 34
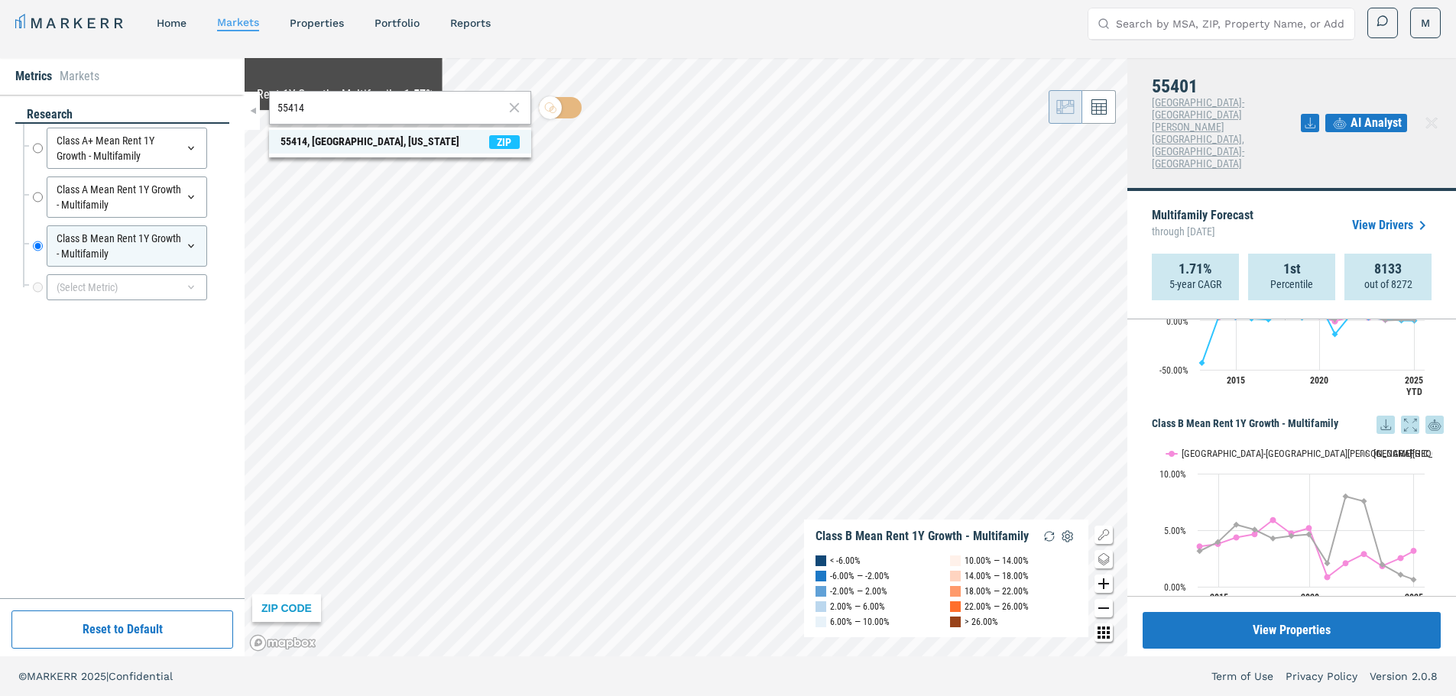
click at [322, 144] on div "55414, [GEOGRAPHIC_DATA], [US_STATE]" at bounding box center [369, 142] width 179 height 16
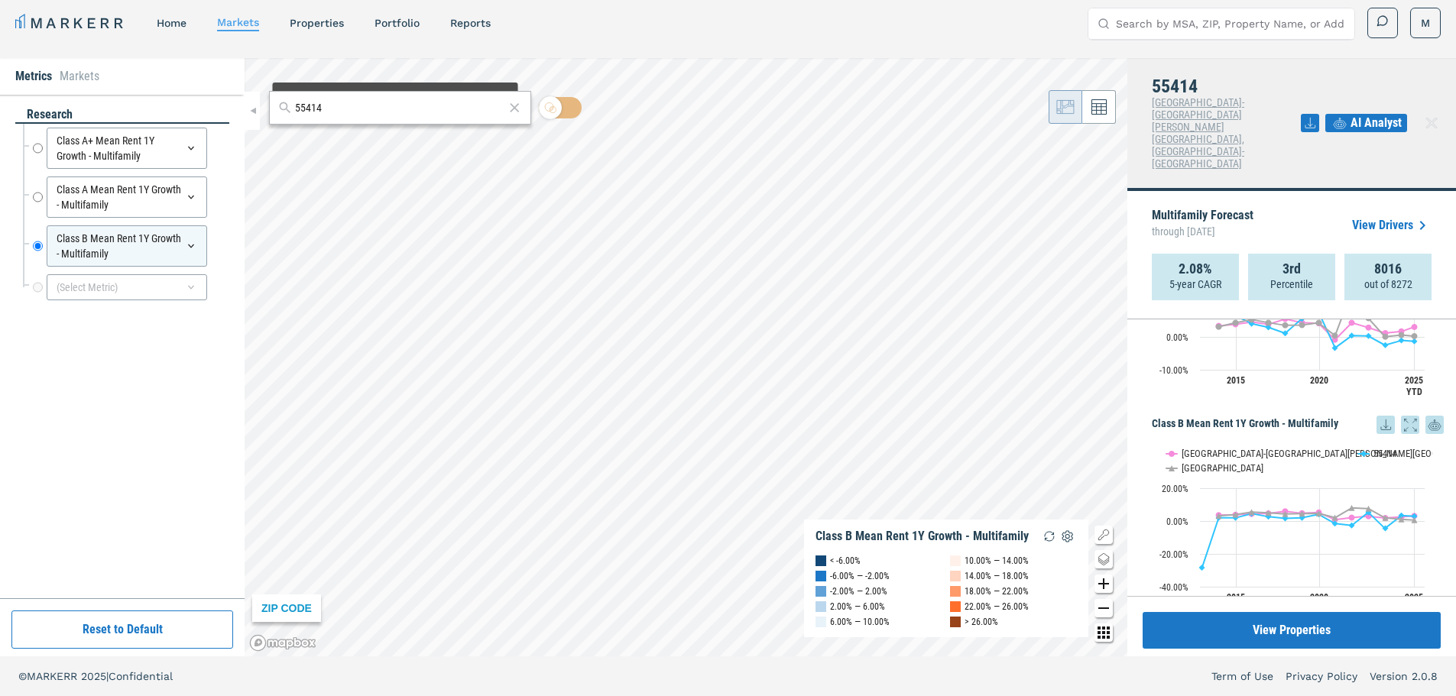
click at [381, 109] on input "55414" at bounding box center [399, 108] width 209 height 16
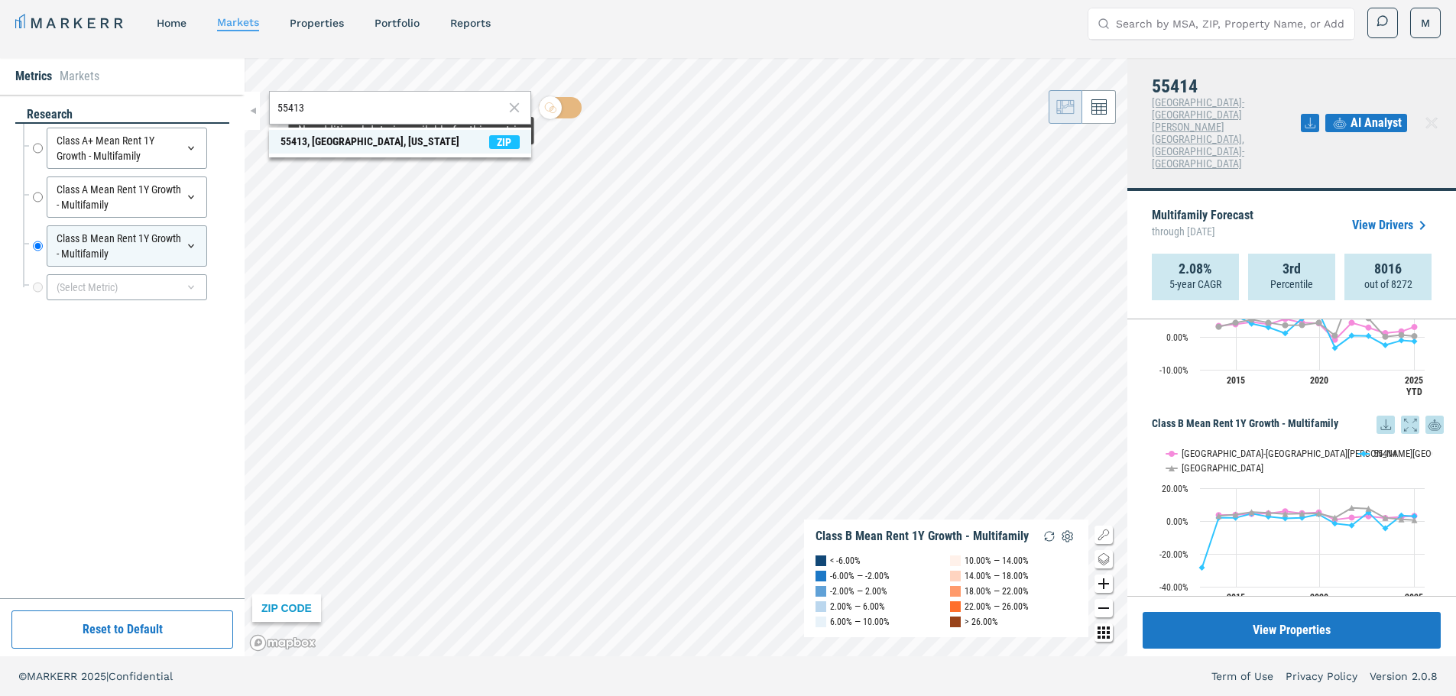
click at [380, 141] on div "55413, [GEOGRAPHIC_DATA], [US_STATE]" at bounding box center [369, 142] width 179 height 16
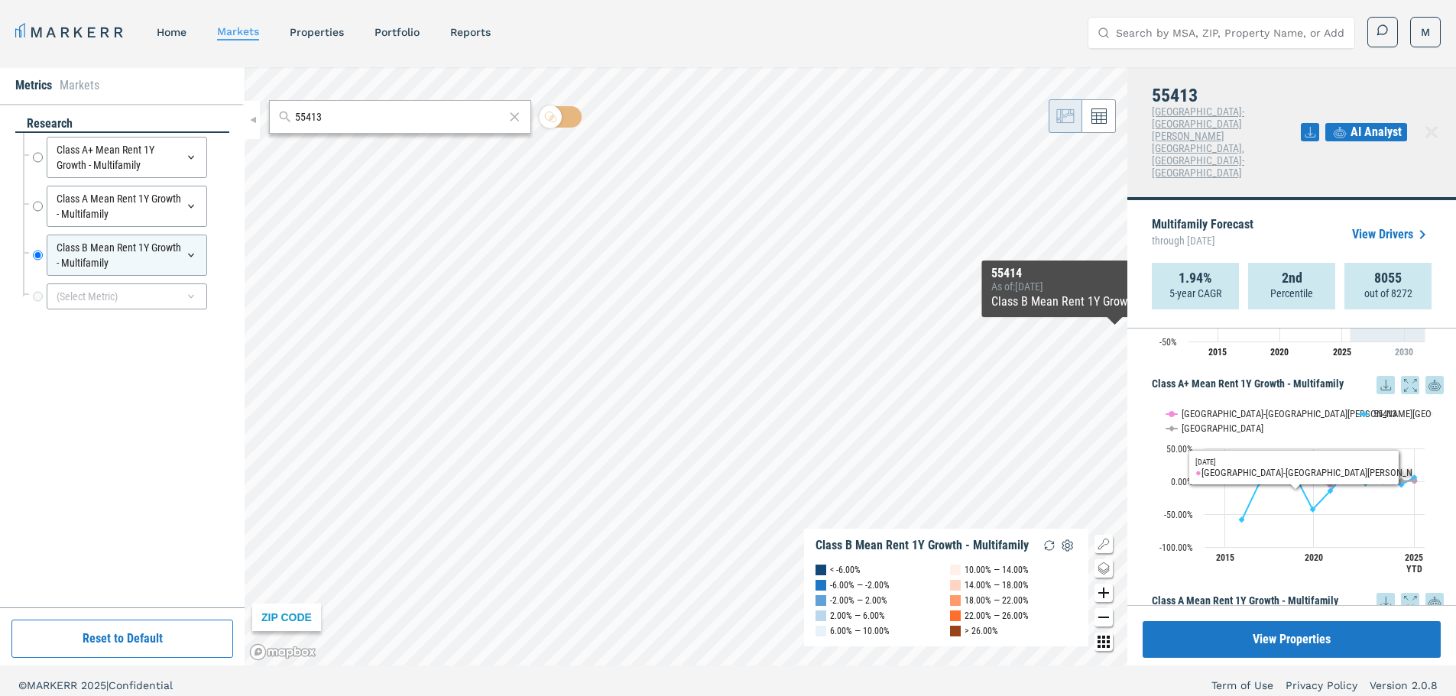
scroll to position [0, 0]
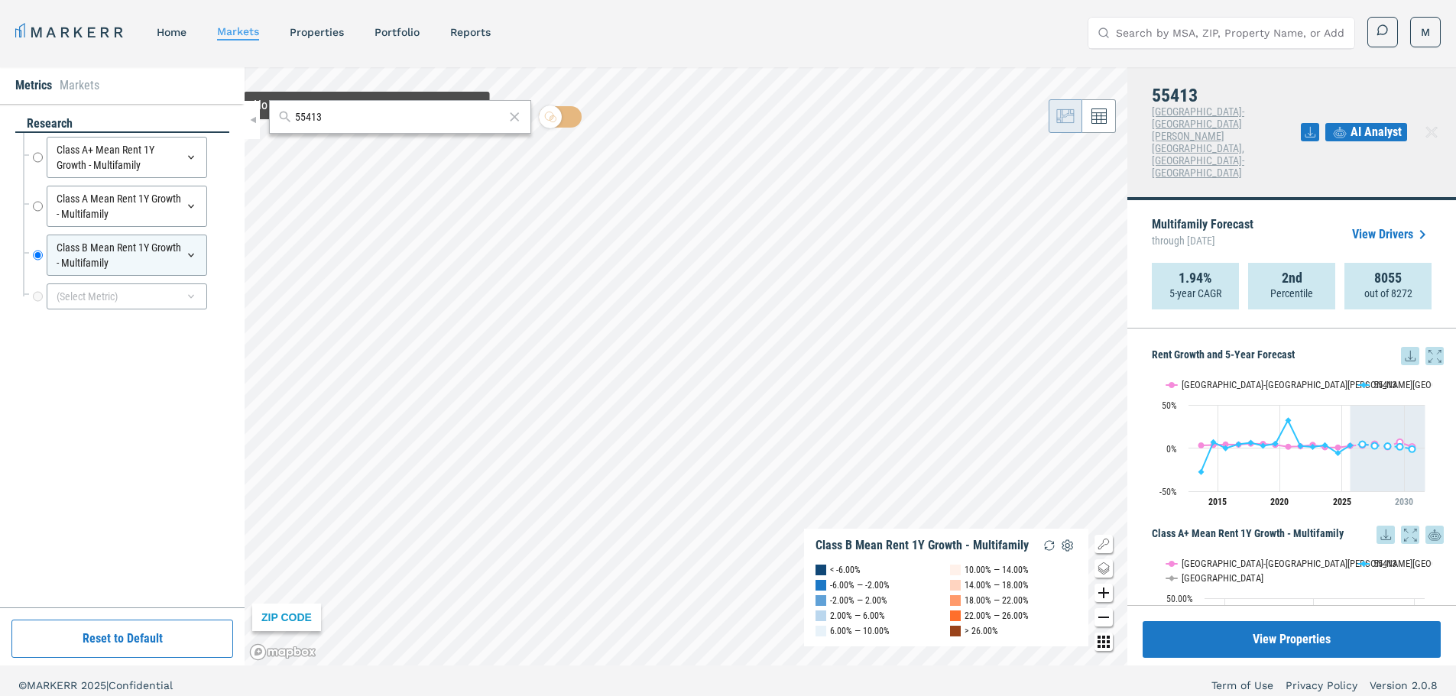
click at [349, 120] on input "55413" at bounding box center [399, 117] width 209 height 16
drag, startPoint x: 335, startPoint y: 116, endPoint x: 267, endPoint y: 115, distance: 68.0
click at [267, 115] on div "55414 55414, [GEOGRAPHIC_DATA], [US_STATE] ZIP ZIP CODE Class B Mean Rent 1Y Gr…" at bounding box center [686, 366] width 883 height 598
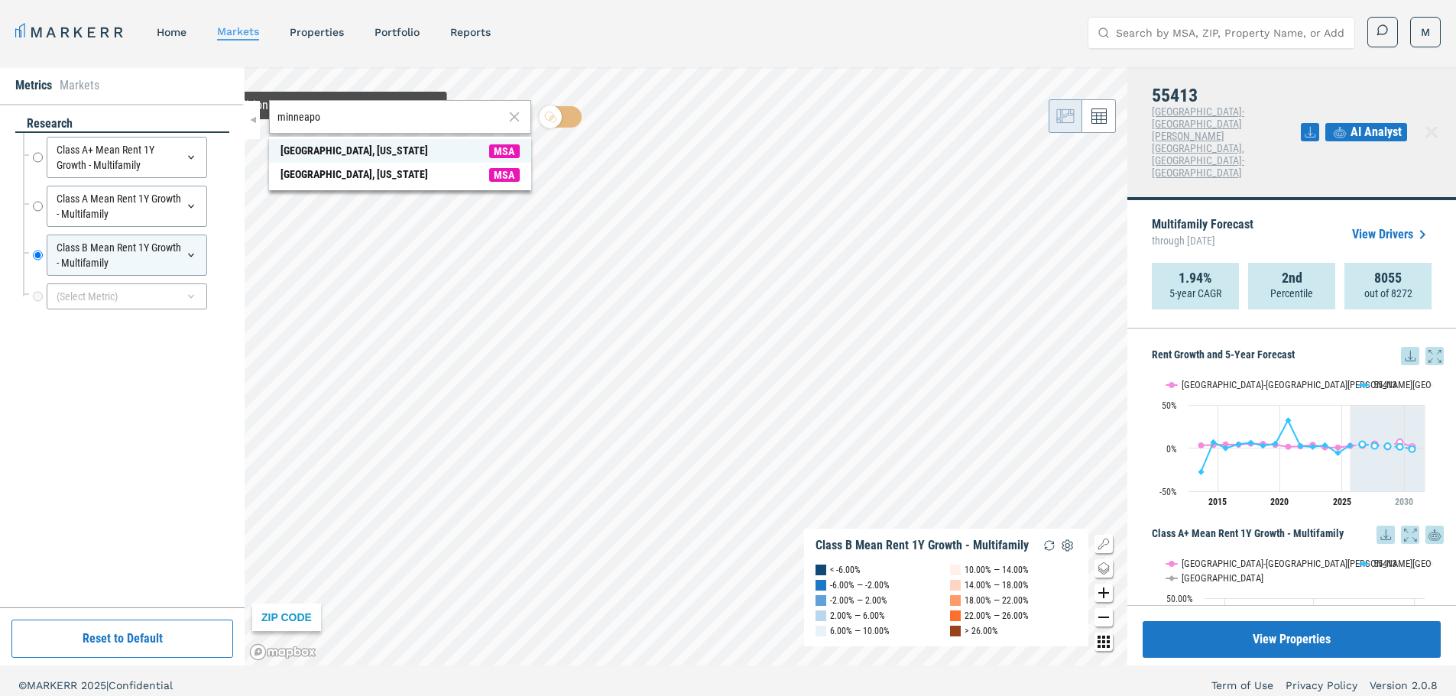
click at [338, 149] on div "[GEOGRAPHIC_DATA], [US_STATE]" at bounding box center [353, 151] width 147 height 16
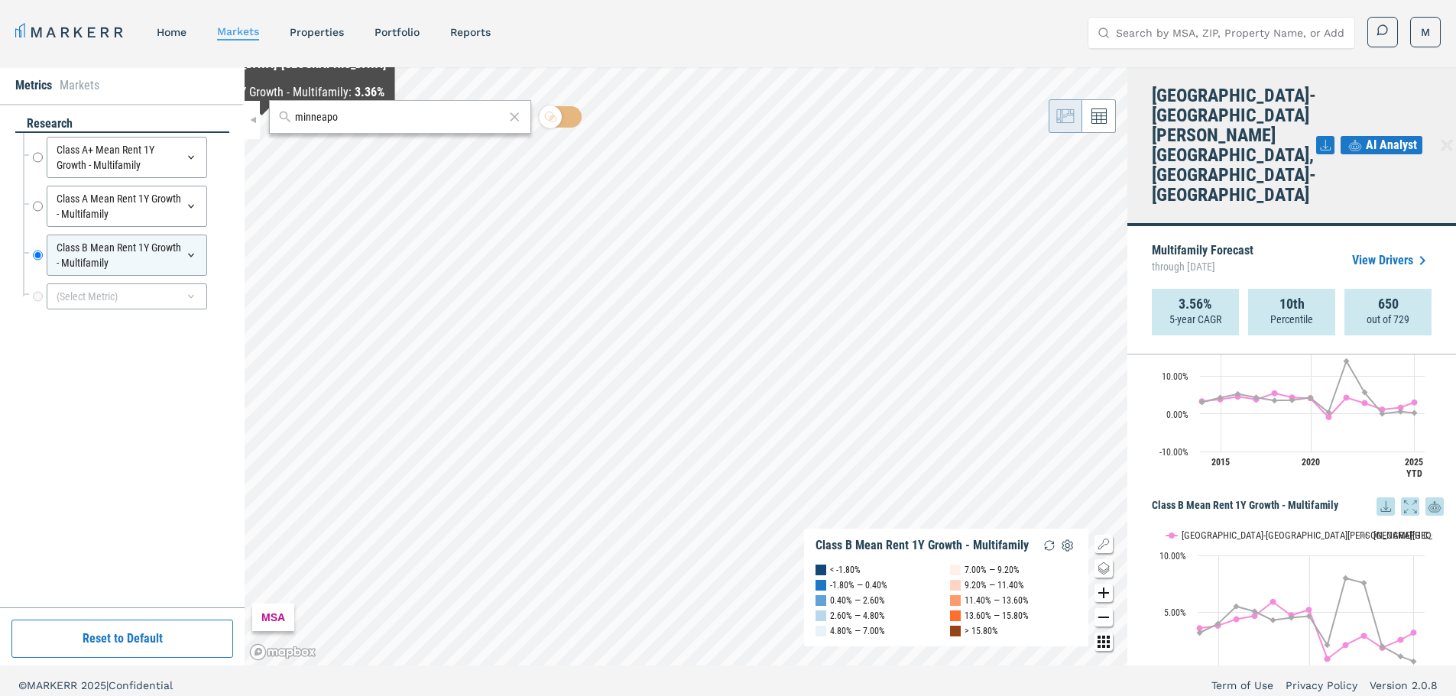
drag, startPoint x: 342, startPoint y: 115, endPoint x: 206, endPoint y: 116, distance: 136.0
click at [206, 116] on div "Metrics Markets research Class A+ Mean Rent 1Y Growth - Multifamily Class A+ Me…" at bounding box center [728, 366] width 1456 height 598
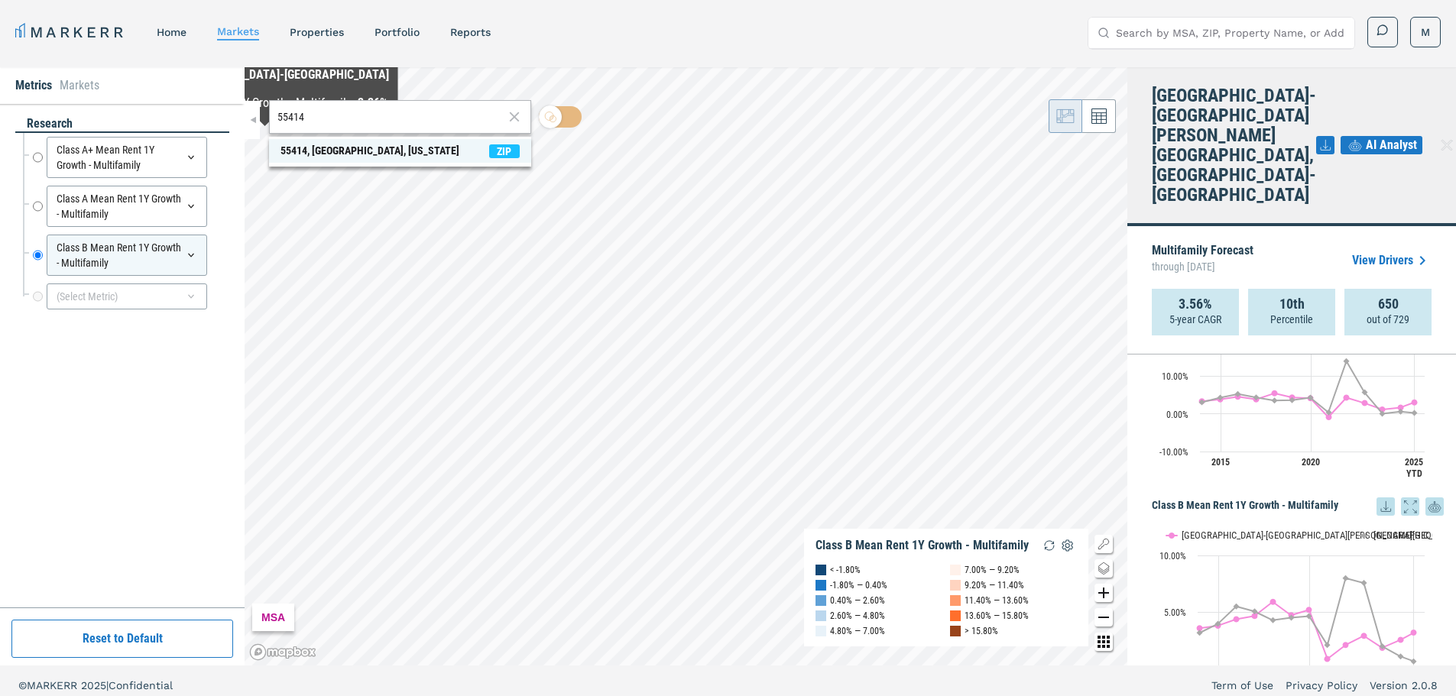
click at [292, 145] on div "55414, [GEOGRAPHIC_DATA], [US_STATE]" at bounding box center [369, 151] width 179 height 16
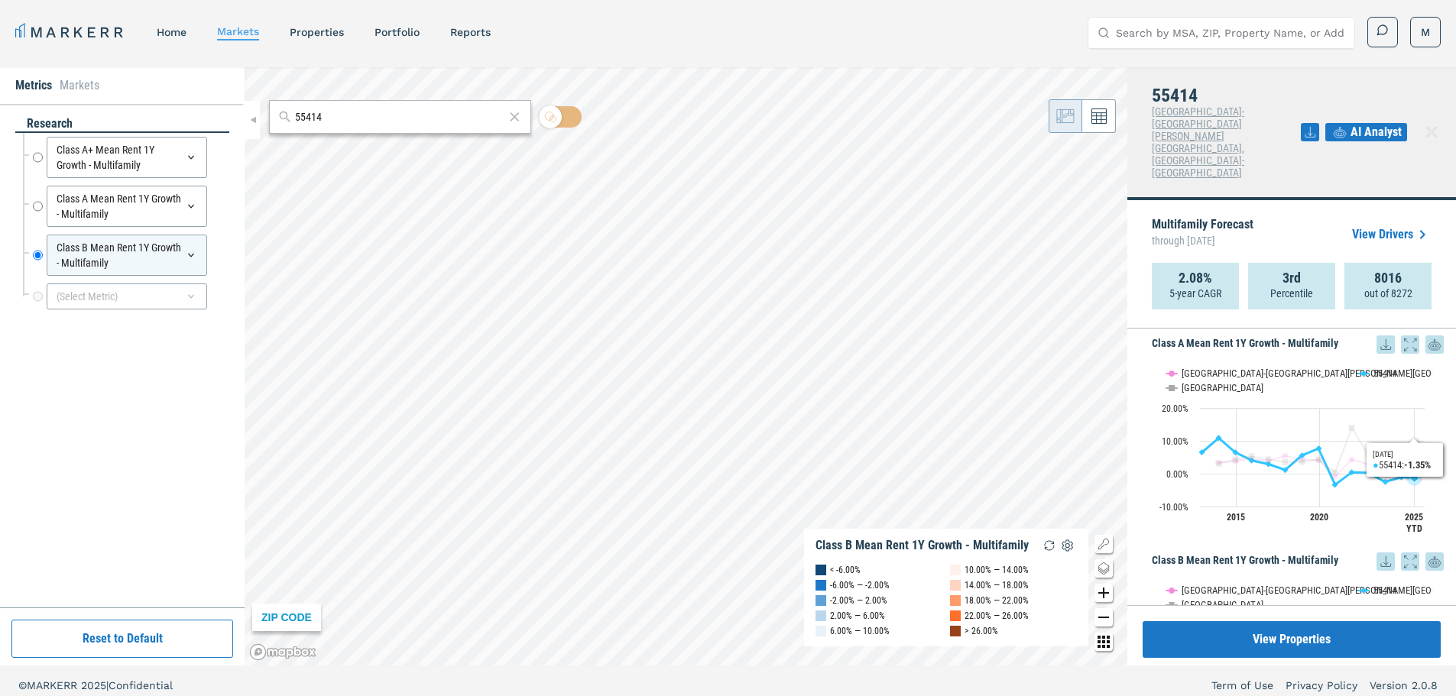
scroll to position [510, 0]
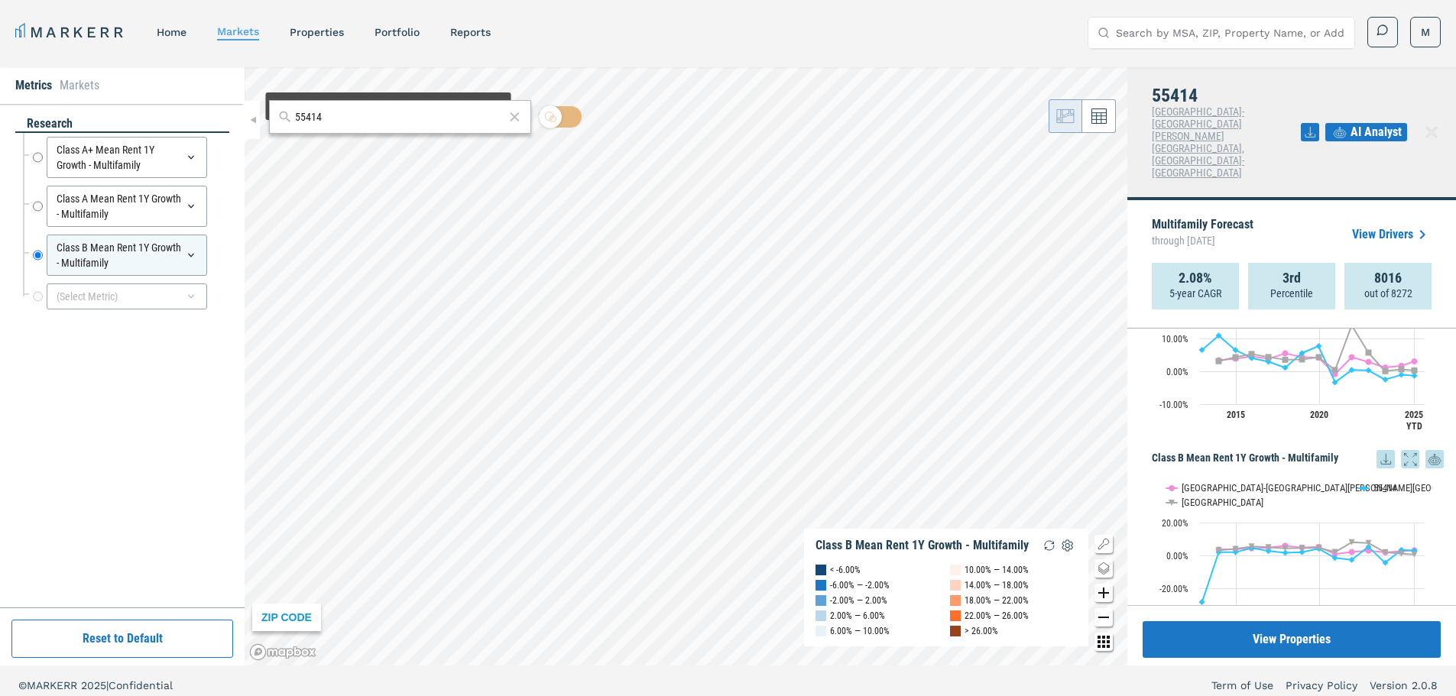
drag, startPoint x: 358, startPoint y: 121, endPoint x: 278, endPoint y: 112, distance: 80.8
click at [278, 112] on div "55414" at bounding box center [400, 117] width 262 height 34
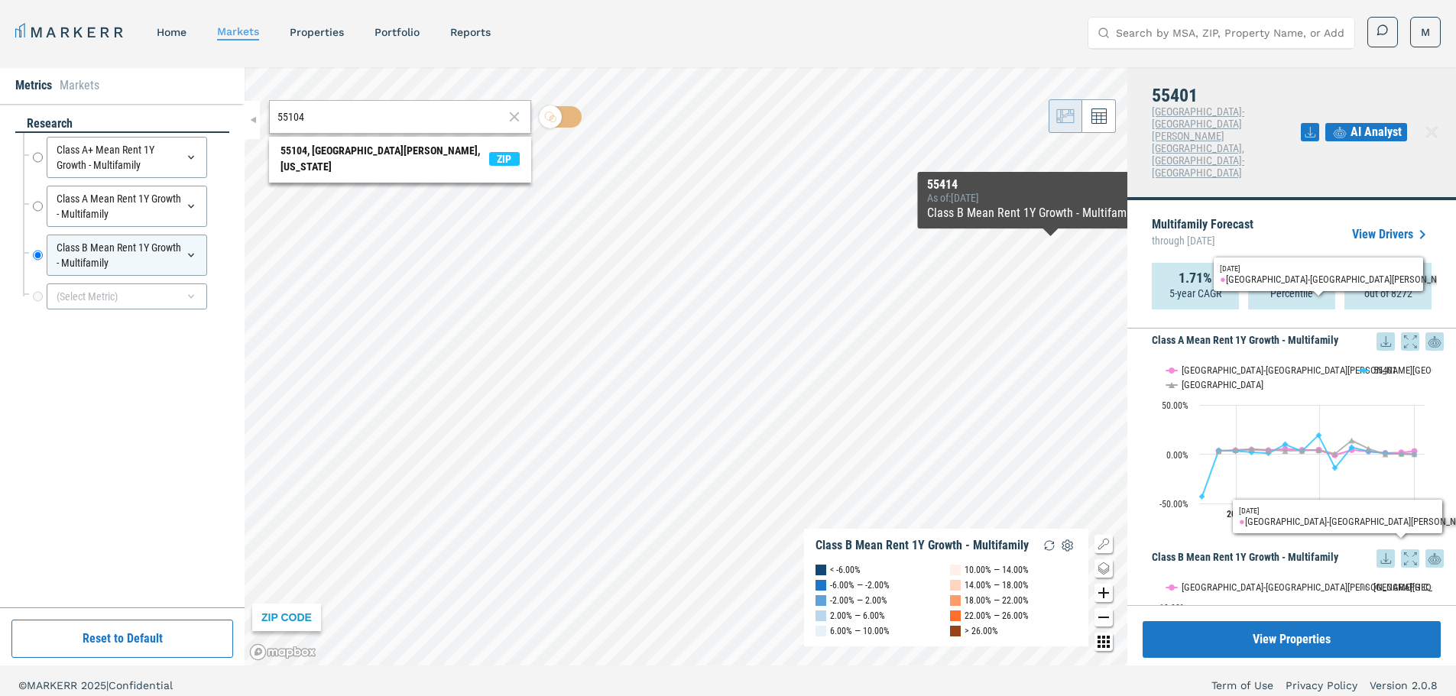
scroll to position [306, 0]
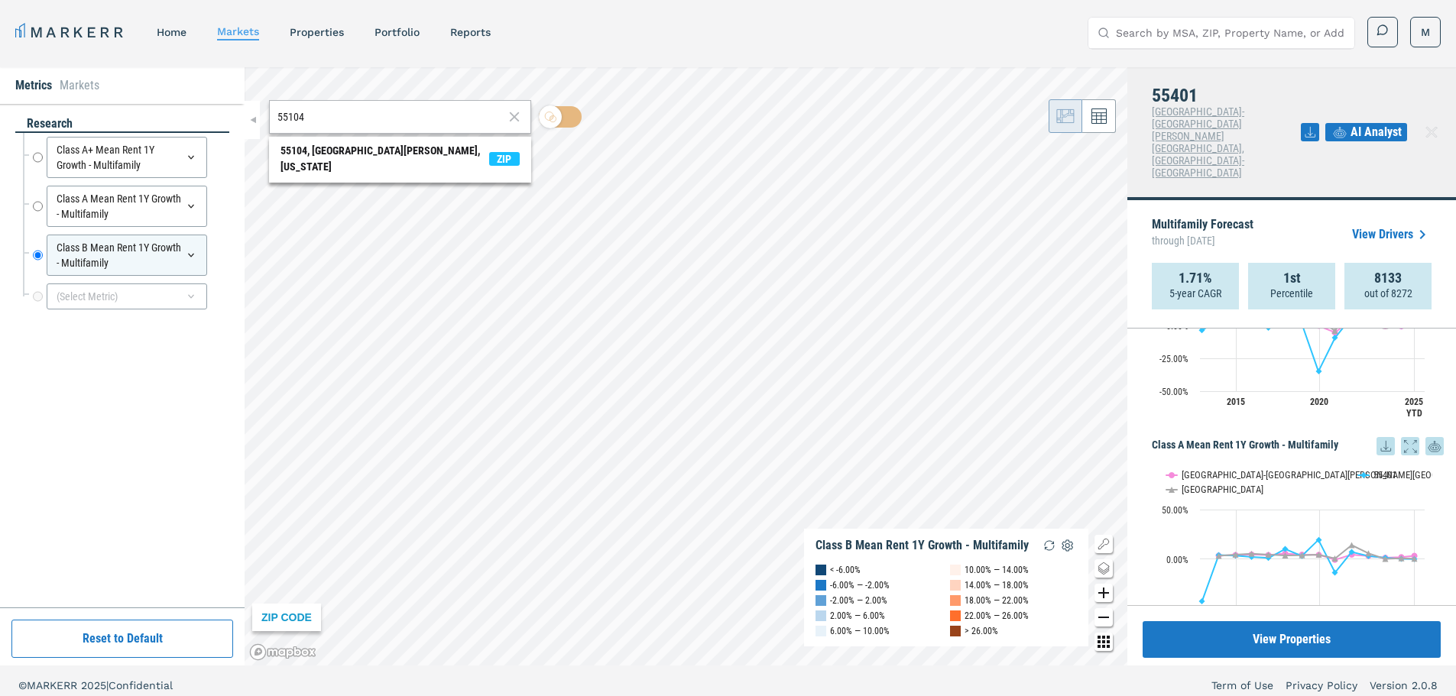
drag, startPoint x: 324, startPoint y: 117, endPoint x: 250, endPoint y: 110, distance: 74.4
click at [251, 111] on div "Metrics Markets research Class A+ Mean Rent 1Y Growth - Multifamily Class A+ Me…" at bounding box center [728, 366] width 1456 height 598
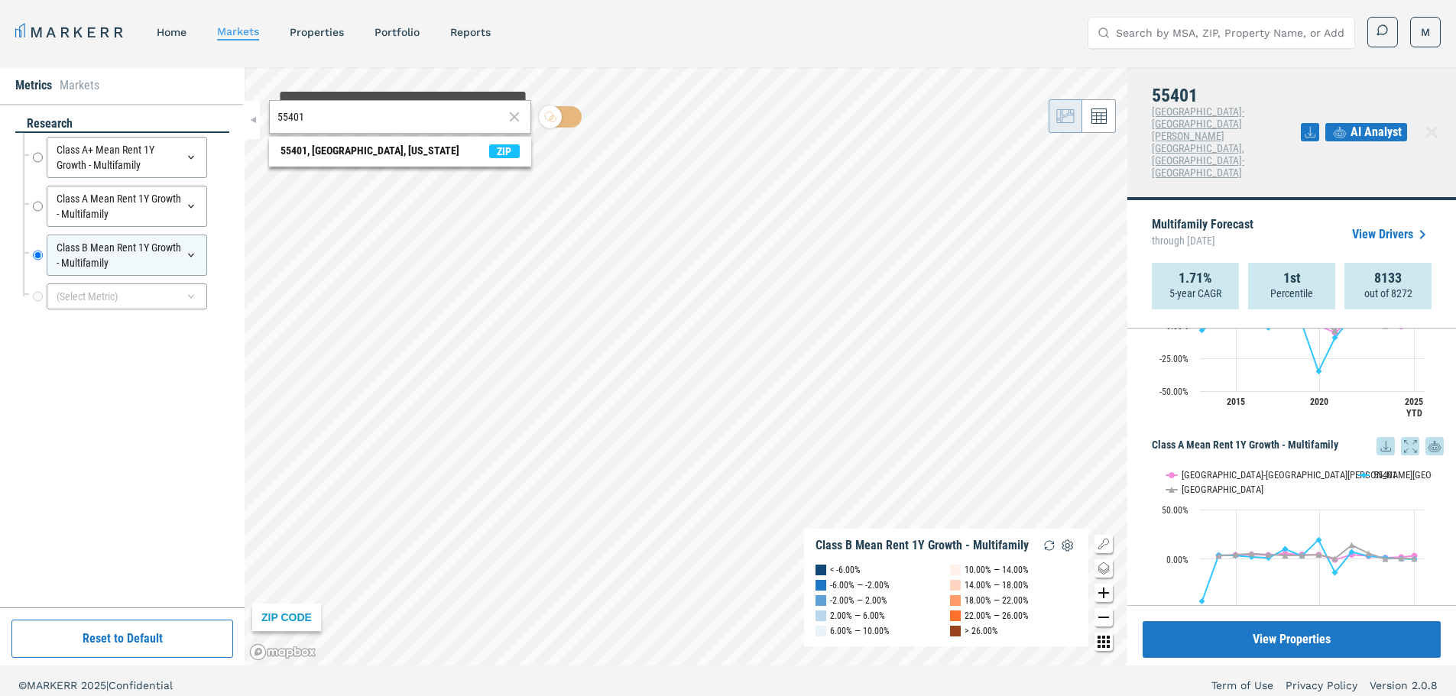
type input "55401"
click at [372, 133] on div "55401" at bounding box center [400, 117] width 262 height 34
click at [371, 140] on span "55401, [GEOGRAPHIC_DATA], [US_STATE] ZIP" at bounding box center [400, 151] width 262 height 24
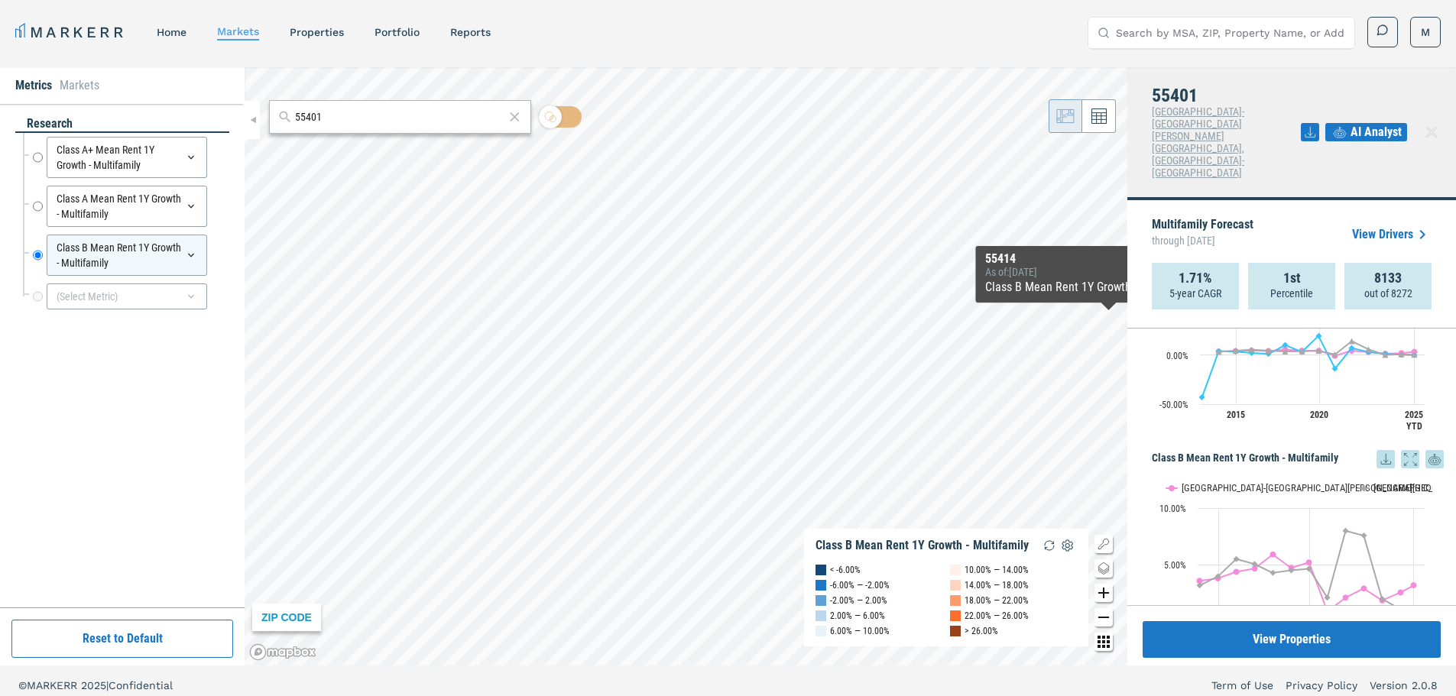
scroll to position [535, 0]
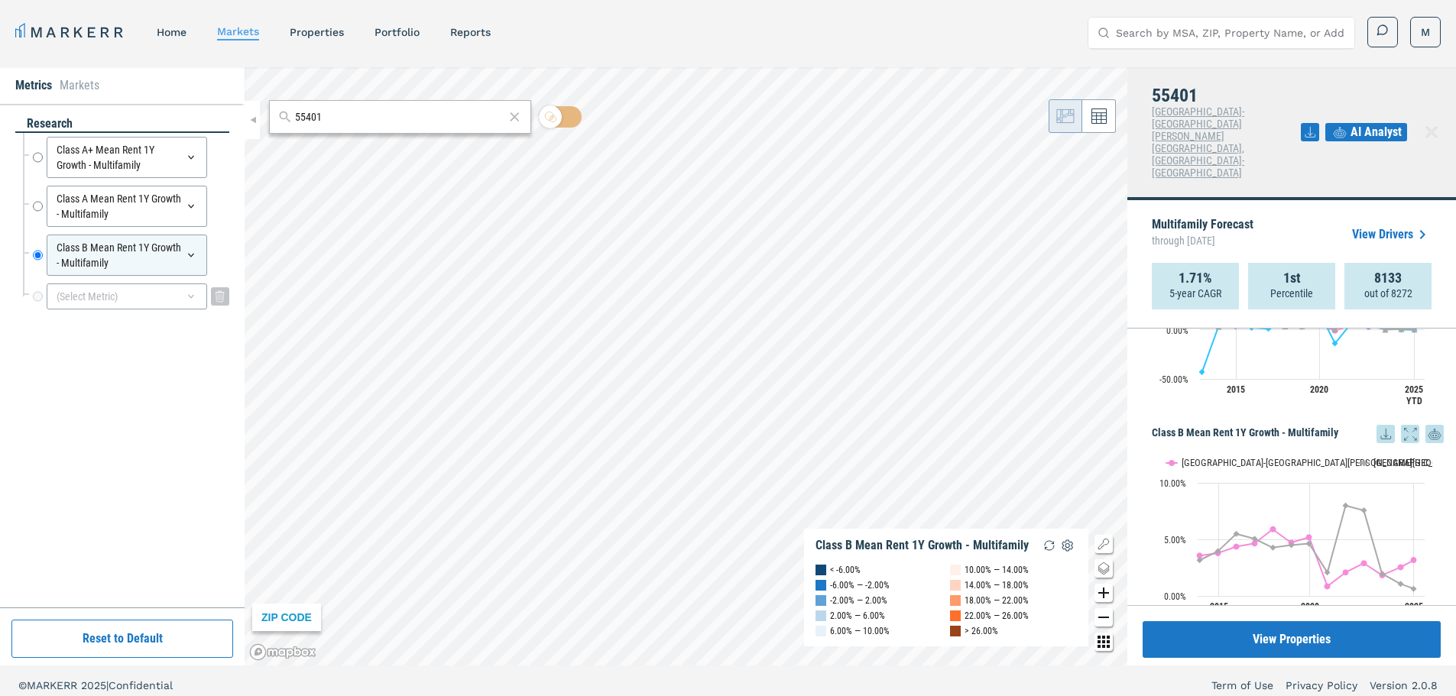
click at [190, 295] on icon at bounding box center [191, 296] width 12 height 12
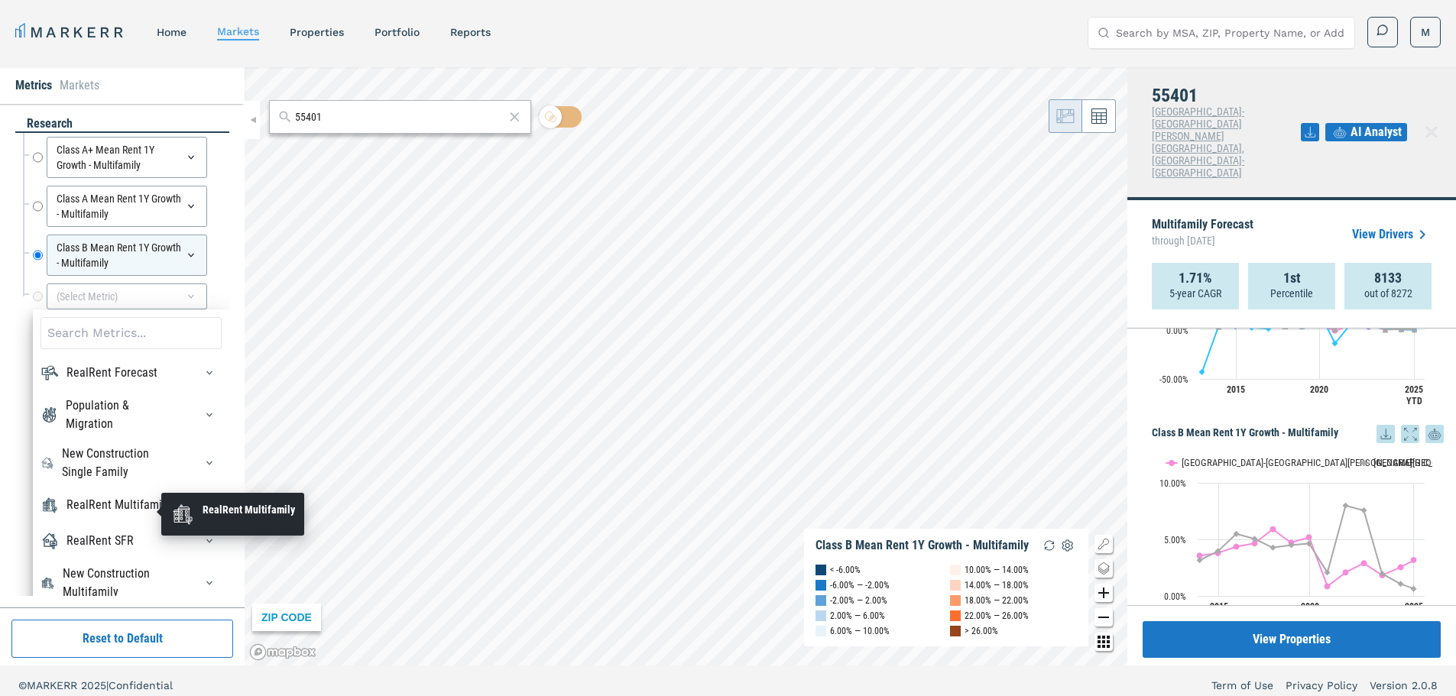
click at [109, 501] on div "RealRent Multifamily" at bounding box center [118, 505] width 104 height 18
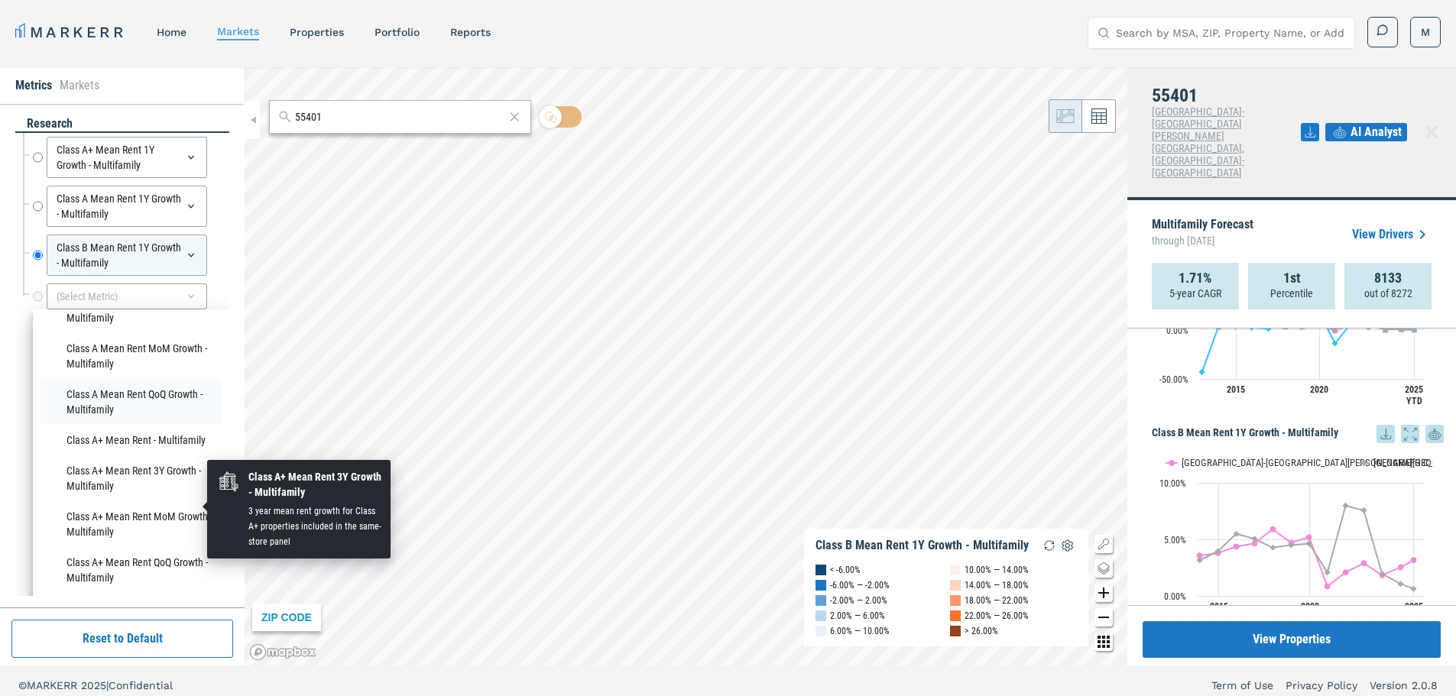
scroll to position [306, 0]
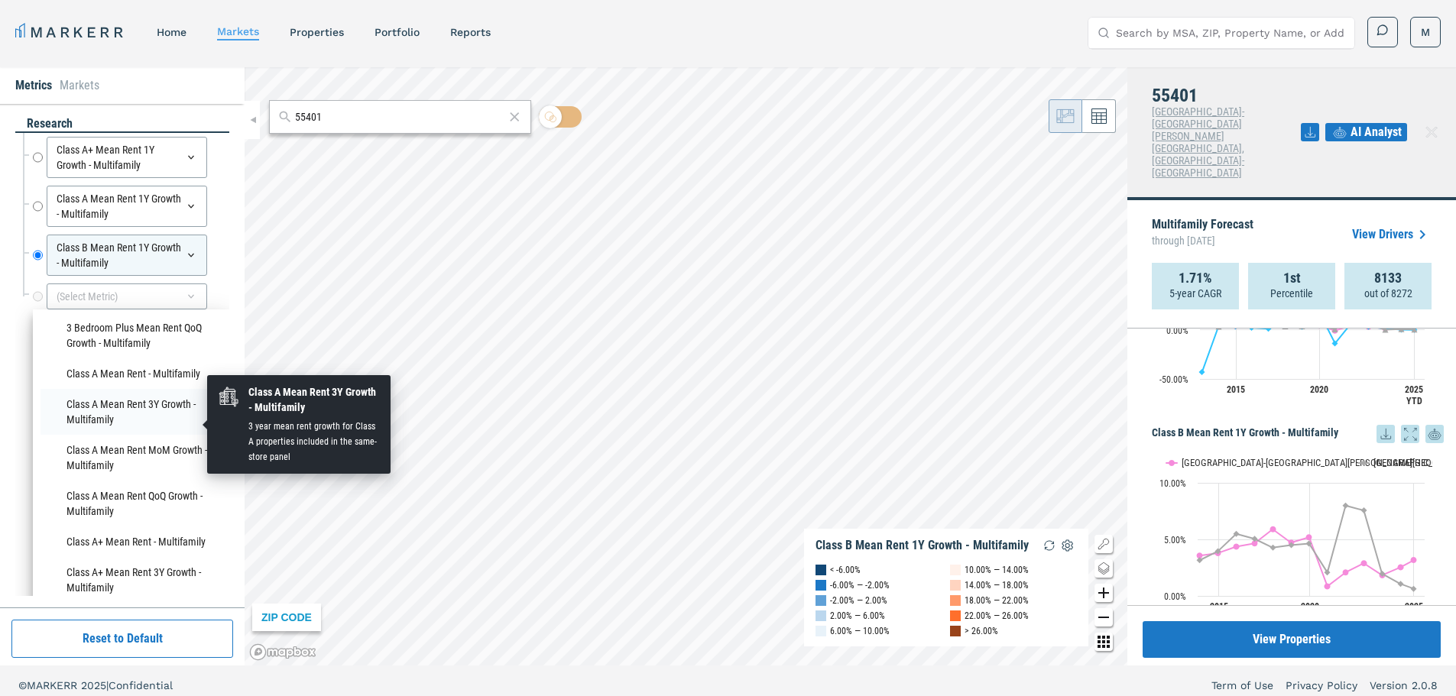
click at [92, 410] on li "Class A Mean Rent 3Y Growth - Multifamily" at bounding box center [131, 412] width 181 height 46
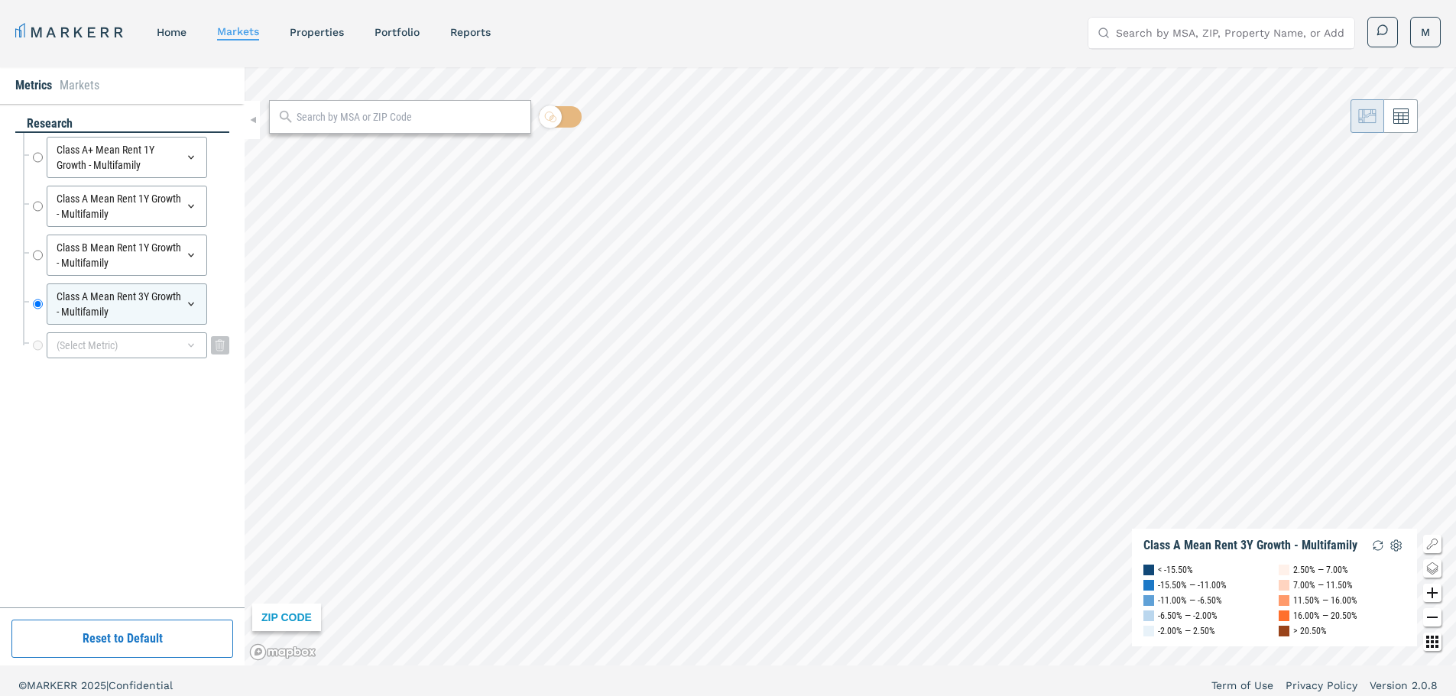
click at [190, 349] on icon at bounding box center [191, 345] width 12 height 12
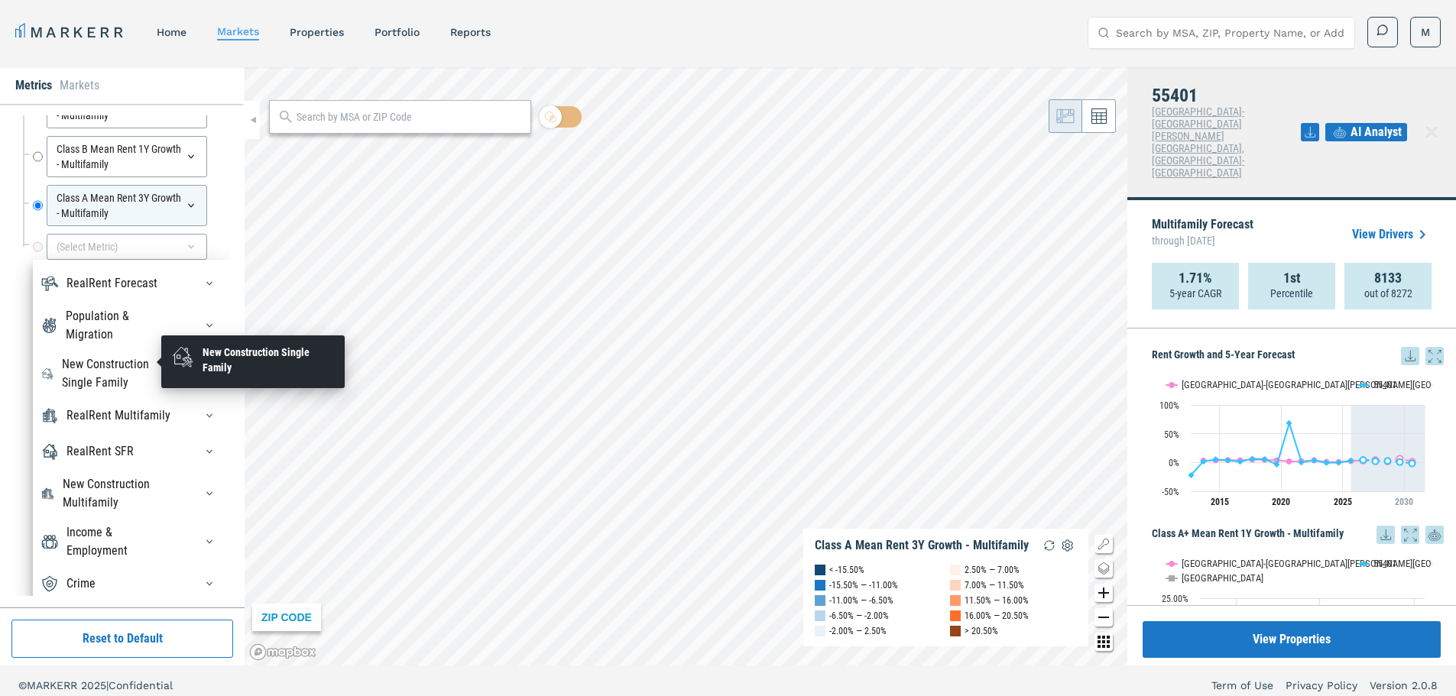
scroll to position [102, 0]
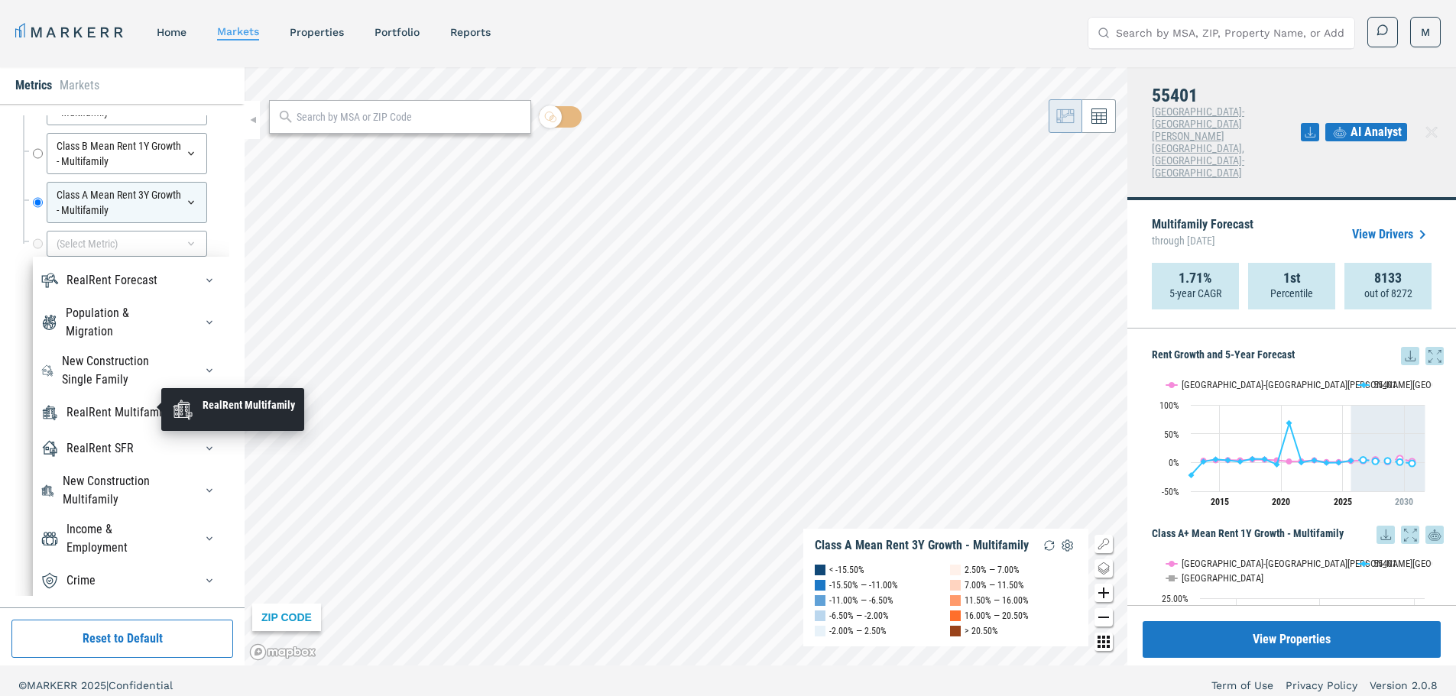
click at [84, 405] on div "RealRent Multifamily" at bounding box center [118, 413] width 104 height 18
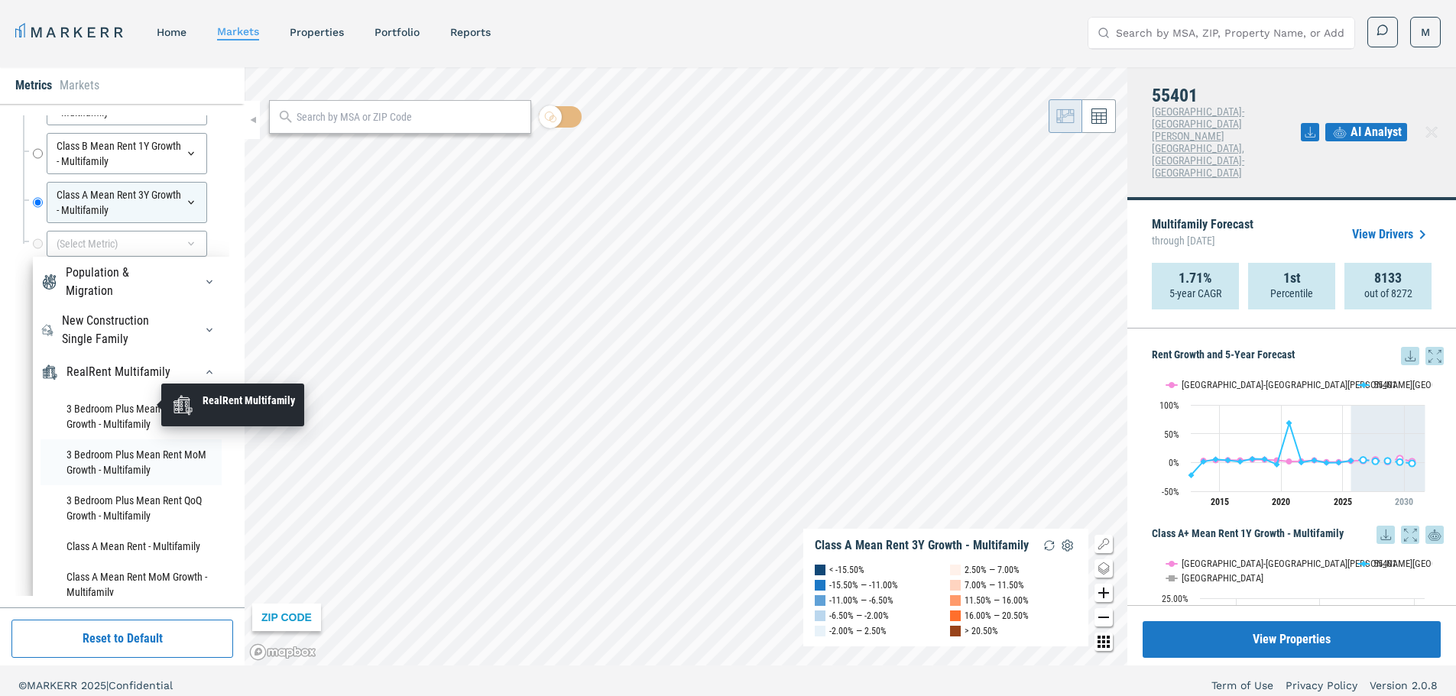
scroll to position [459, 0]
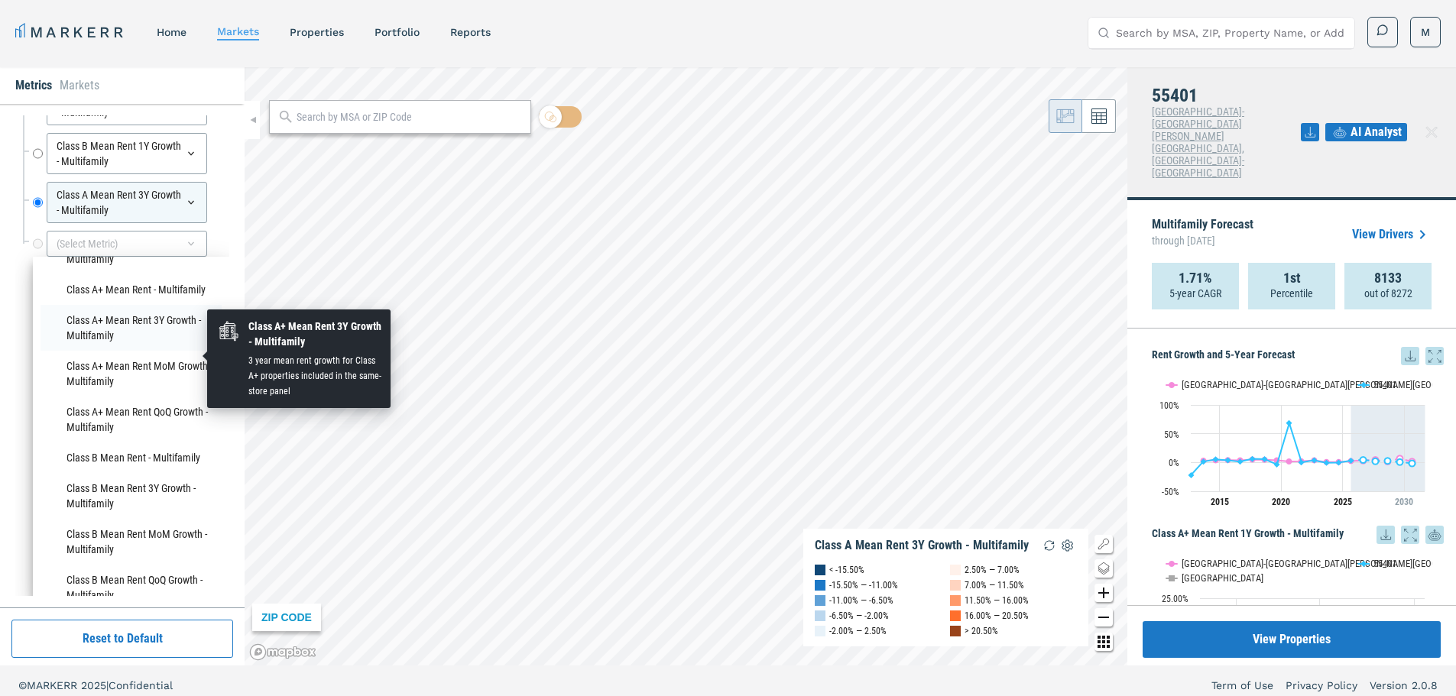
click at [100, 351] on li "Class A+ Mean Rent 3Y Growth - Multifamily" at bounding box center [131, 328] width 181 height 46
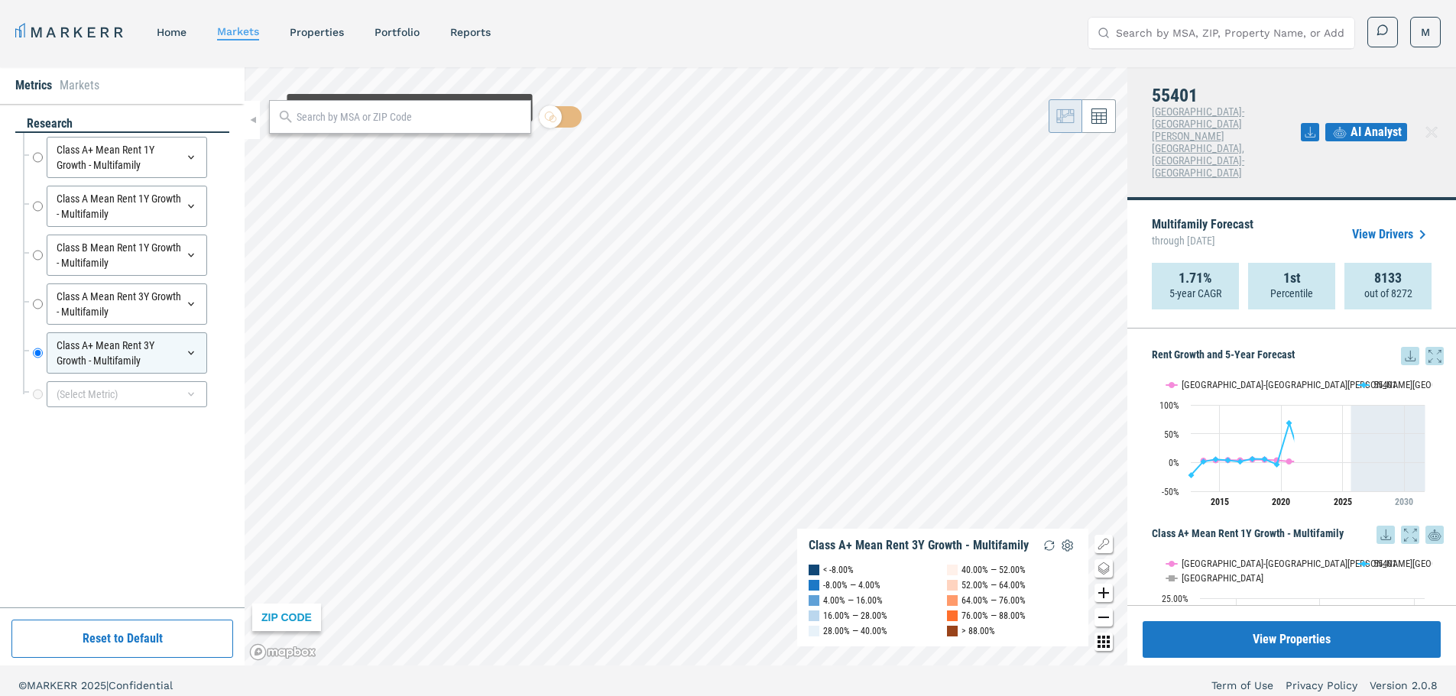
click at [407, 125] on div at bounding box center [400, 117] width 262 height 34
click at [406, 118] on input "text" at bounding box center [410, 117] width 226 height 16
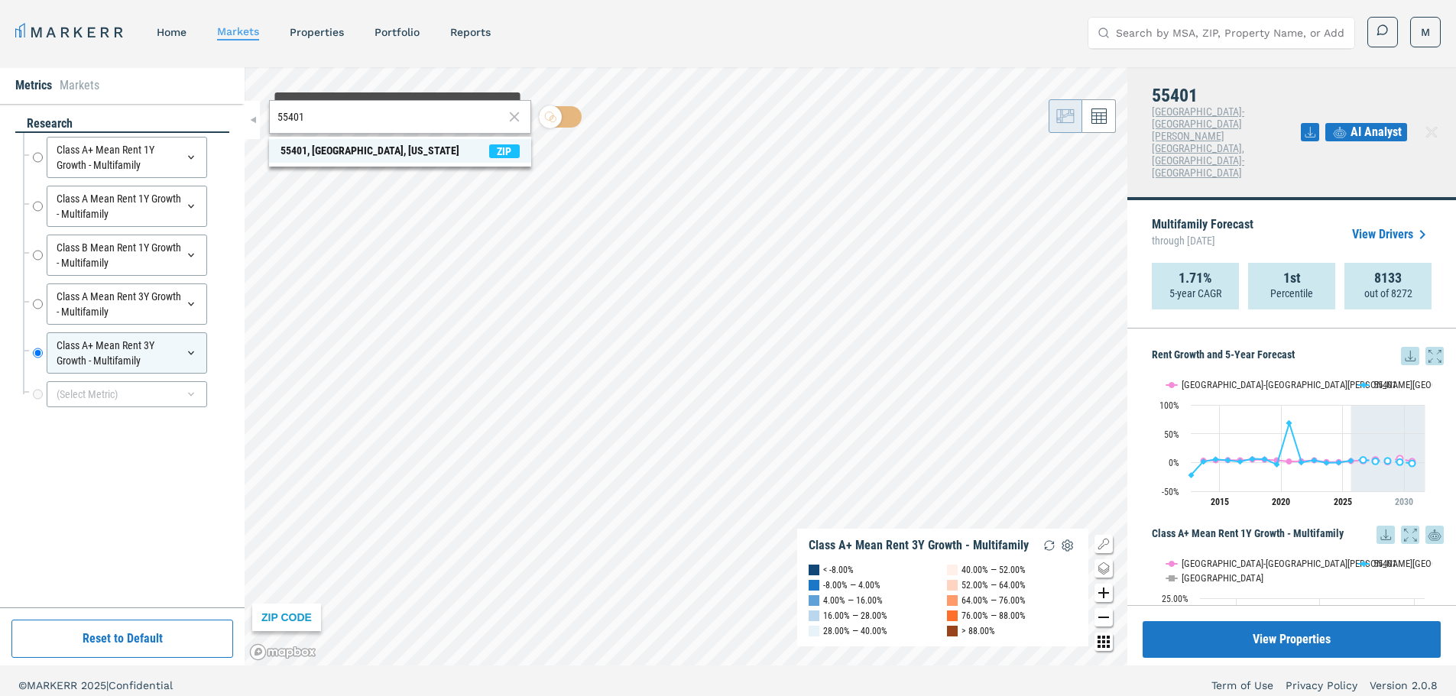
click at [394, 147] on div "55401, [GEOGRAPHIC_DATA], [US_STATE]" at bounding box center [369, 151] width 179 height 16
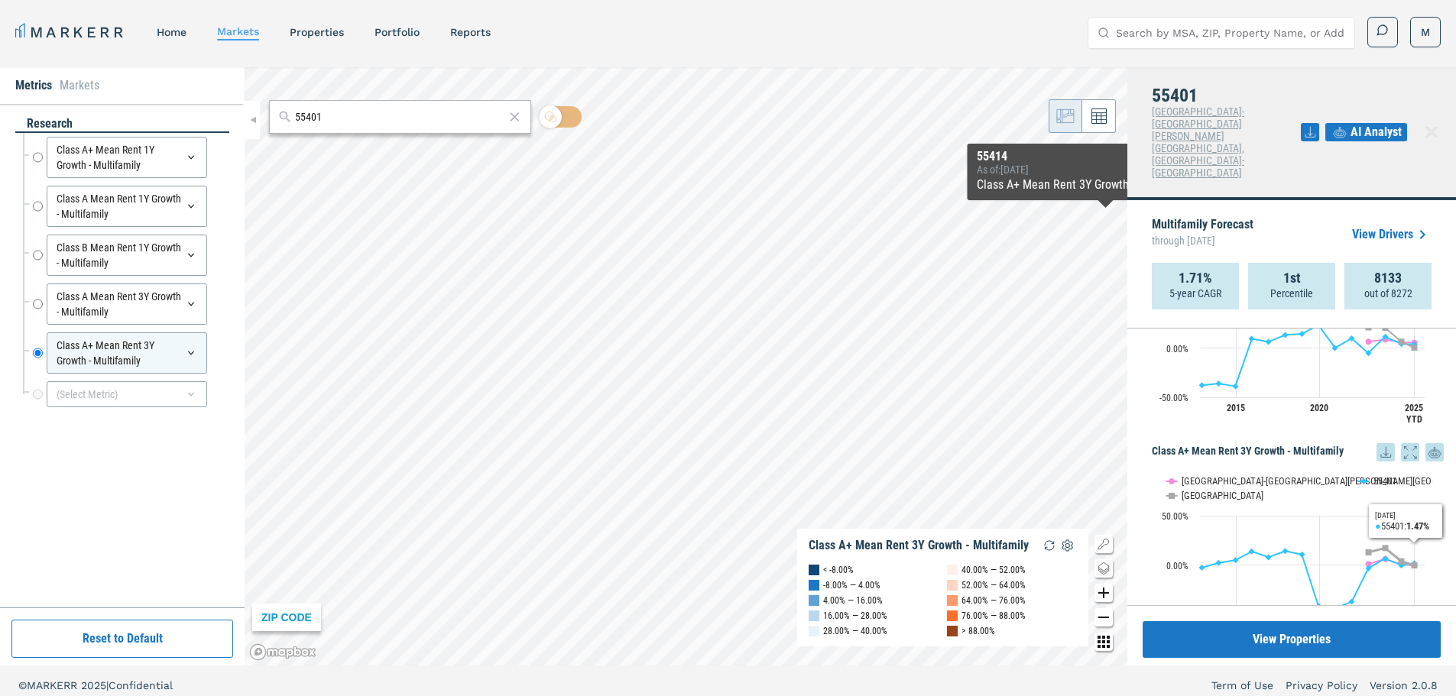
scroll to position [969, 0]
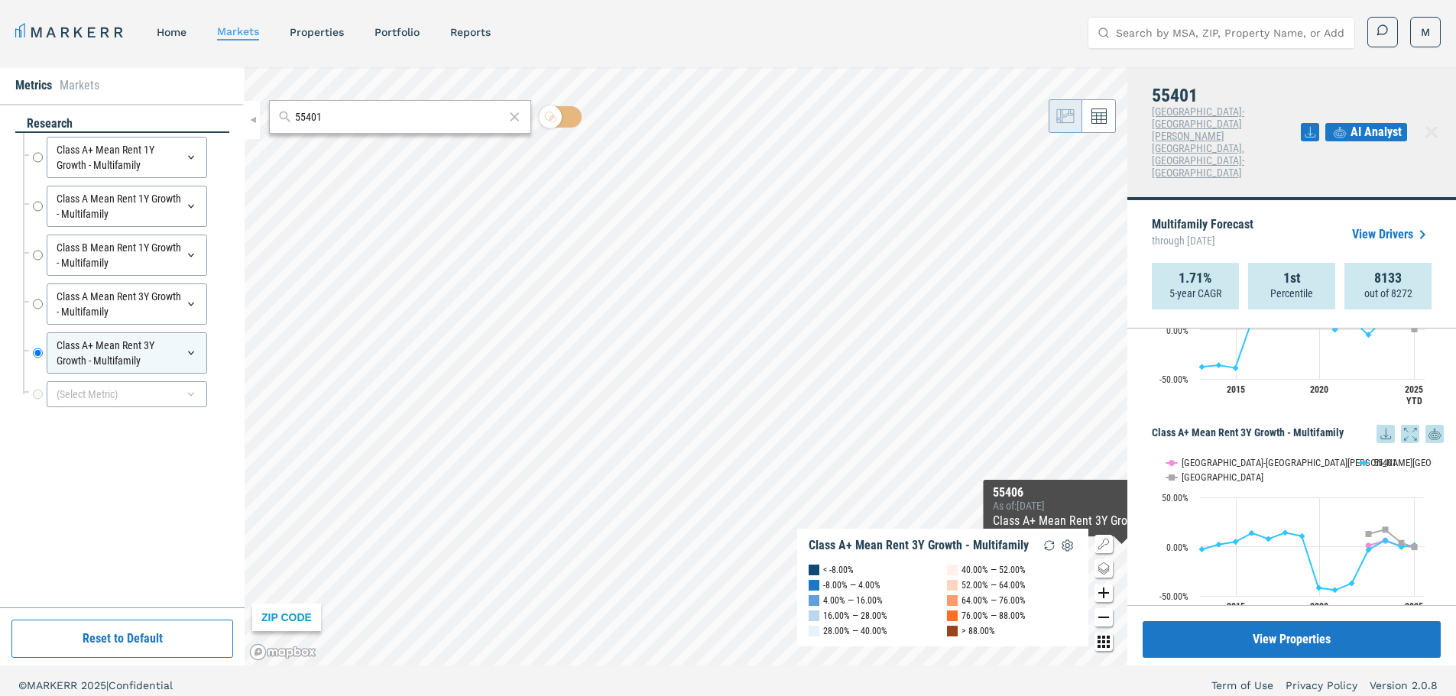
click at [1109, 547] on icon "Show/Hide Legend Map Button" at bounding box center [1103, 544] width 18 height 18
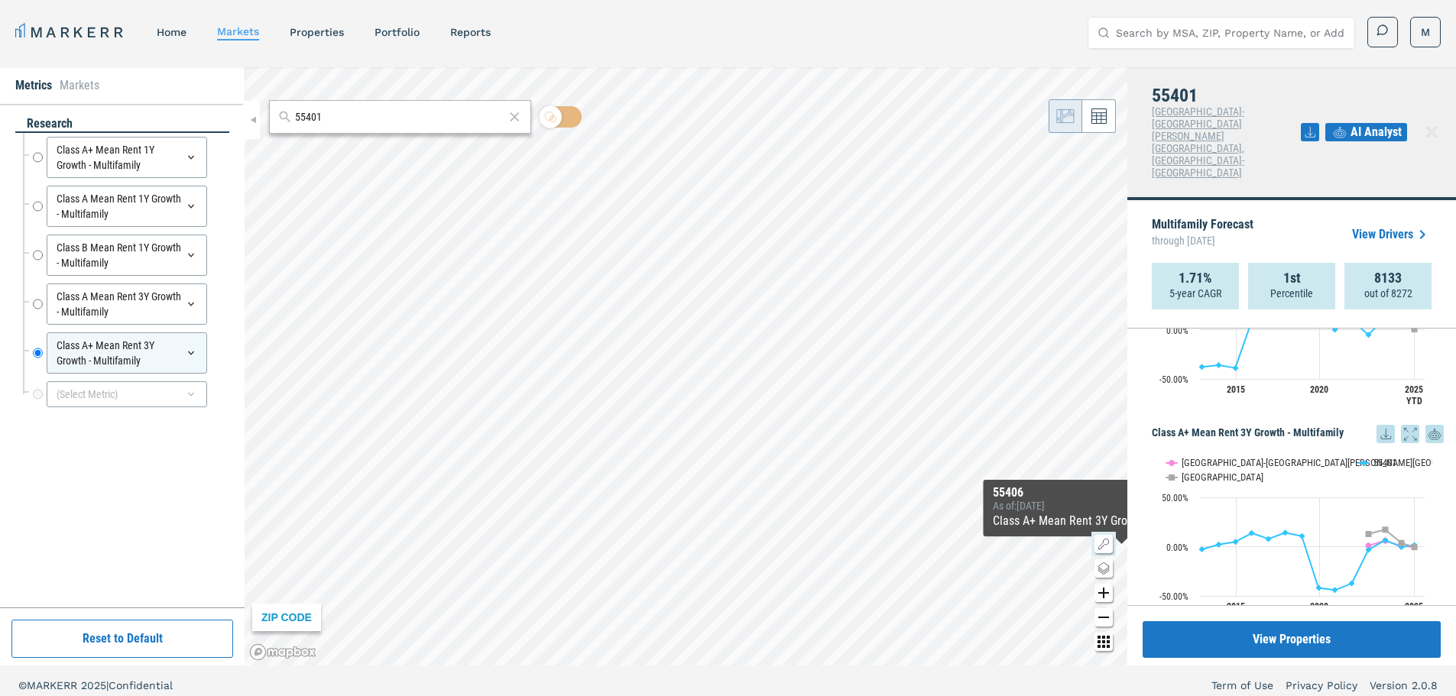
click at [1105, 547] on icon "Show/Hide Legend Map Button" at bounding box center [1103, 544] width 18 height 18
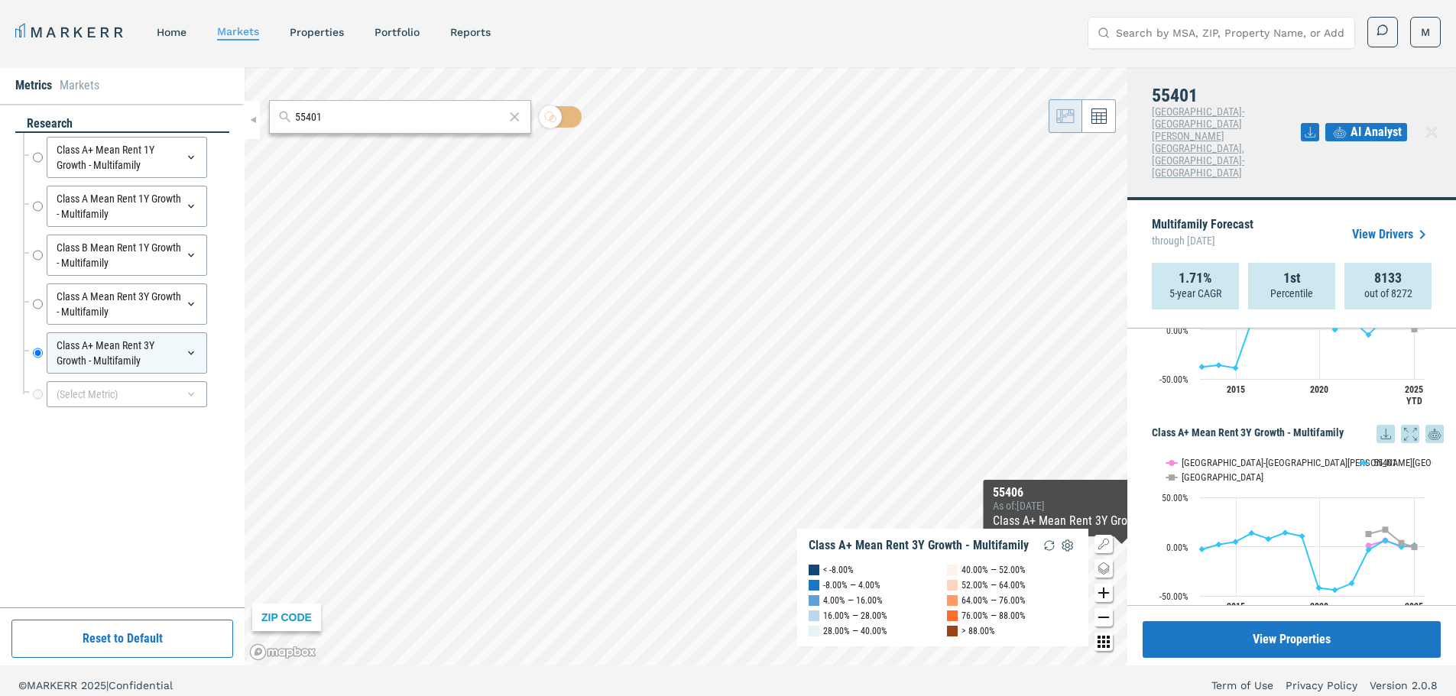
click at [1105, 599] on icon "Zoom in map button" at bounding box center [1103, 593] width 18 height 18
click at [1107, 623] on icon "Zoom out map button" at bounding box center [1103, 617] width 18 height 18
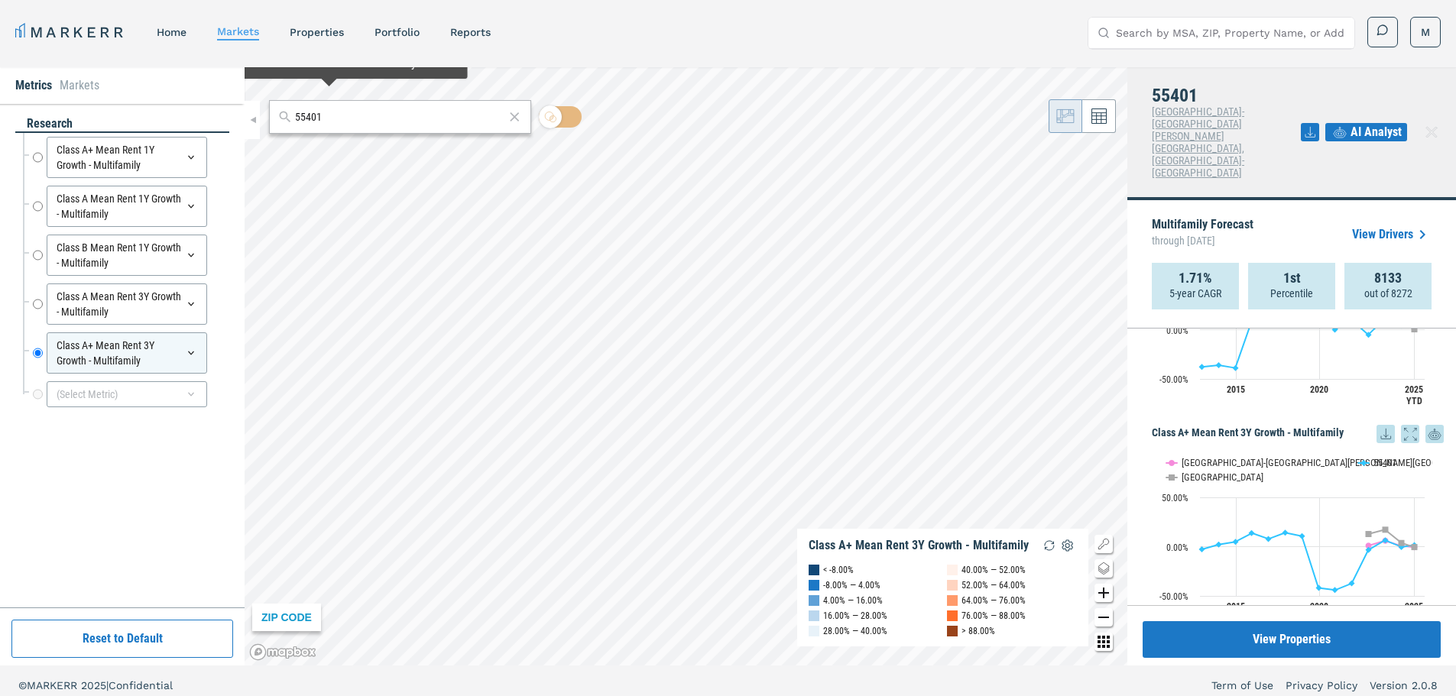
click at [339, 116] on input "55401" at bounding box center [399, 117] width 209 height 16
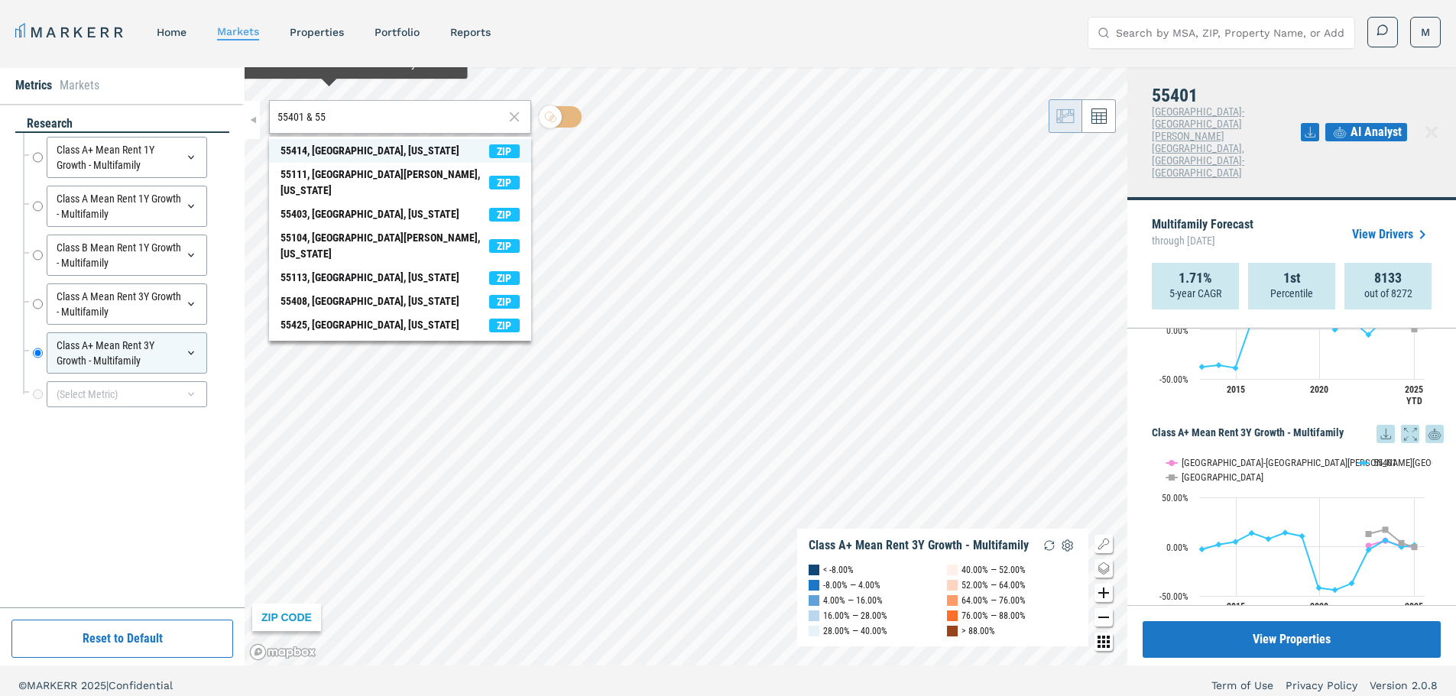
type input "55401 & 55"
click at [348, 153] on div "55414, [GEOGRAPHIC_DATA], [US_STATE]" at bounding box center [369, 151] width 179 height 16
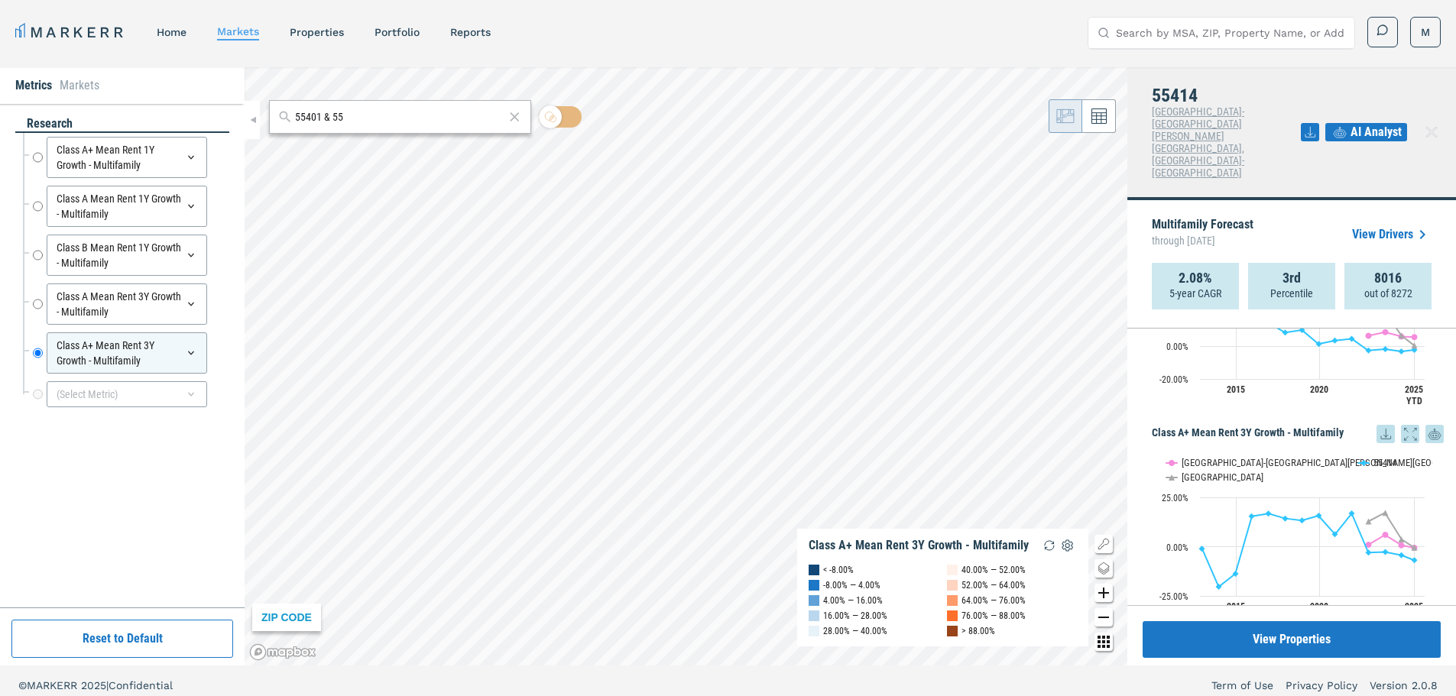
drag, startPoint x: 400, startPoint y: 121, endPoint x: 255, endPoint y: 116, distance: 144.5
click at [255, 116] on div "Metrics Markets research Class A+ Mean Rent 1Y Growth - Multifamily Class A+ Me…" at bounding box center [728, 366] width 1456 height 598
click at [324, 116] on input "text" at bounding box center [410, 117] width 226 height 16
click at [1379, 123] on span "AI Analyst" at bounding box center [1375, 132] width 51 height 18
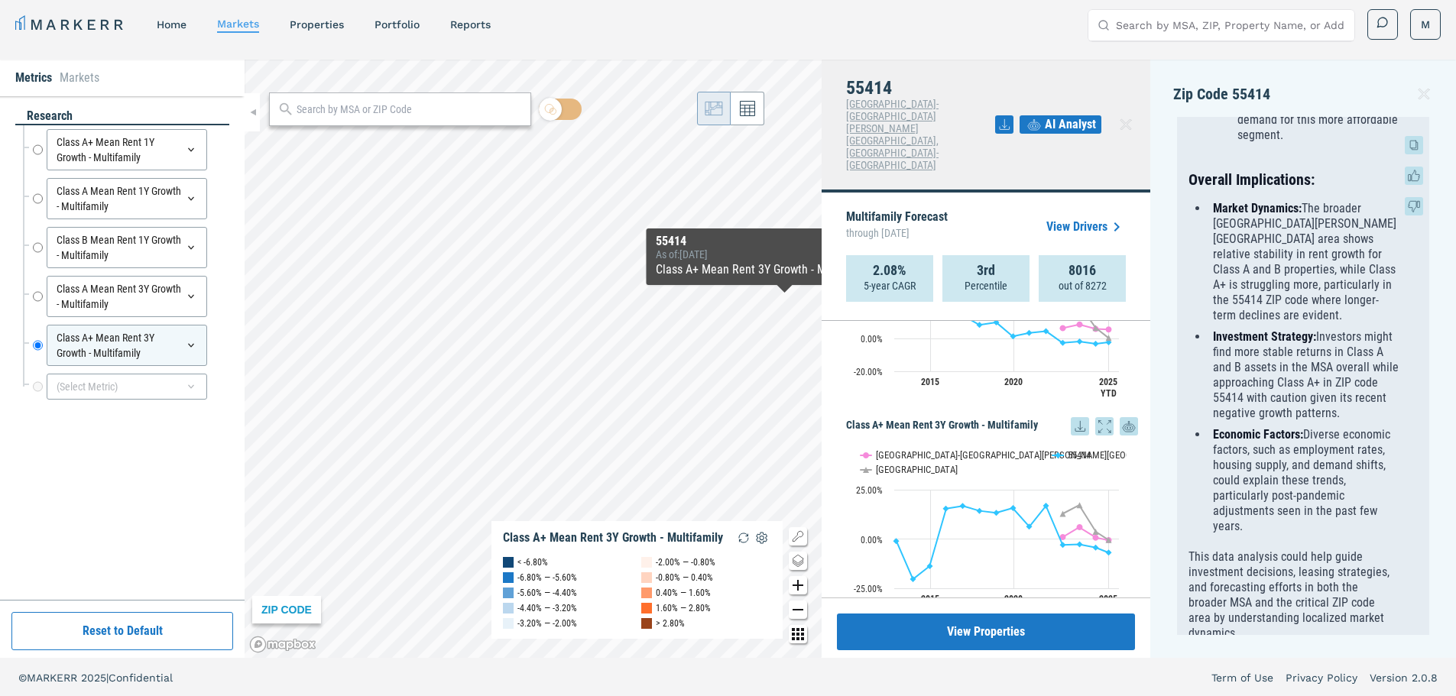
scroll to position [9, 0]
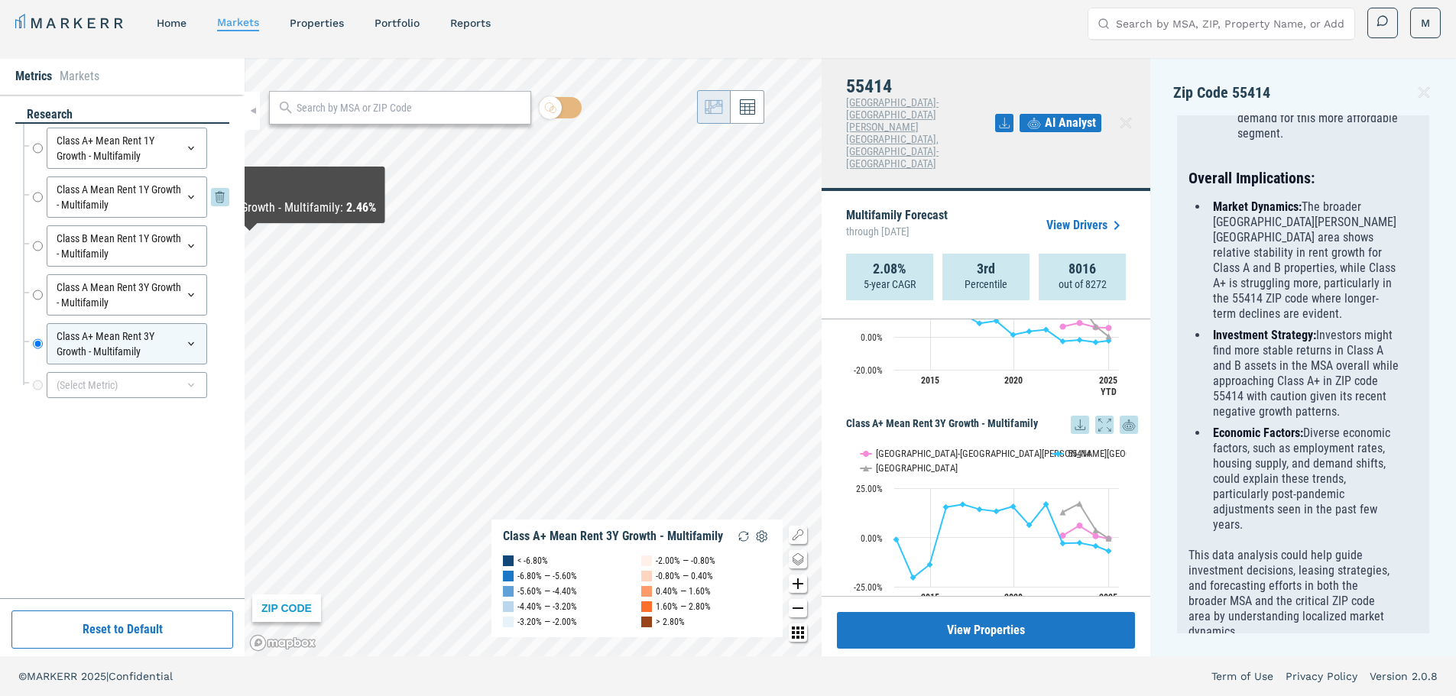
click at [217, 196] on icon at bounding box center [220, 197] width 18 height 18
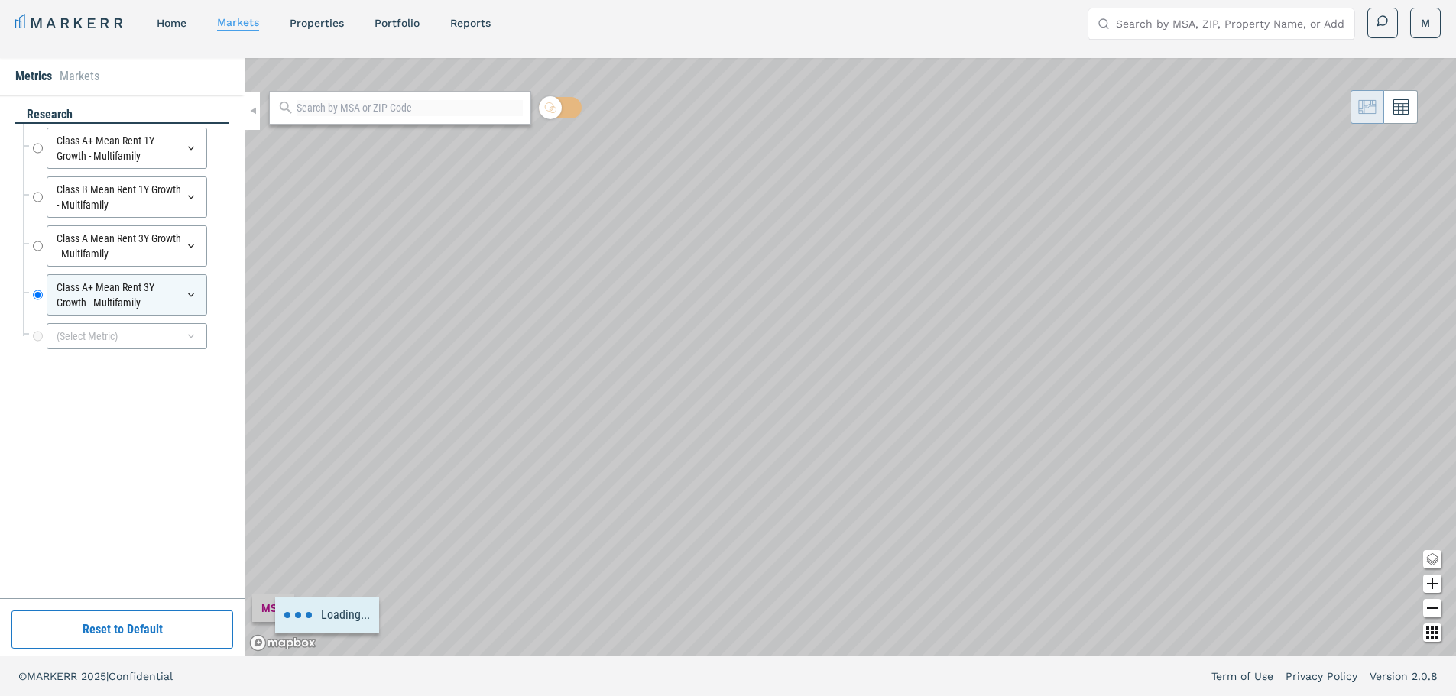
click at [218, 196] on icon at bounding box center [220, 196] width 9 height 9
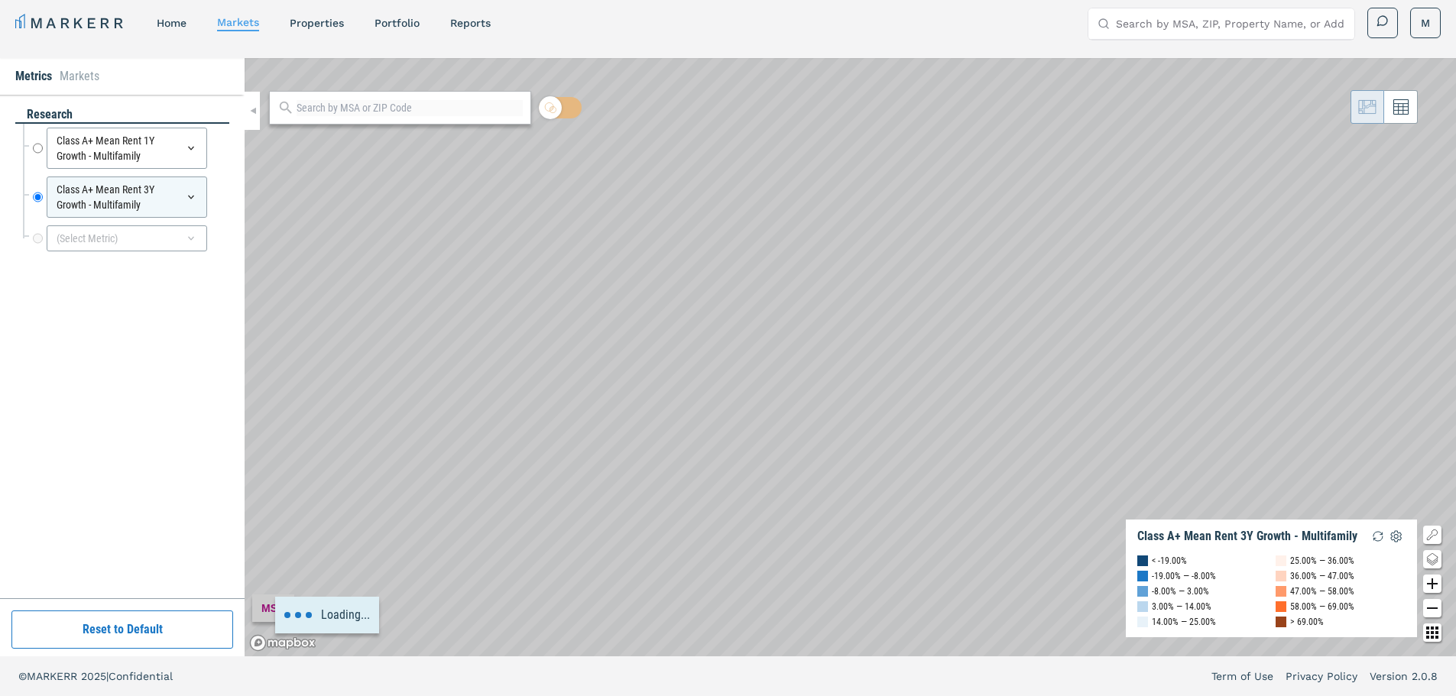
click at [218, 196] on icon at bounding box center [220, 196] width 9 height 9
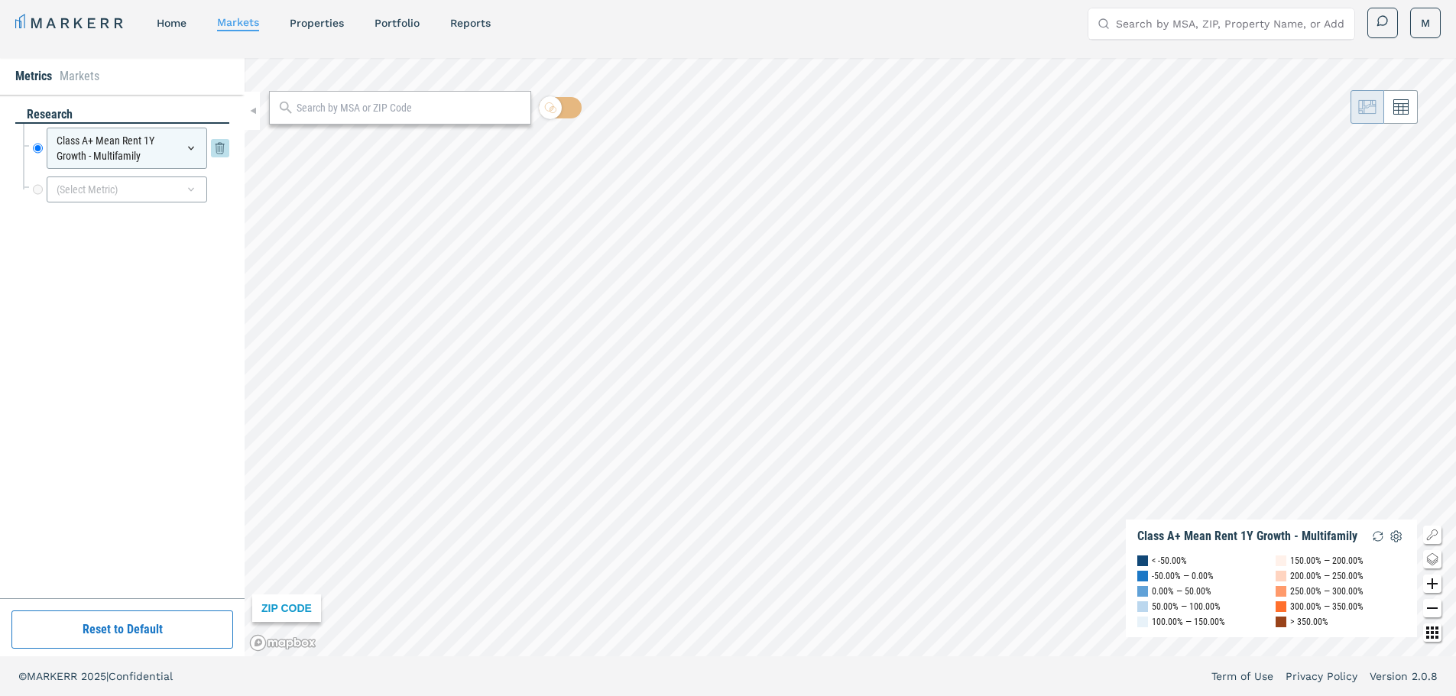
click at [159, 160] on div "Class A+ Mean Rent 1Y Growth - Multifamily" at bounding box center [127, 148] width 160 height 41
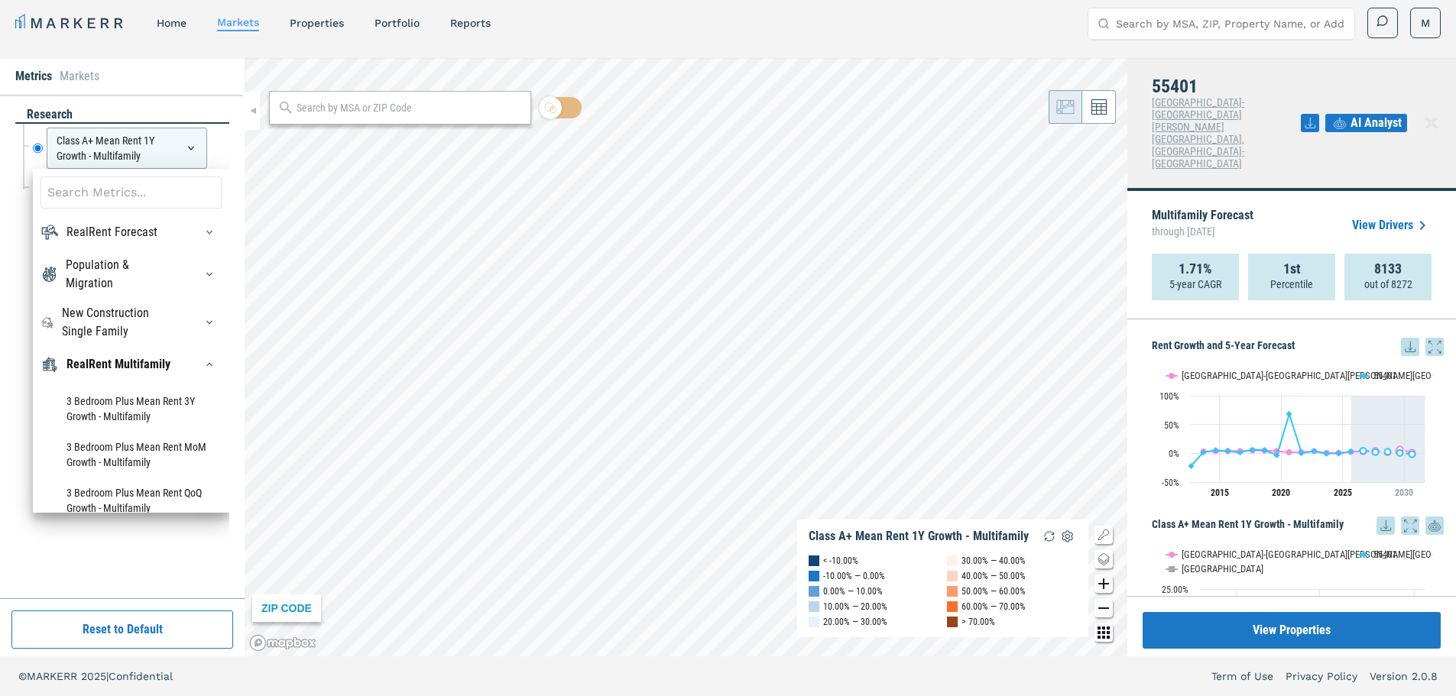
click at [129, 546] on div "research Class A+ Mean Rent 1Y Growth - Multifamily Class A+ Mean Rent 1Y Growt…" at bounding box center [122, 346] width 214 height 481
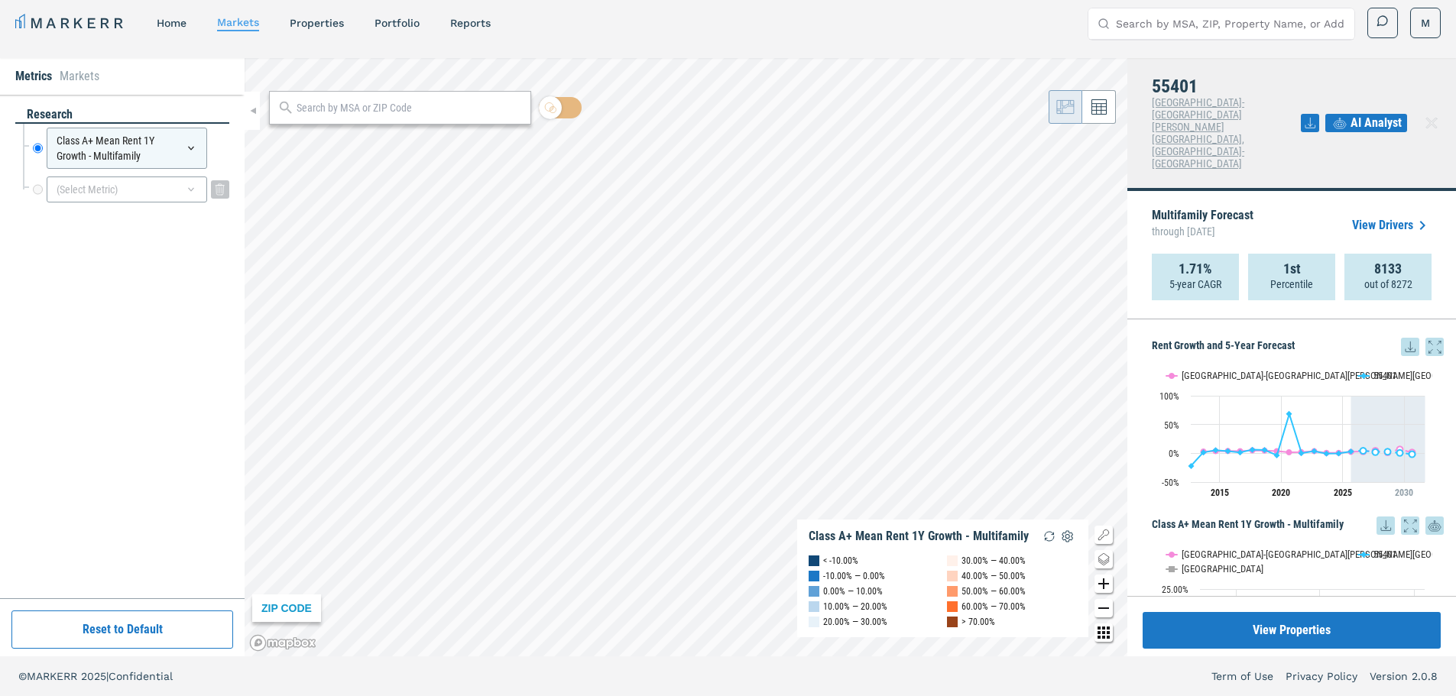
click at [142, 199] on div "(Select Metric)" at bounding box center [127, 190] width 160 height 26
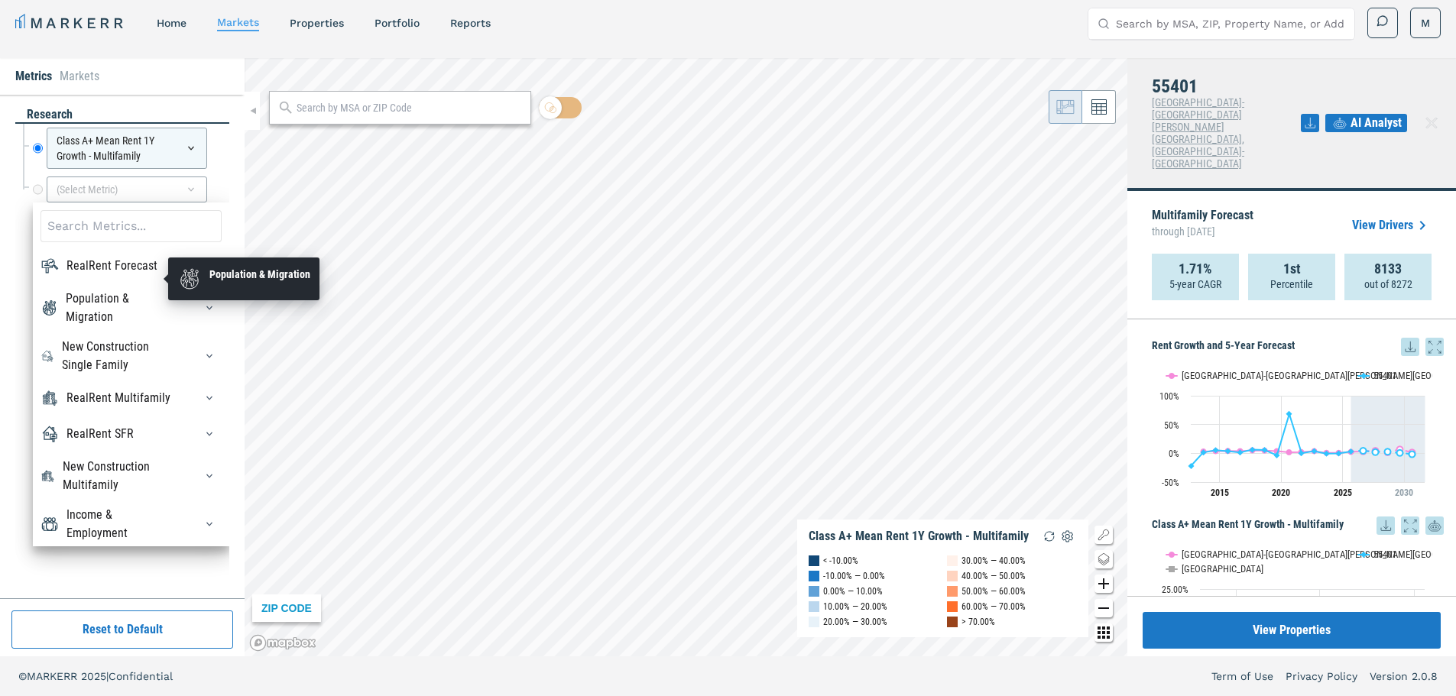
scroll to position [52, 0]
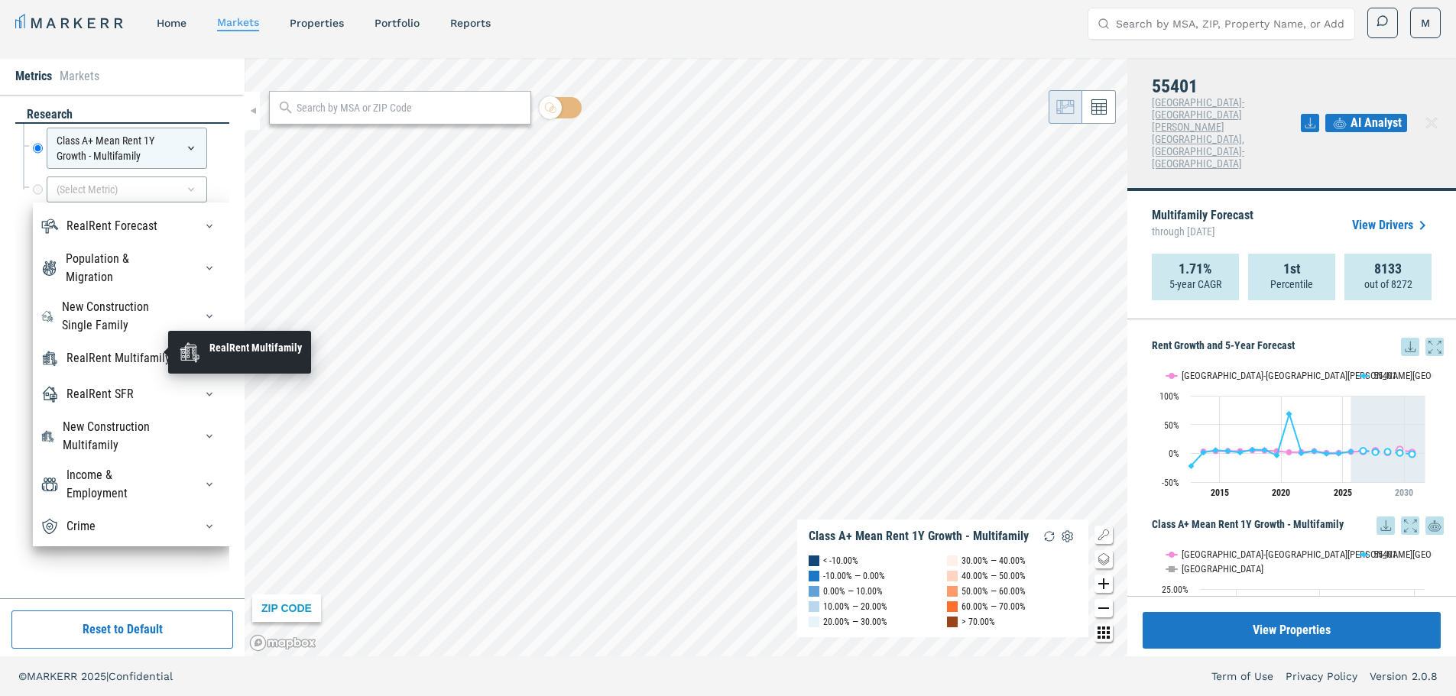
click at [108, 356] on div "RealRent Multifamily" at bounding box center [118, 358] width 104 height 18
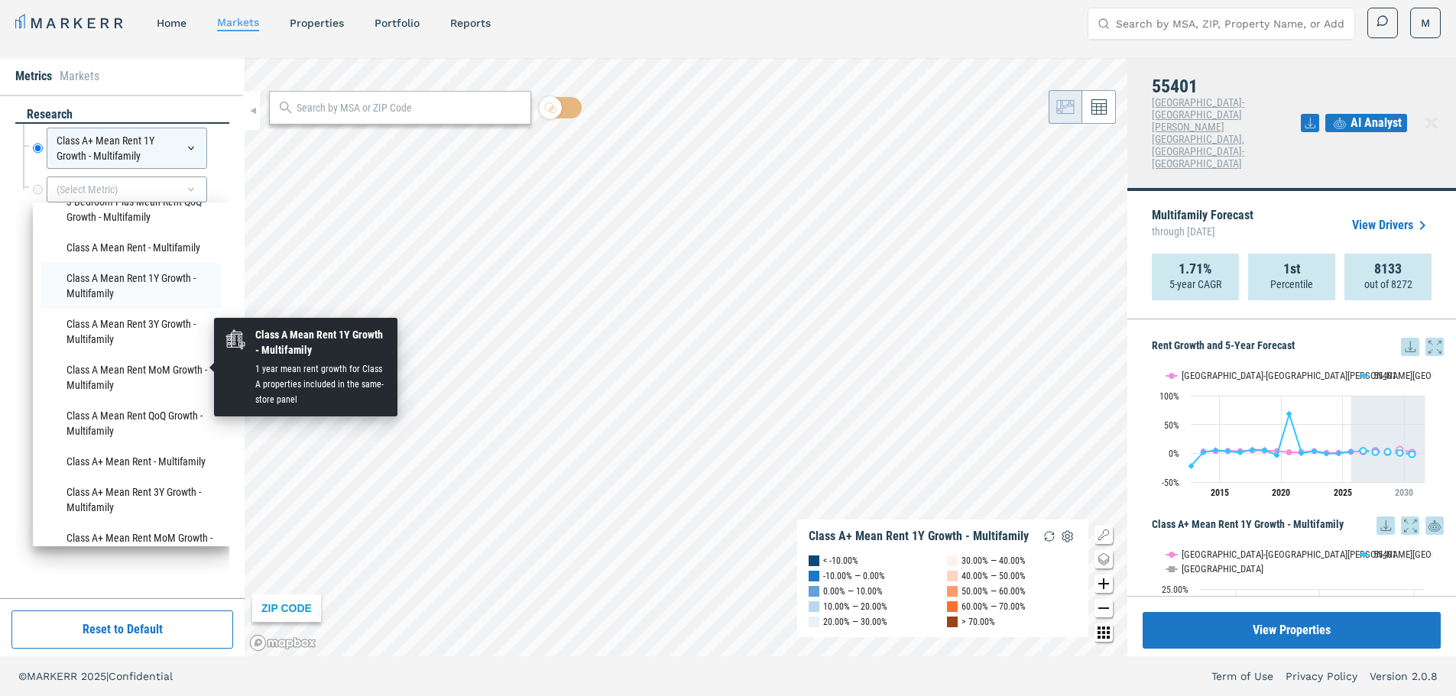
scroll to position [459, 0]
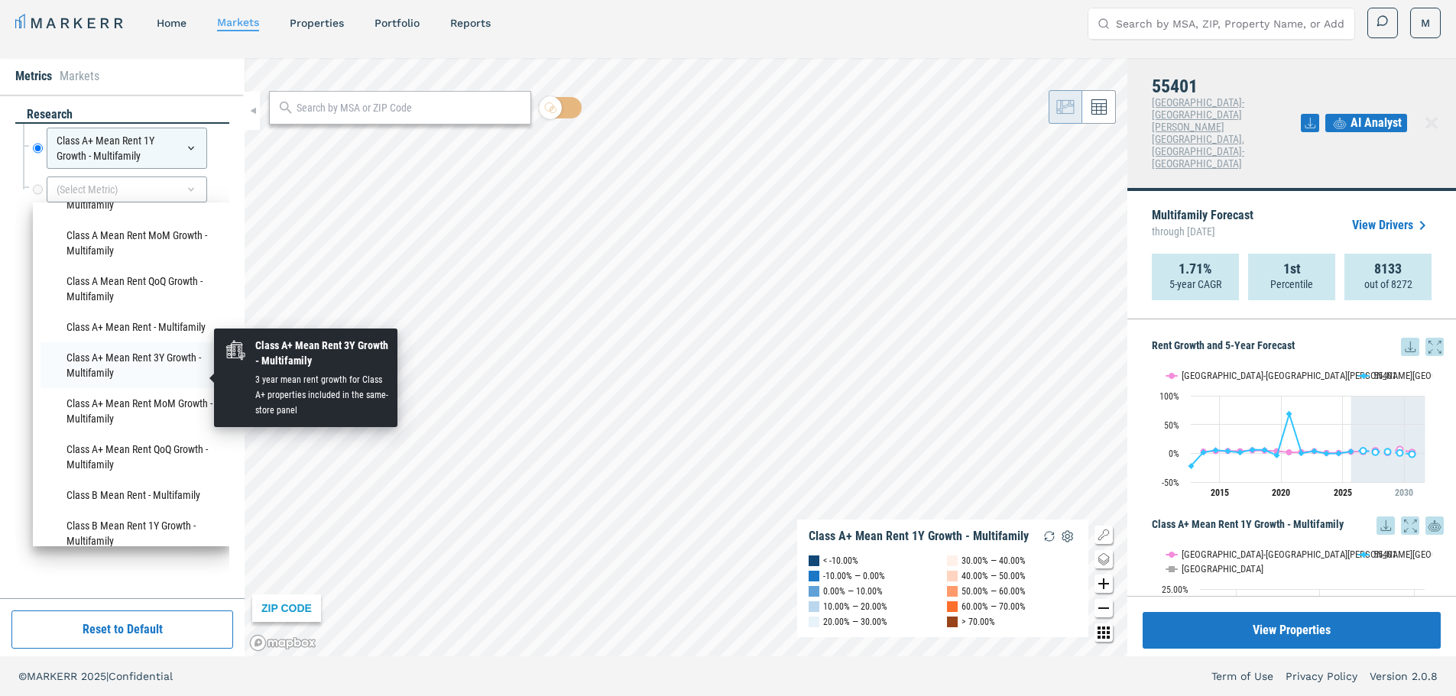
click at [88, 375] on li "Class A+ Mean Rent 3Y Growth - Multifamily" at bounding box center [131, 365] width 181 height 46
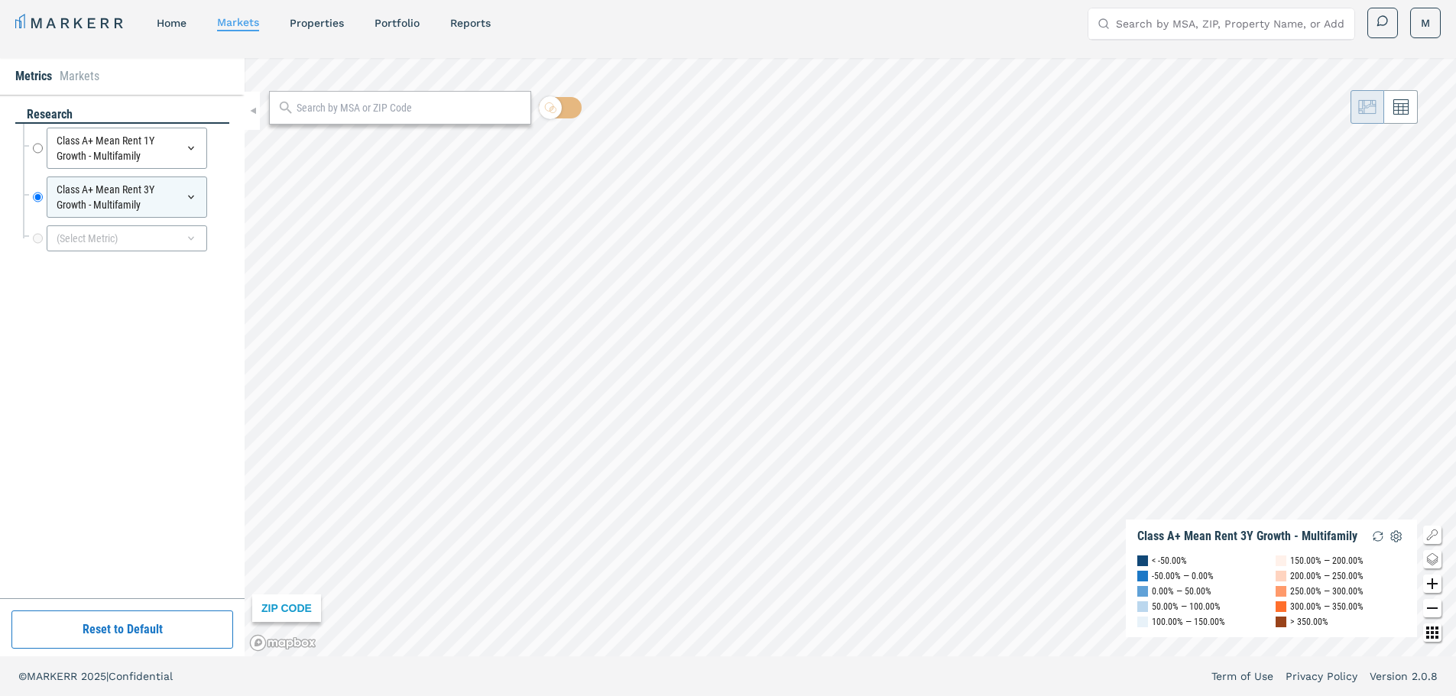
click at [355, 112] on input "text" at bounding box center [410, 108] width 226 height 16
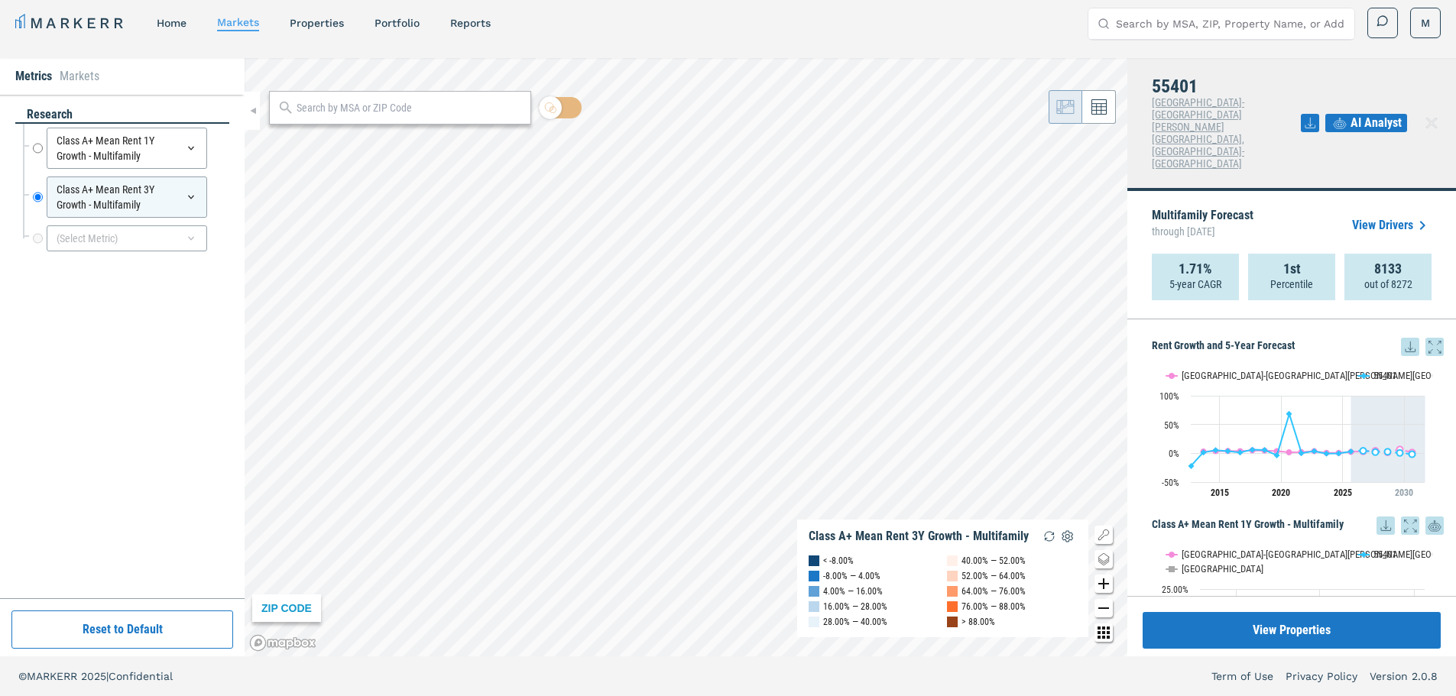
click at [355, 112] on input "text" at bounding box center [410, 108] width 226 height 16
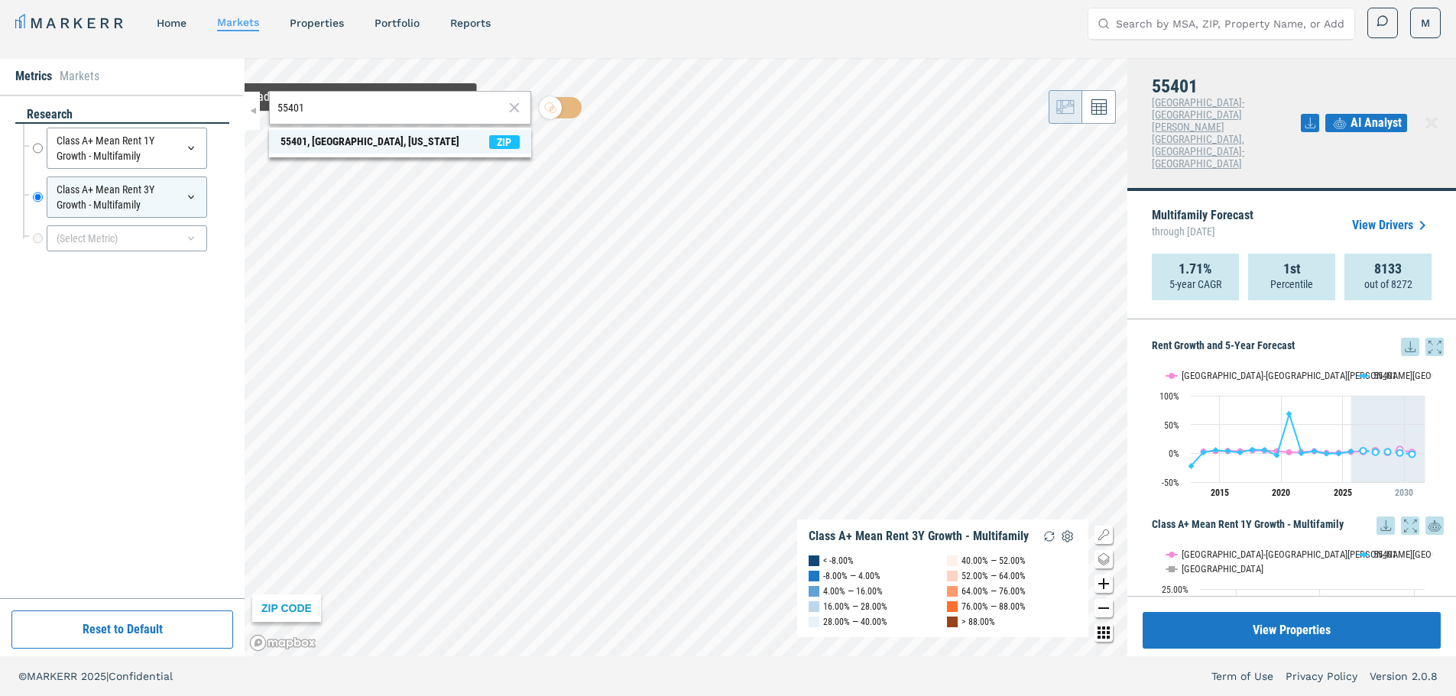
type input "55401"
click at [354, 135] on div "55401, [GEOGRAPHIC_DATA], [US_STATE]" at bounding box center [369, 142] width 179 height 16
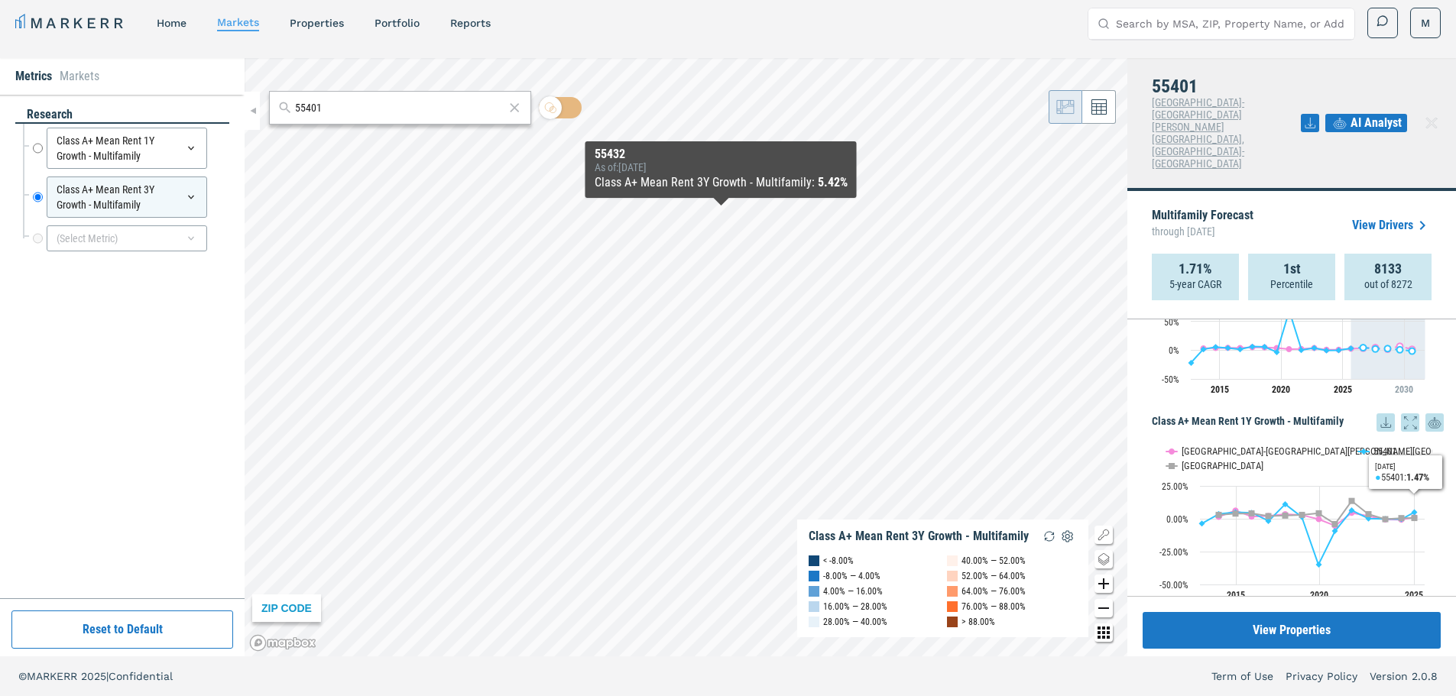
scroll to position [102, 0]
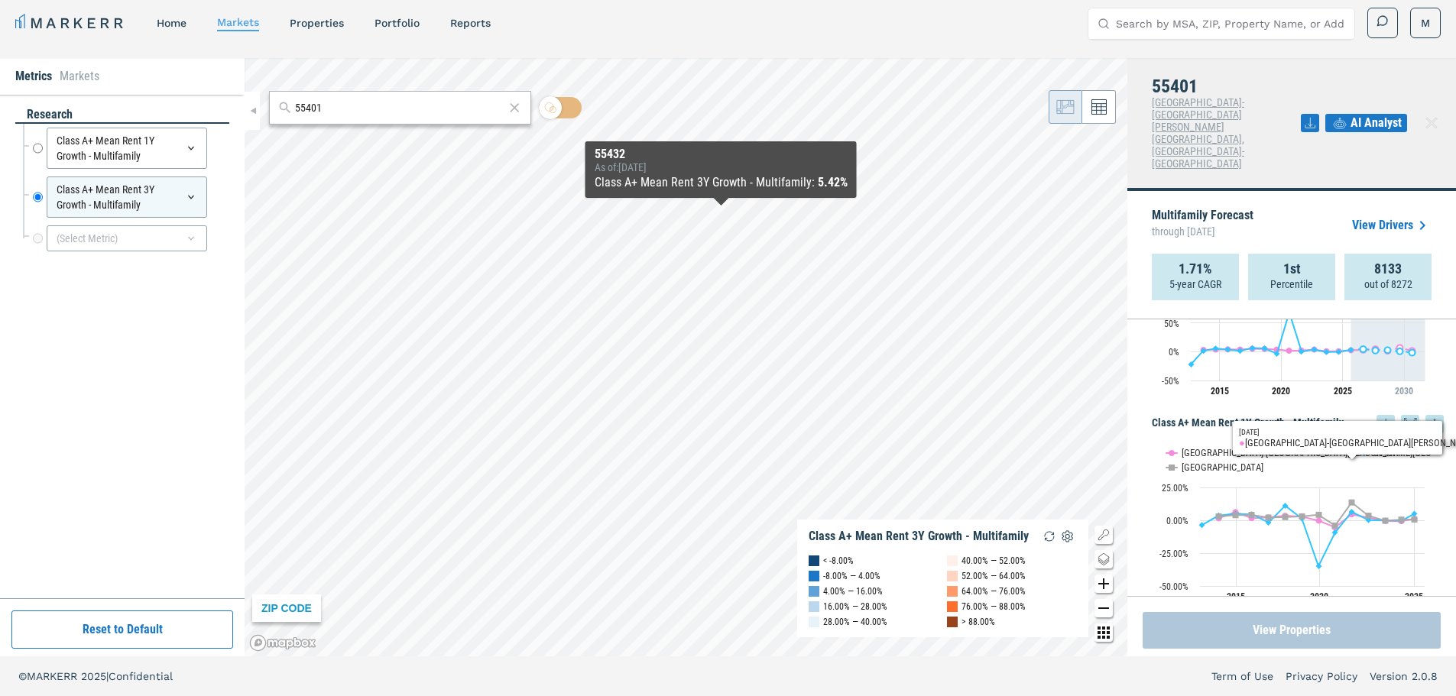
click at [1303, 630] on button "View Properties" at bounding box center [1292, 630] width 298 height 37
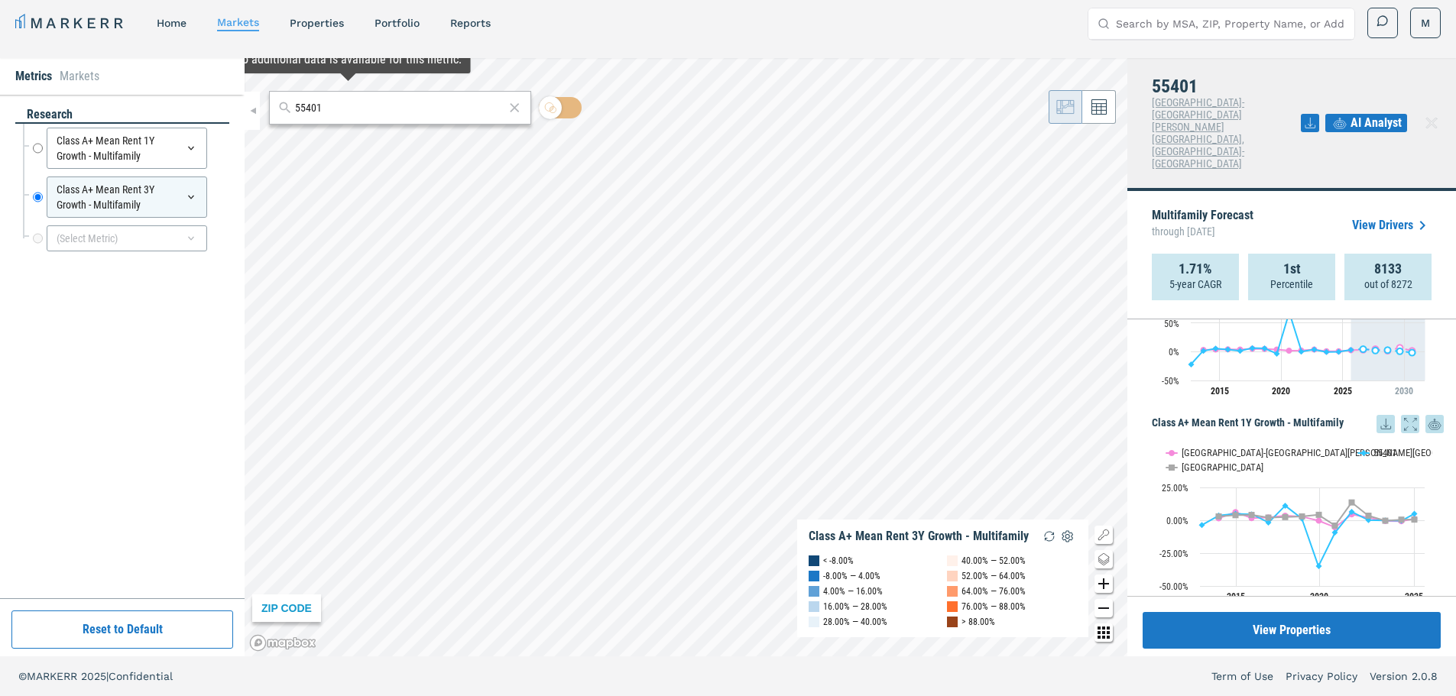
click at [348, 113] on input "55401" at bounding box center [399, 108] width 209 height 16
click at [67, 241] on div "(Select Metric)" at bounding box center [127, 238] width 160 height 26
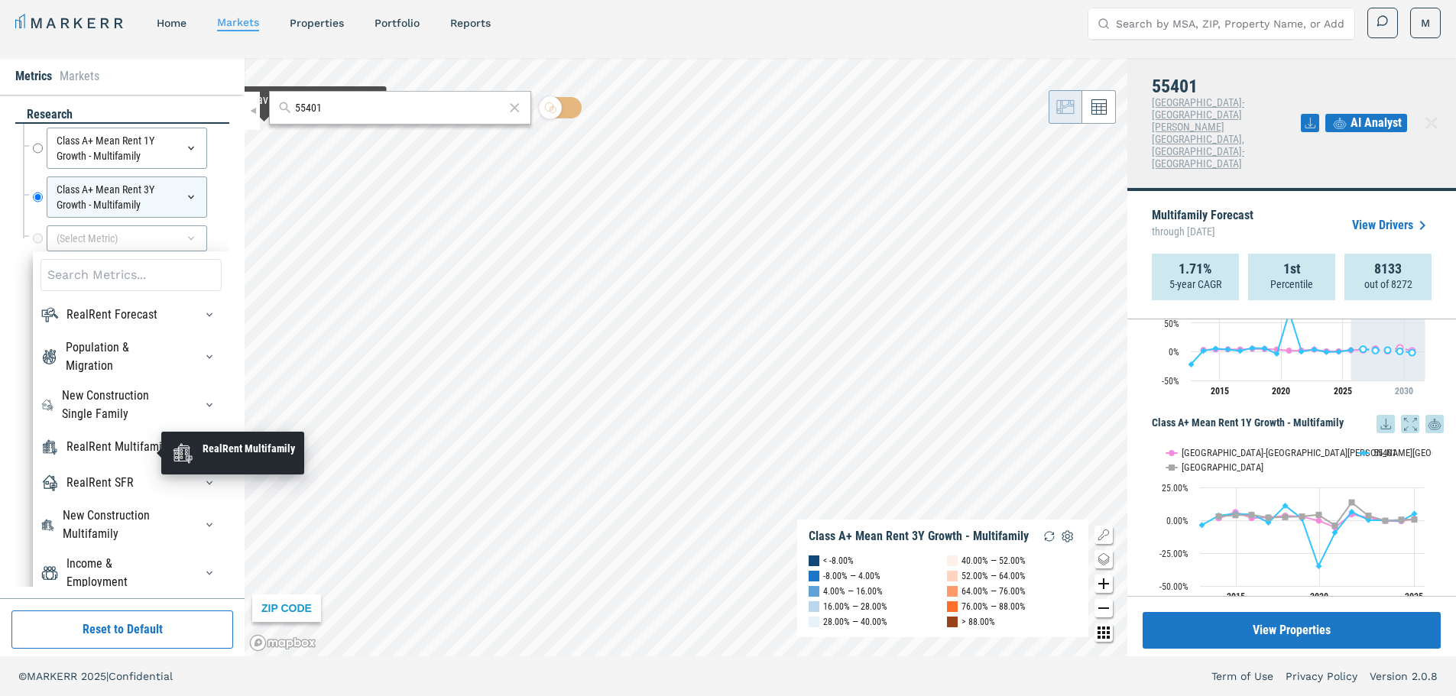
click at [83, 450] on div "RealRent Multifamily" at bounding box center [118, 447] width 104 height 18
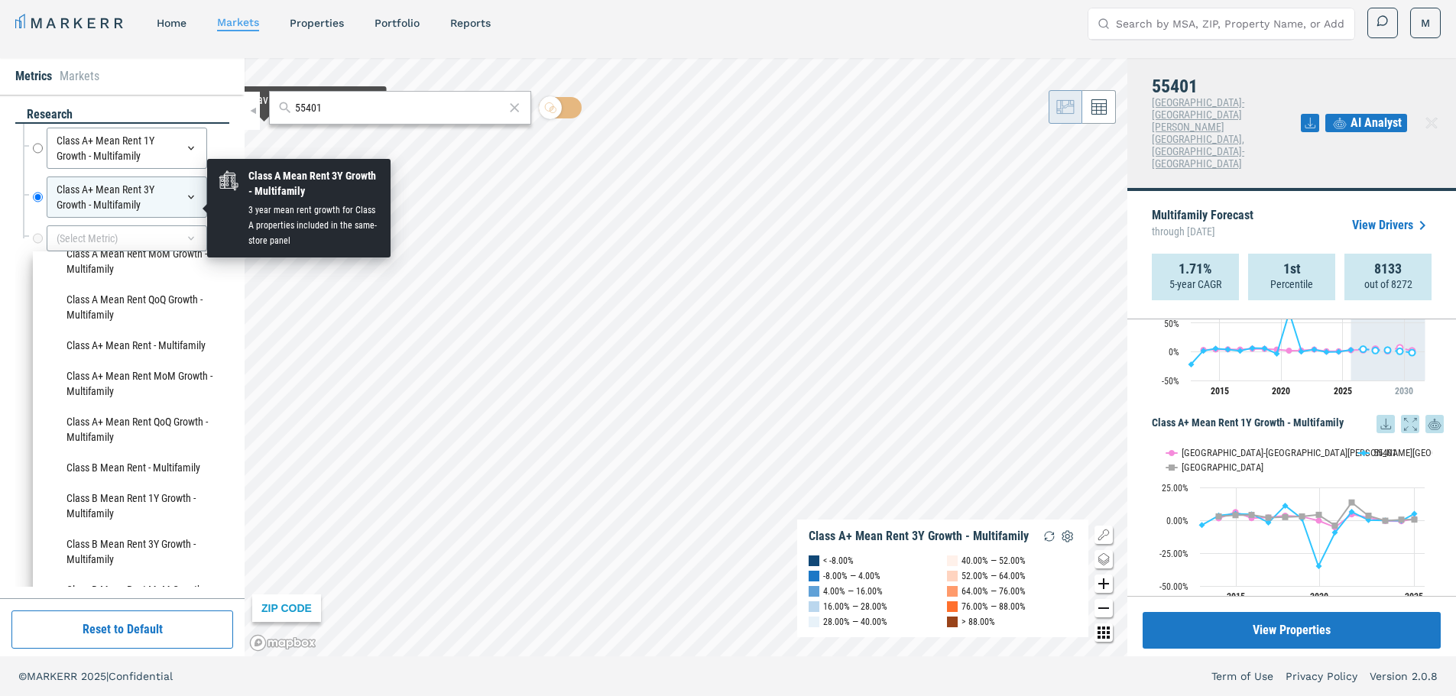
scroll to position [510, 0]
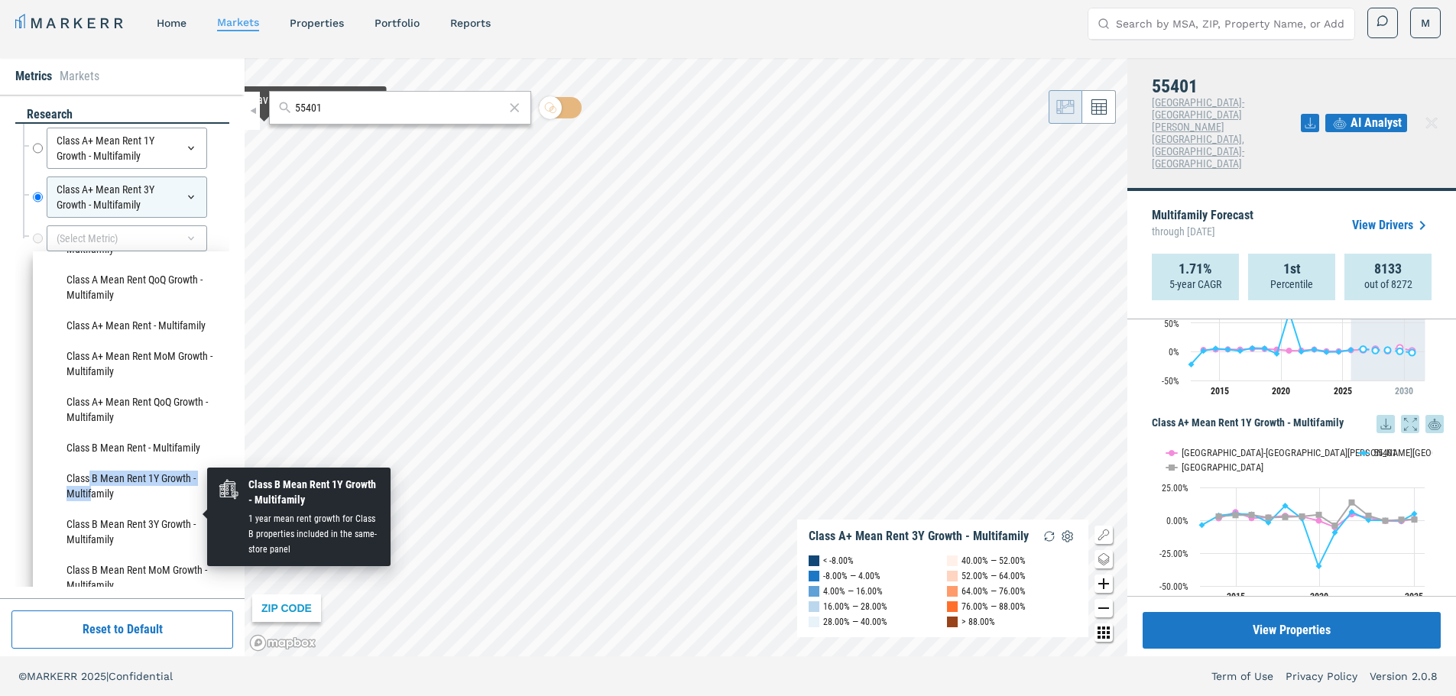
click at [91, 509] on li "Class B Mean Rent 1Y Growth - Multifamily" at bounding box center [131, 486] width 181 height 46
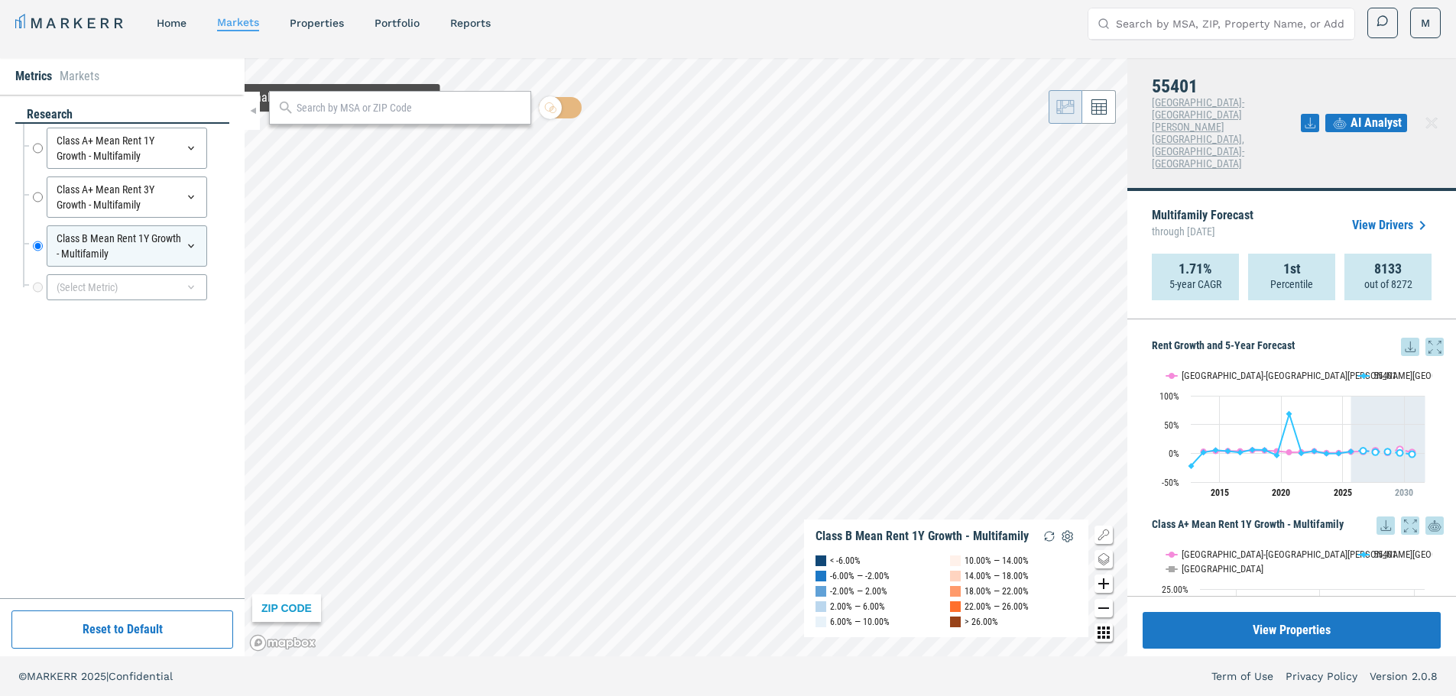
click at [324, 113] on input "text" at bounding box center [410, 108] width 226 height 16
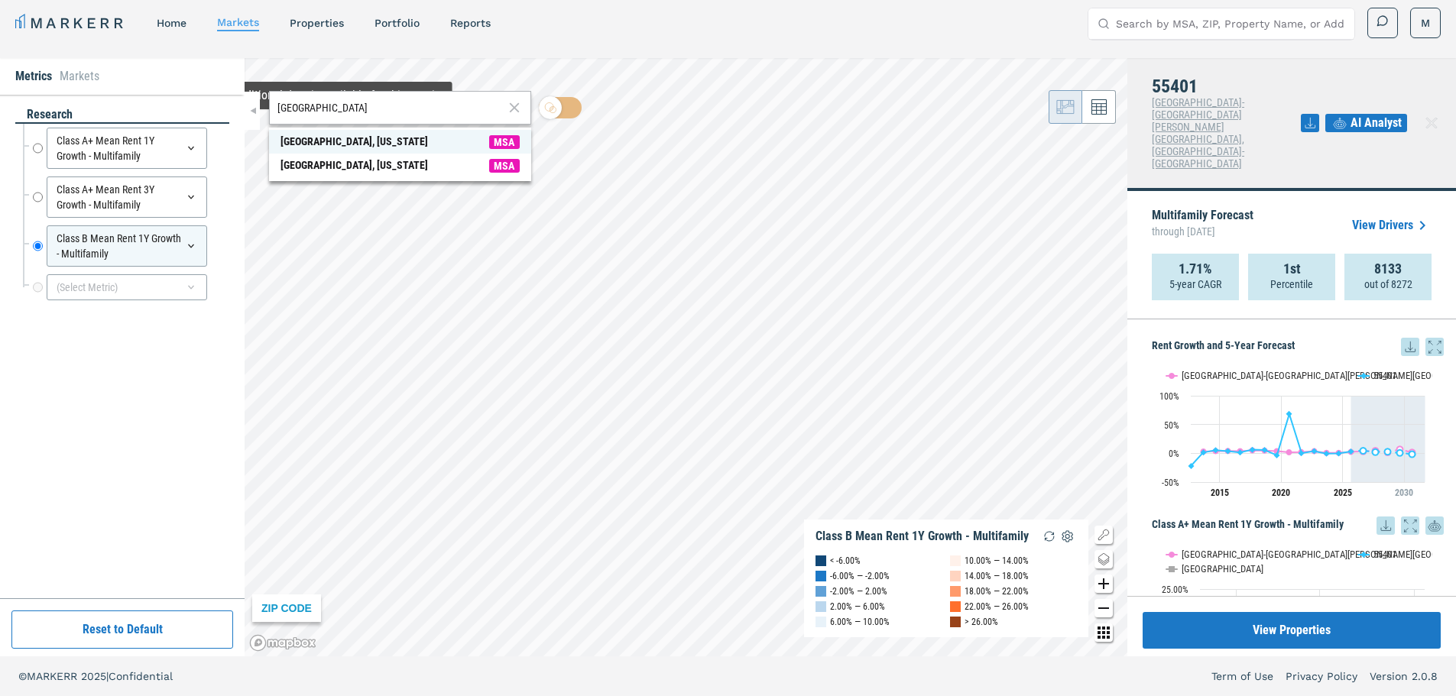
type input "[GEOGRAPHIC_DATA]"
click at [335, 140] on div "[GEOGRAPHIC_DATA], [US_STATE]" at bounding box center [353, 142] width 147 height 16
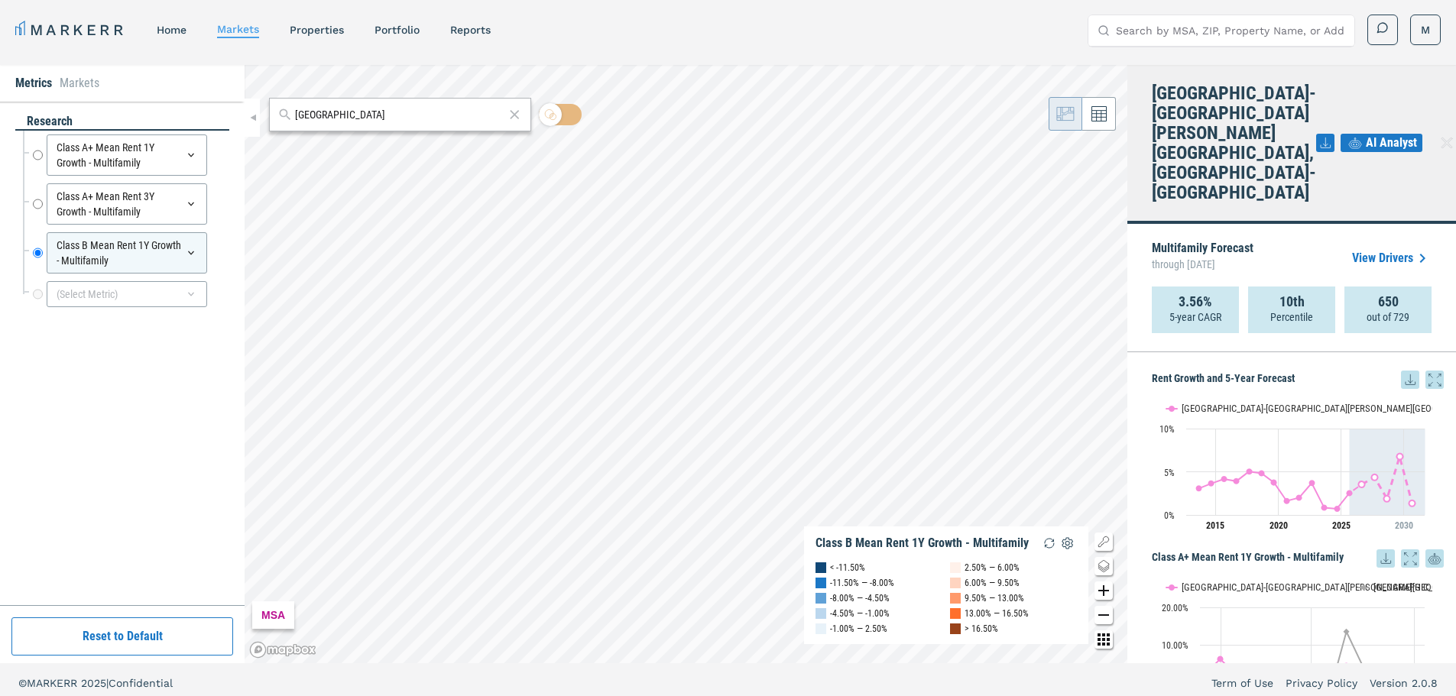
scroll to position [0, 0]
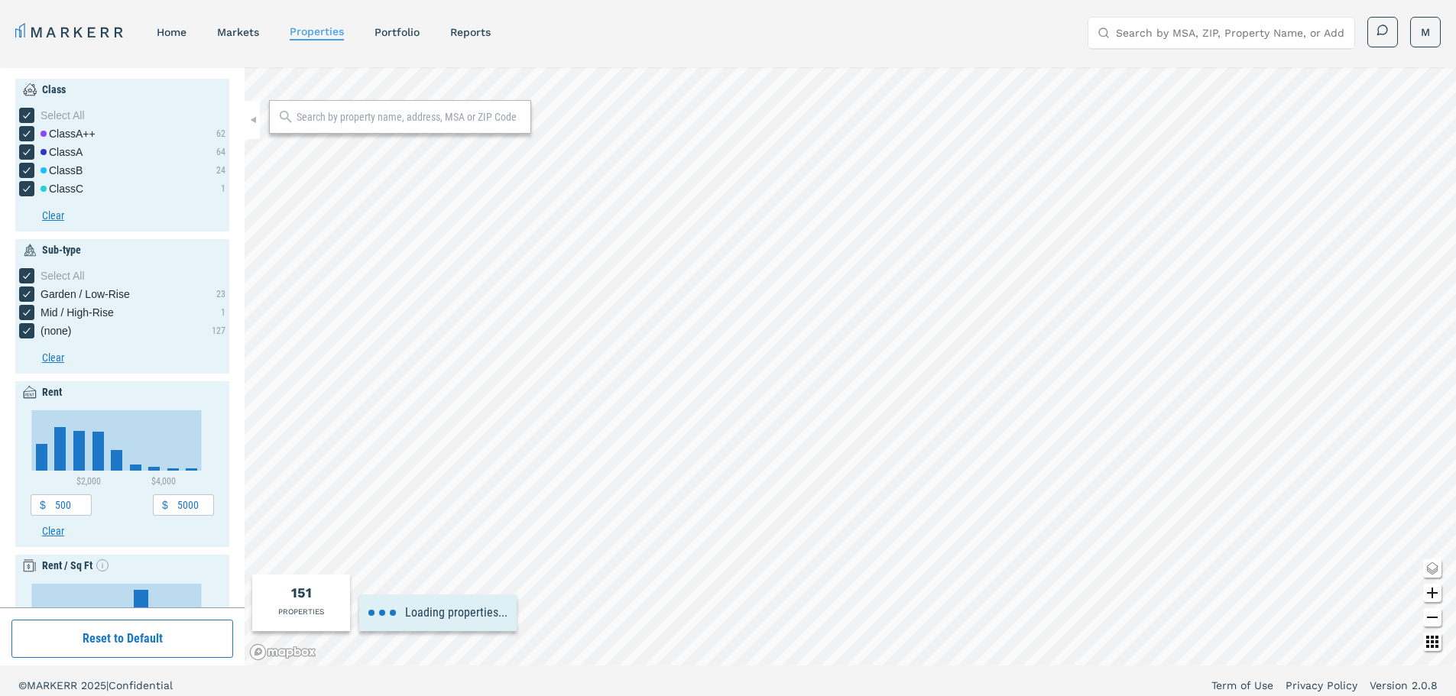
type input "6.5"
type input "2040"
type input "0"
type input "6000"
type input "2030"
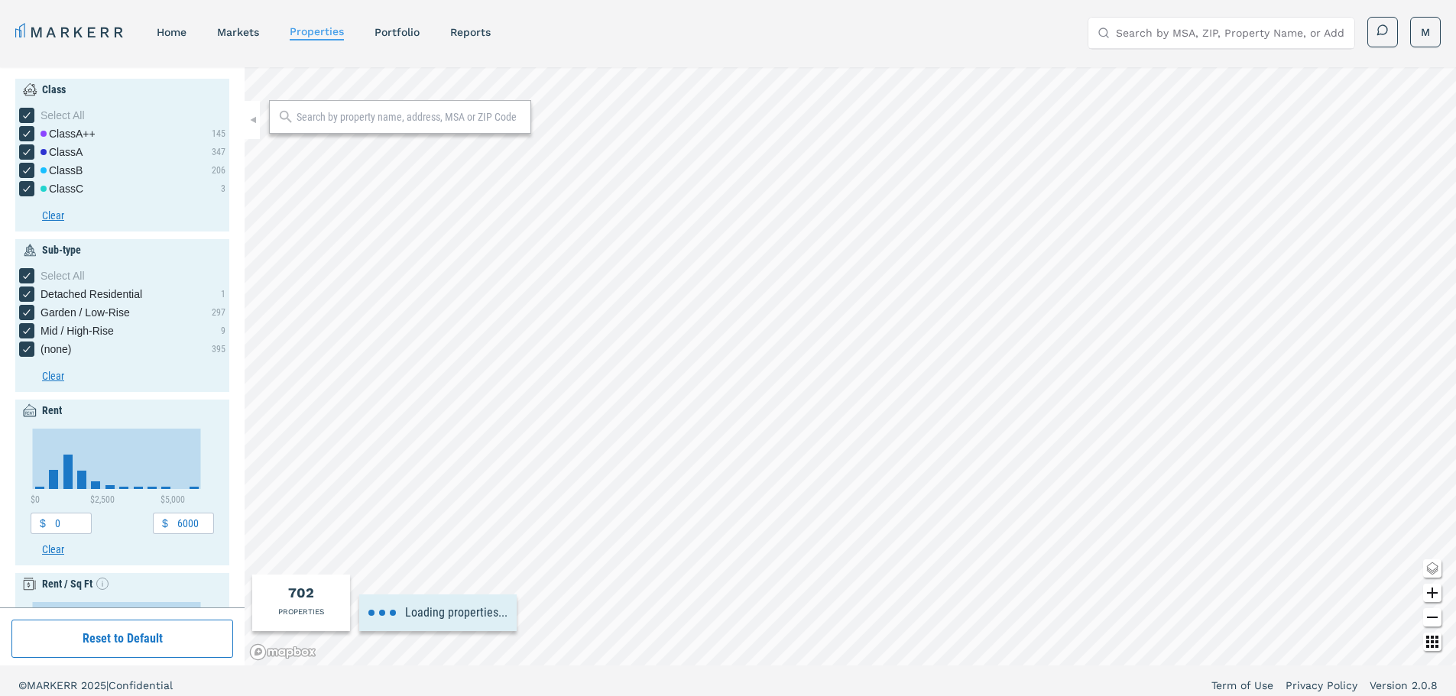
type input "5000"
type input "2040"
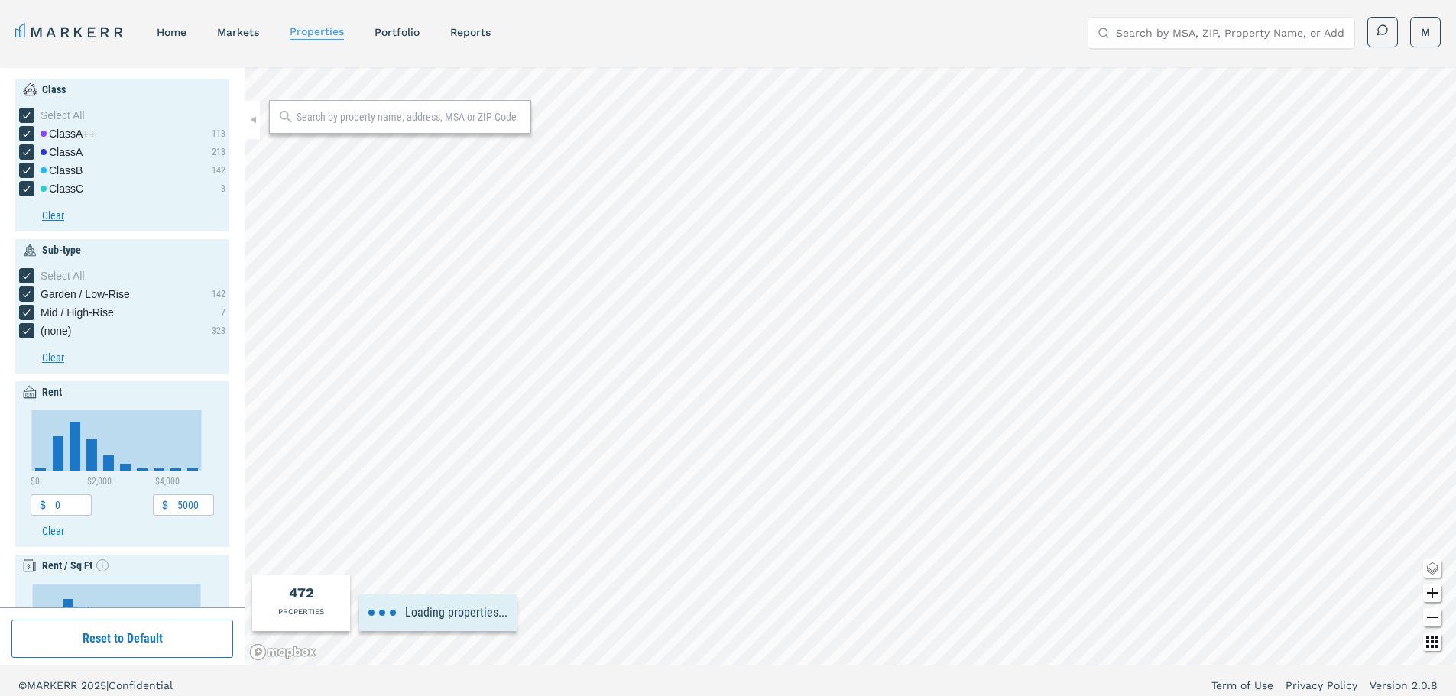
type input "6500"
type input "1860"
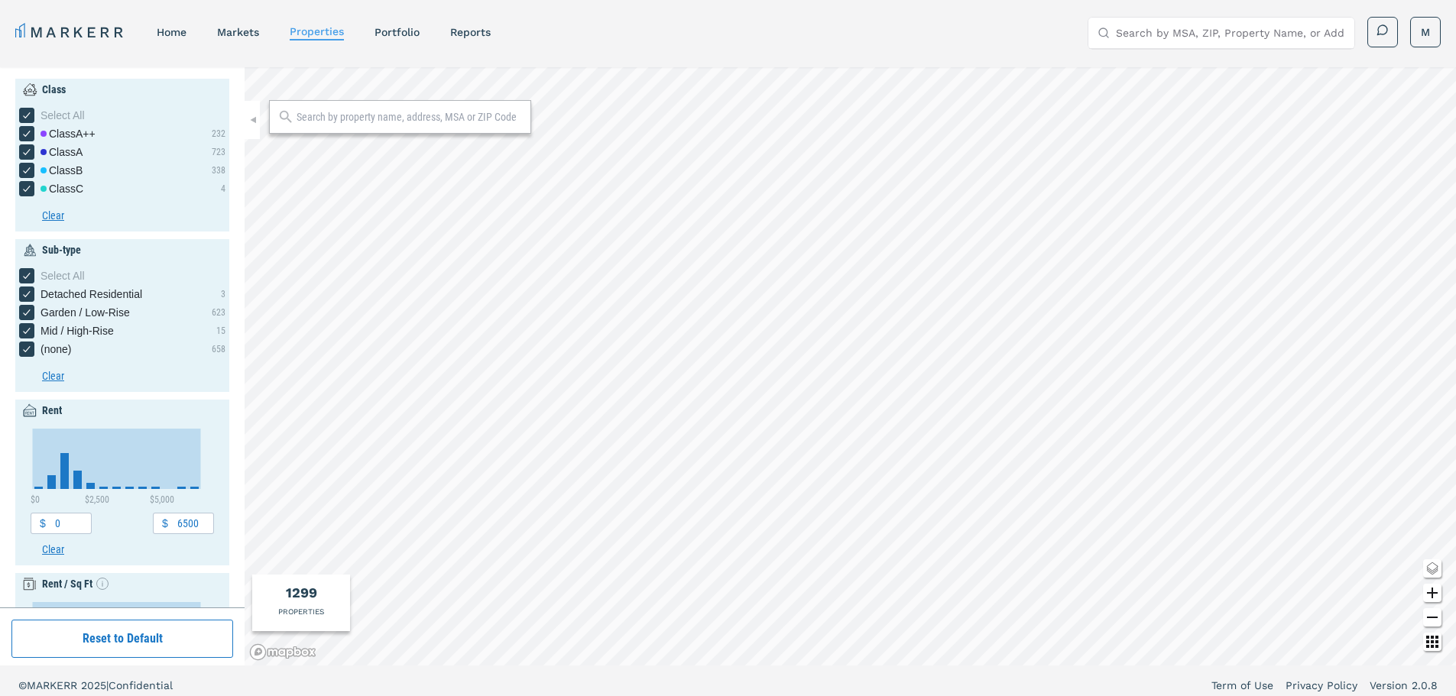
type input "500"
type input "5000"
type input "4"
type input "1900"
